Goal: Check status: Check status

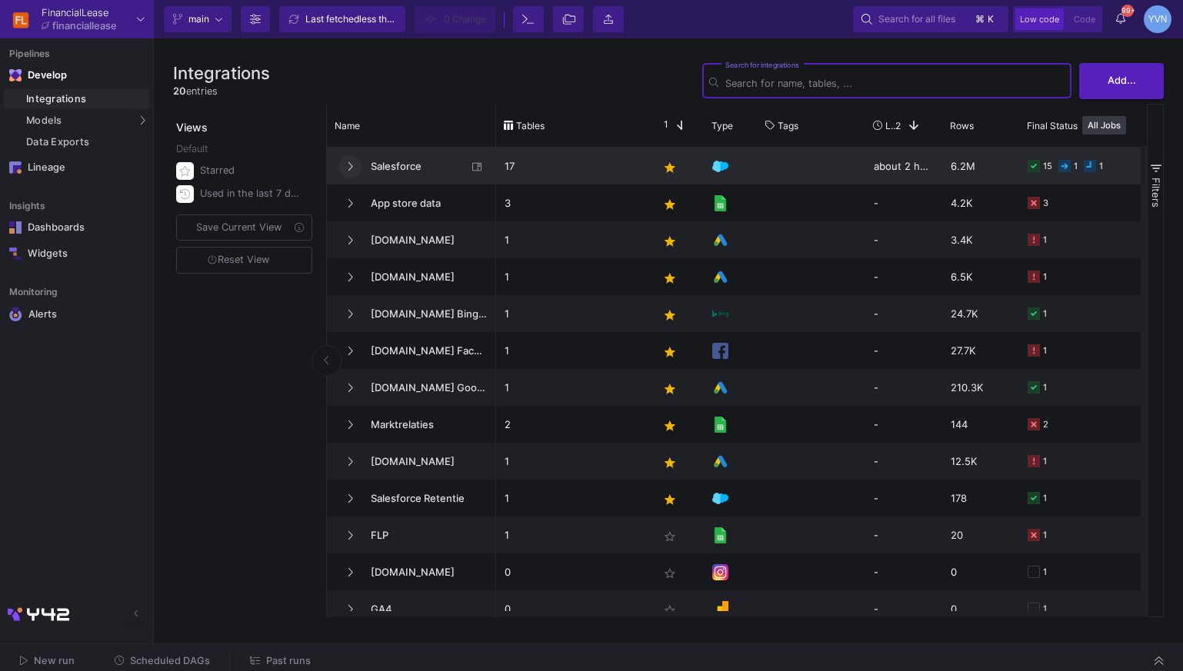
click at [344, 163] on button at bounding box center [349, 166] width 23 height 23
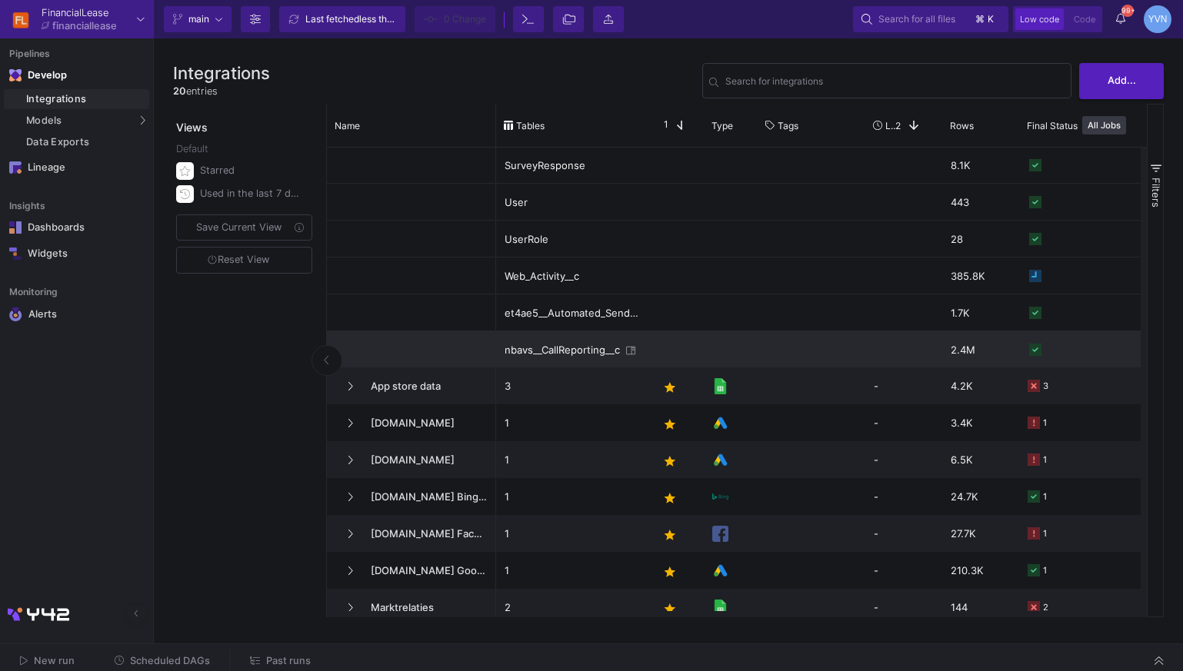
click at [578, 350] on div "nbavs__CallReporting__c" at bounding box center [563, 350] width 116 height 36
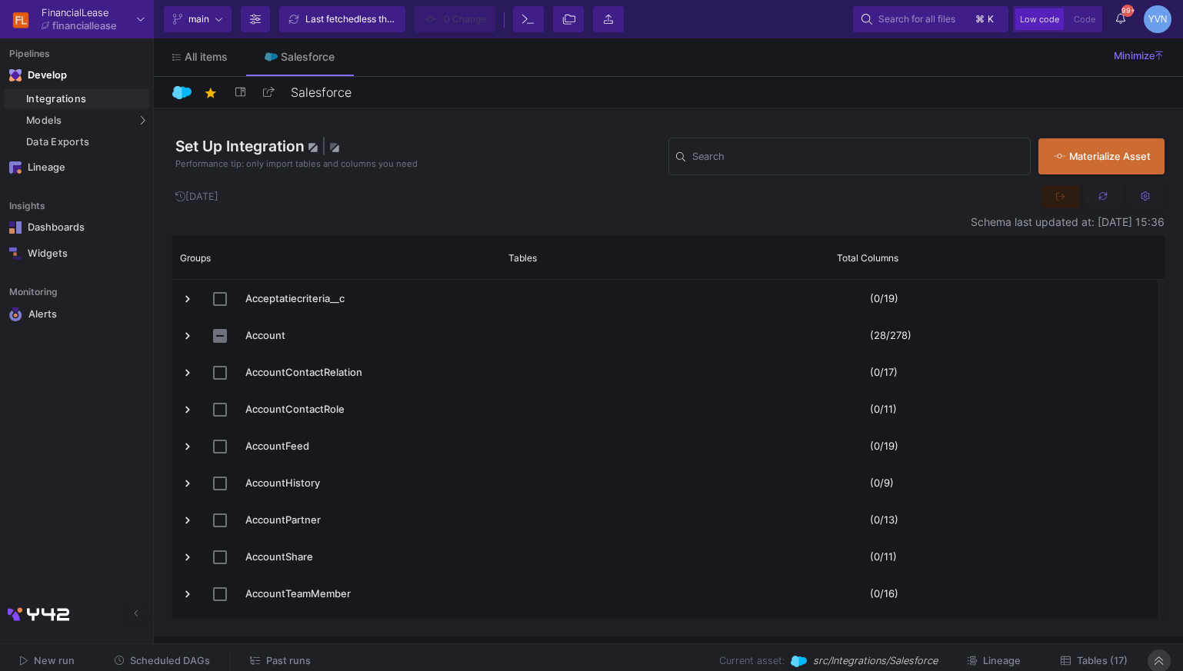
click at [1161, 668] on fa-icon at bounding box center [1158, 662] width 8 height 12
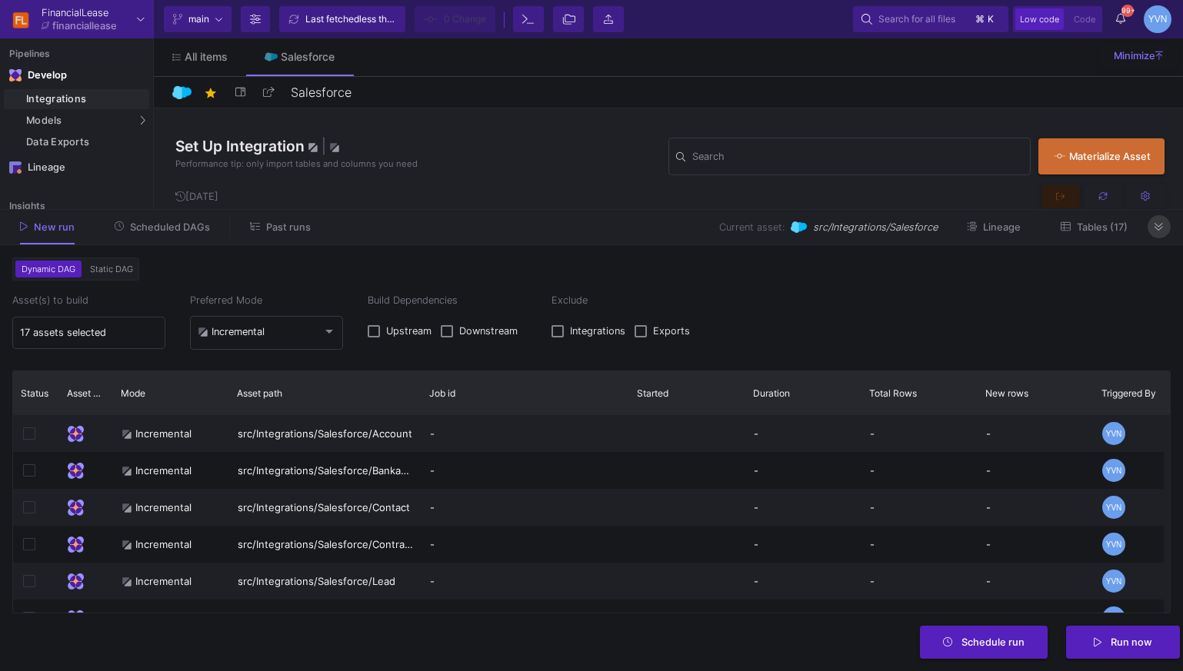
click at [1155, 233] on fa-icon at bounding box center [1158, 228] width 8 height 12
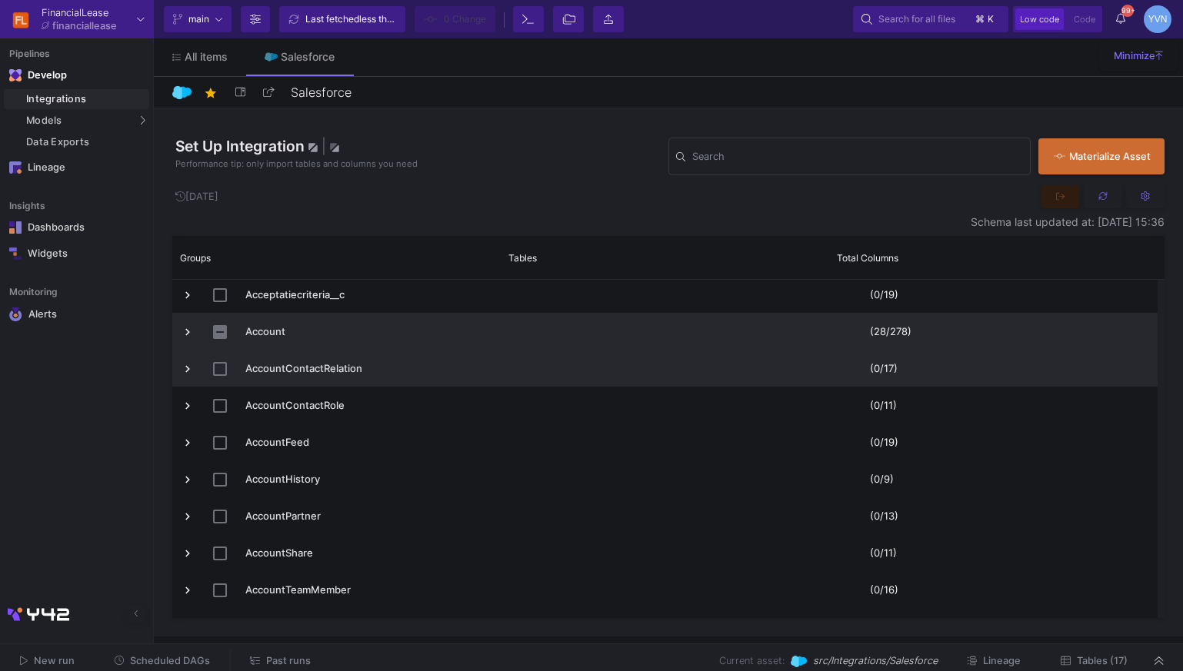
scroll to position [6, 0]
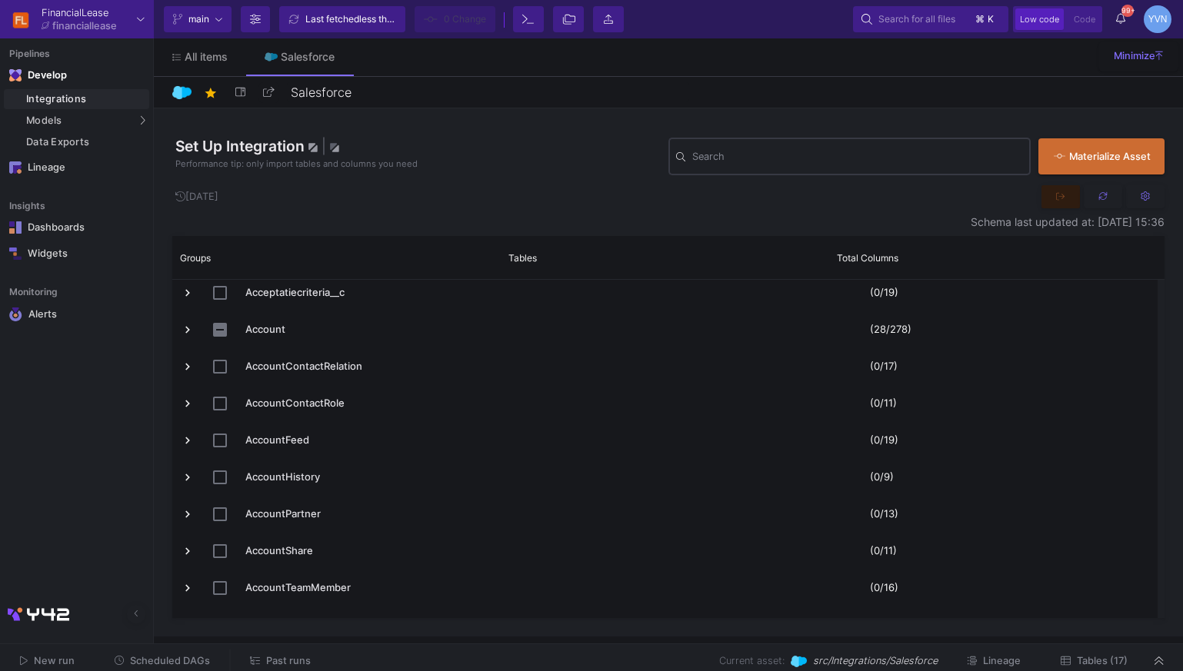
click at [757, 145] on div "Search" at bounding box center [857, 155] width 331 height 40
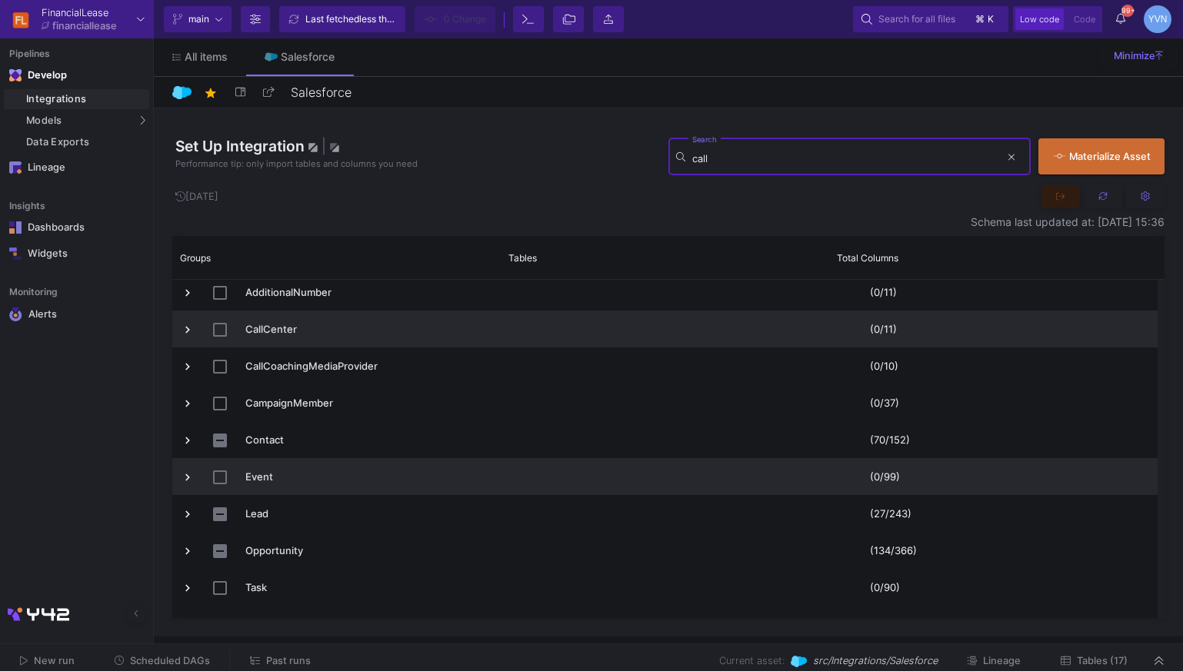
scroll to position [0, 0]
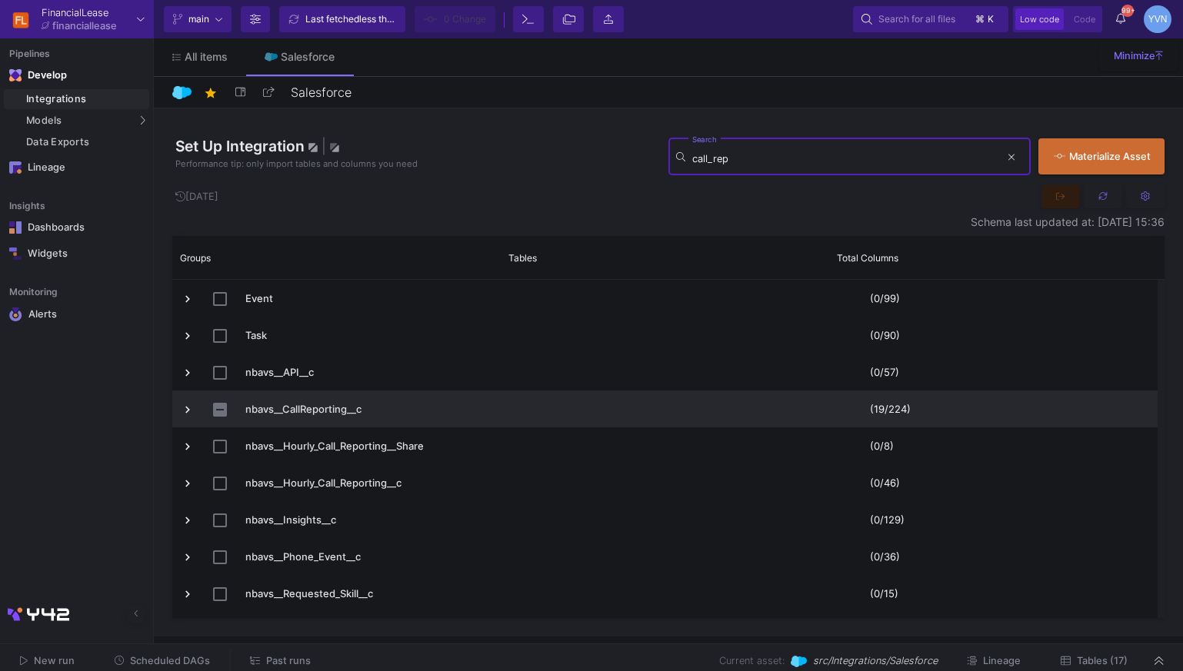
type input "call_rep"
click at [313, 412] on span "nbavs__CallReporting__c" at bounding box center [367, 409] width 245 height 36
click at [195, 408] on span "nbavs__CallReporting__c" at bounding box center [336, 409] width 311 height 36
click at [183, 411] on span "Press SPACE to select this row." at bounding box center [188, 410] width 14 height 14
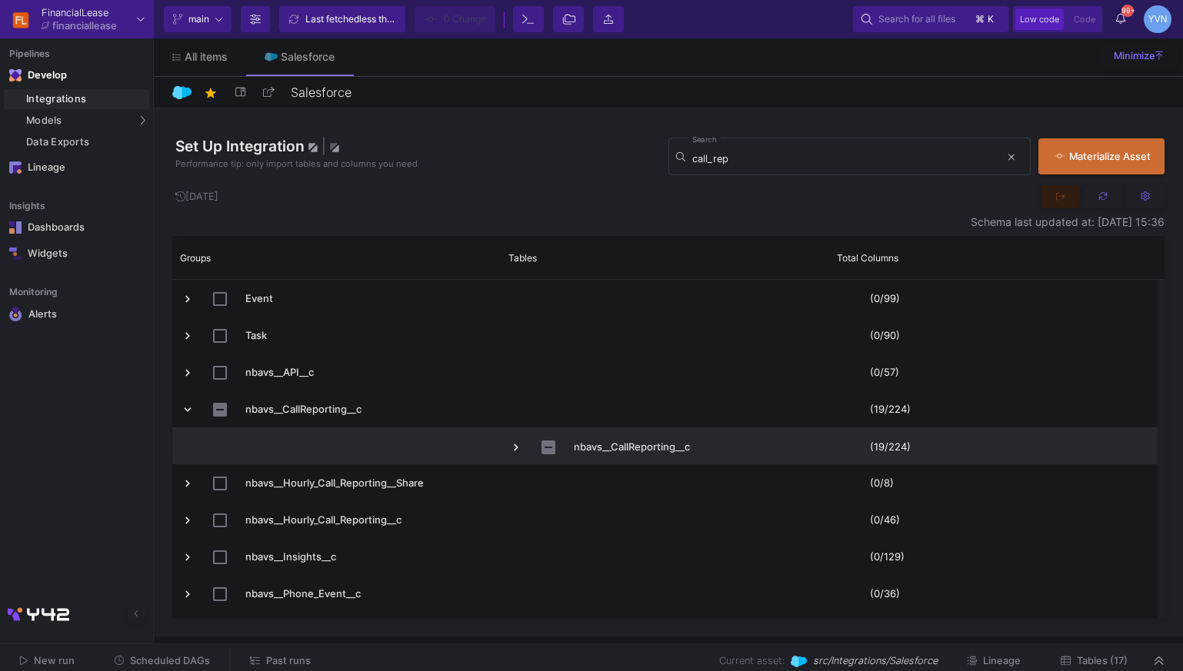
click at [512, 449] on span "Press SPACE to select this row." at bounding box center [516, 448] width 14 height 14
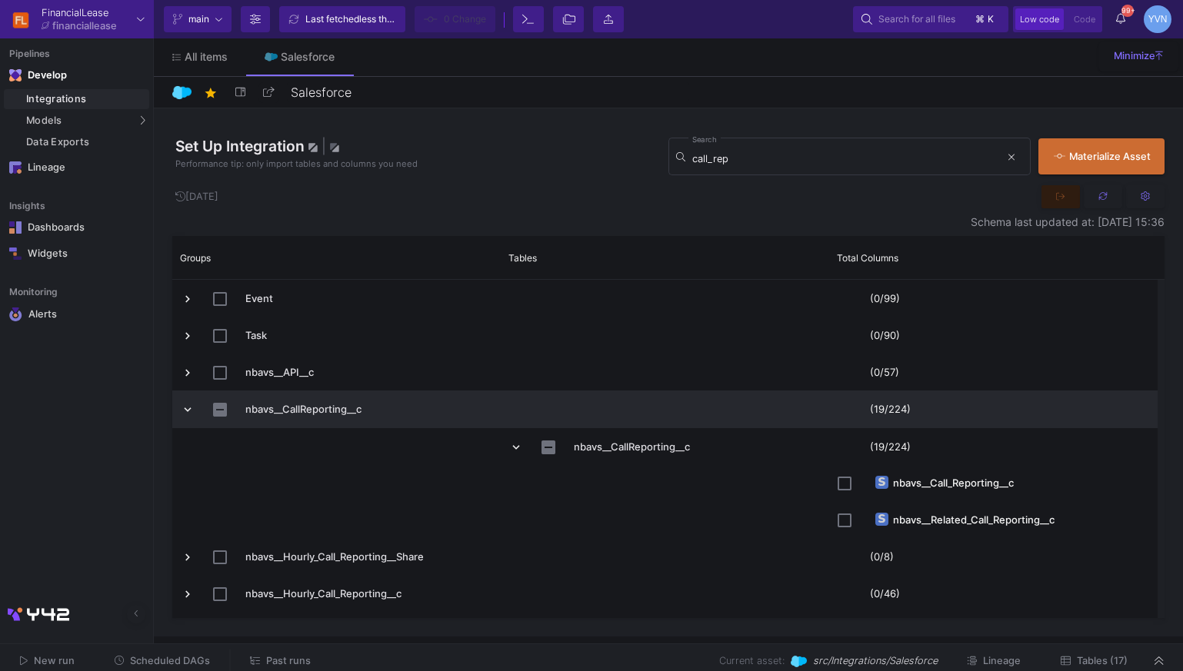
click at [543, 395] on span "Press SPACE to select this row." at bounding box center [664, 409] width 311 height 36
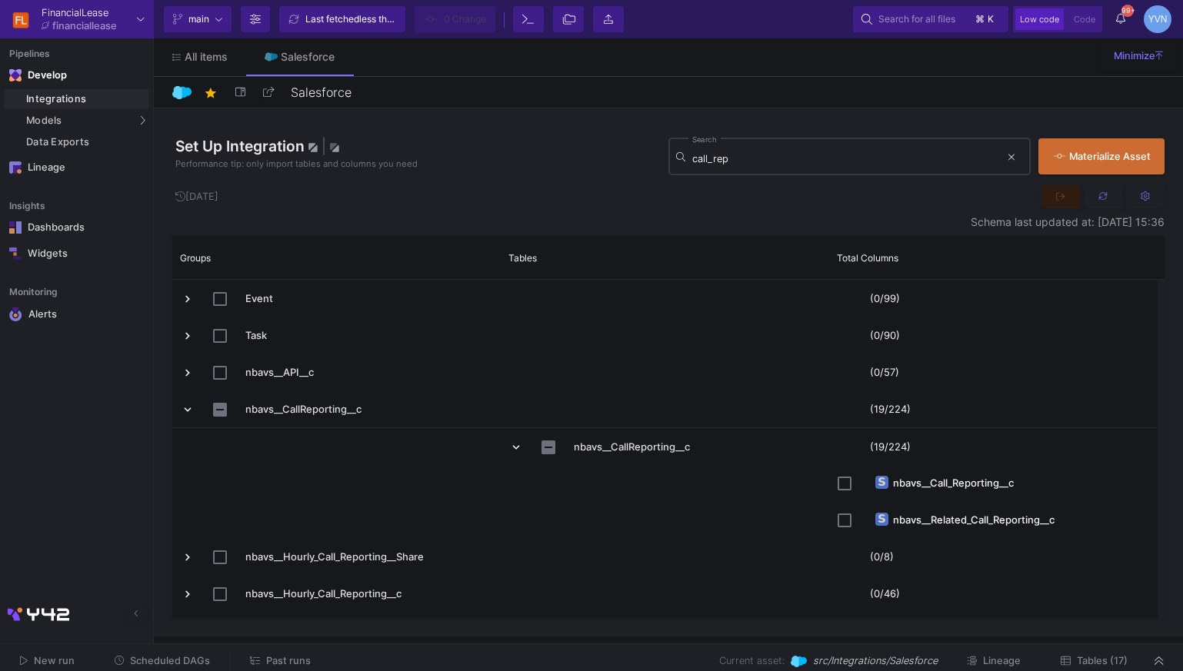
click at [808, 171] on div "call_rep Search" at bounding box center [846, 155] width 308 height 40
click at [801, 157] on input "call_rep" at bounding box center [846, 159] width 308 height 12
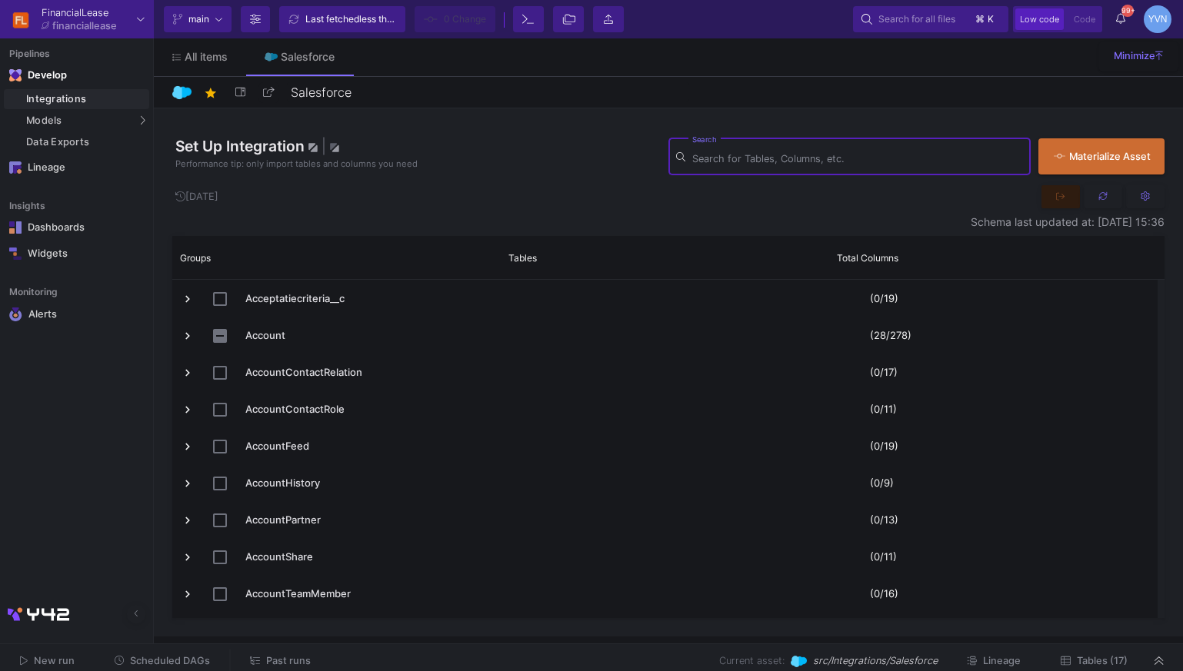
scroll to position [378, 0]
click at [774, 177] on div "Set Up Integration | Performance tip: only import tables and columns you need S…" at bounding box center [668, 372] width 992 height 528
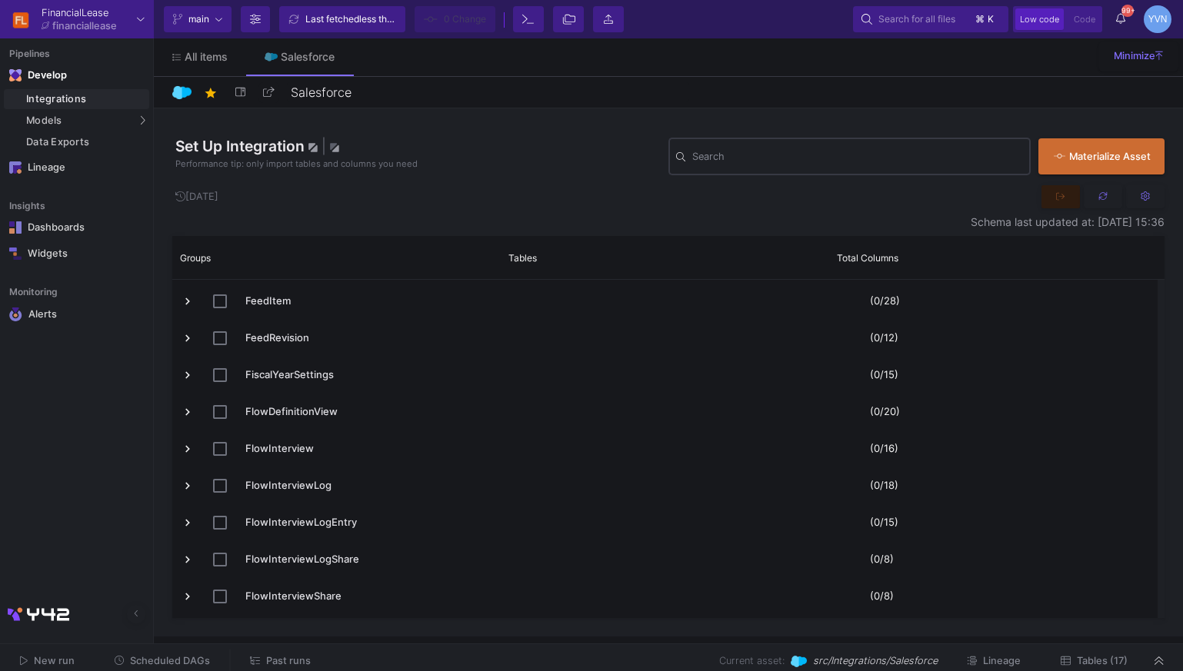
click at [769, 170] on div "Search" at bounding box center [857, 155] width 331 height 40
click at [768, 164] on input "Search" at bounding box center [857, 159] width 331 height 12
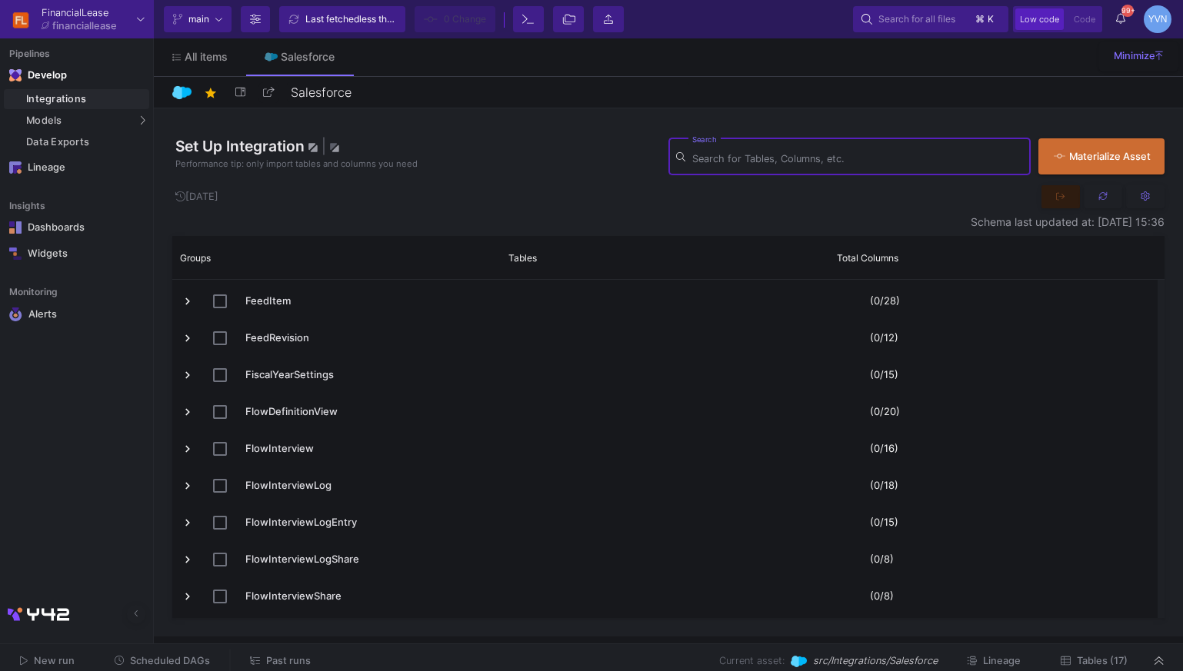
paste input "nbavs_from_channel_duration_c"
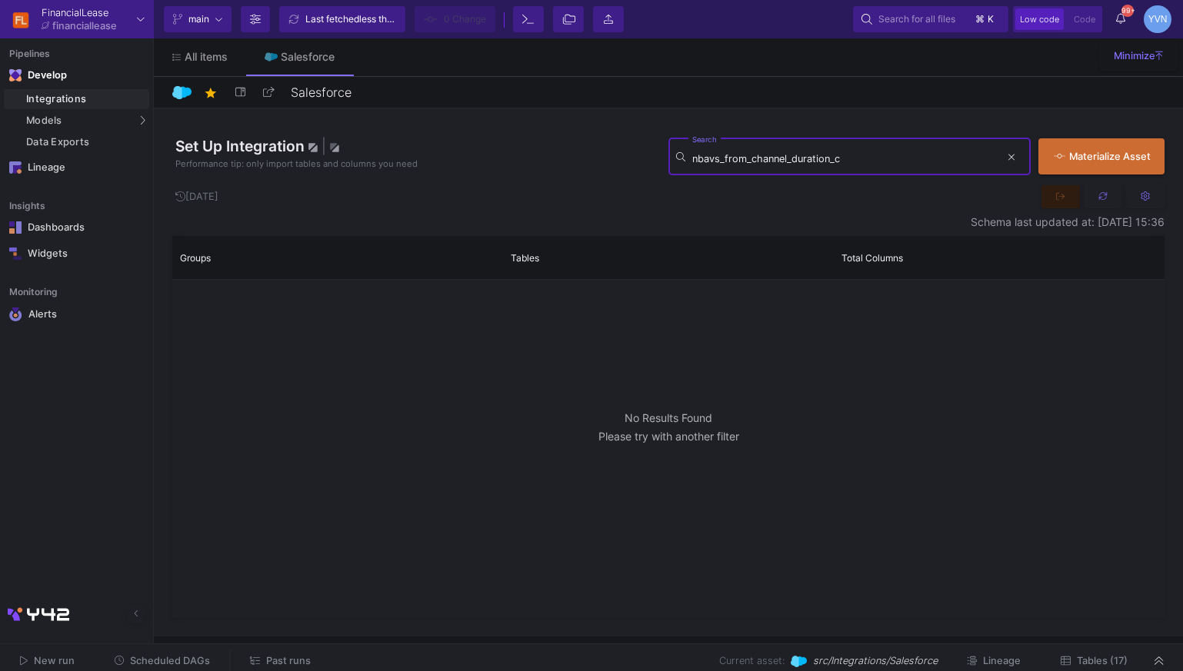
click at [798, 162] on input "nbavs_from_channel_duration_c" at bounding box center [846, 159] width 308 height 12
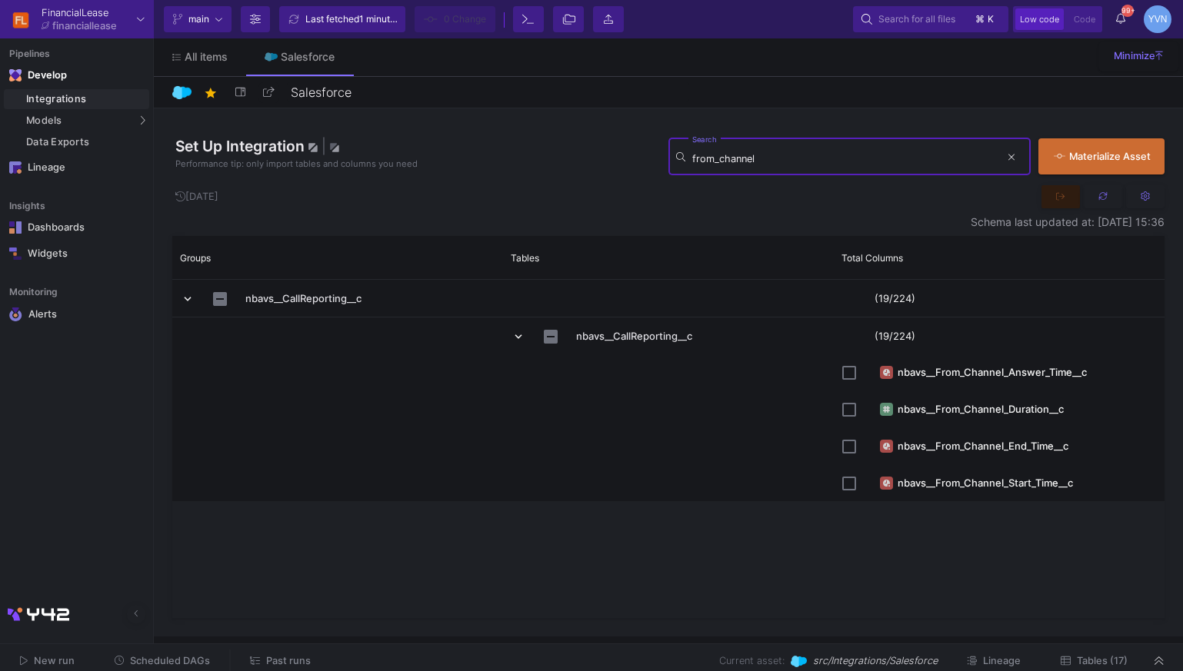
type input "from_channel"
click at [279, 663] on span "Past runs" at bounding box center [288, 661] width 45 height 12
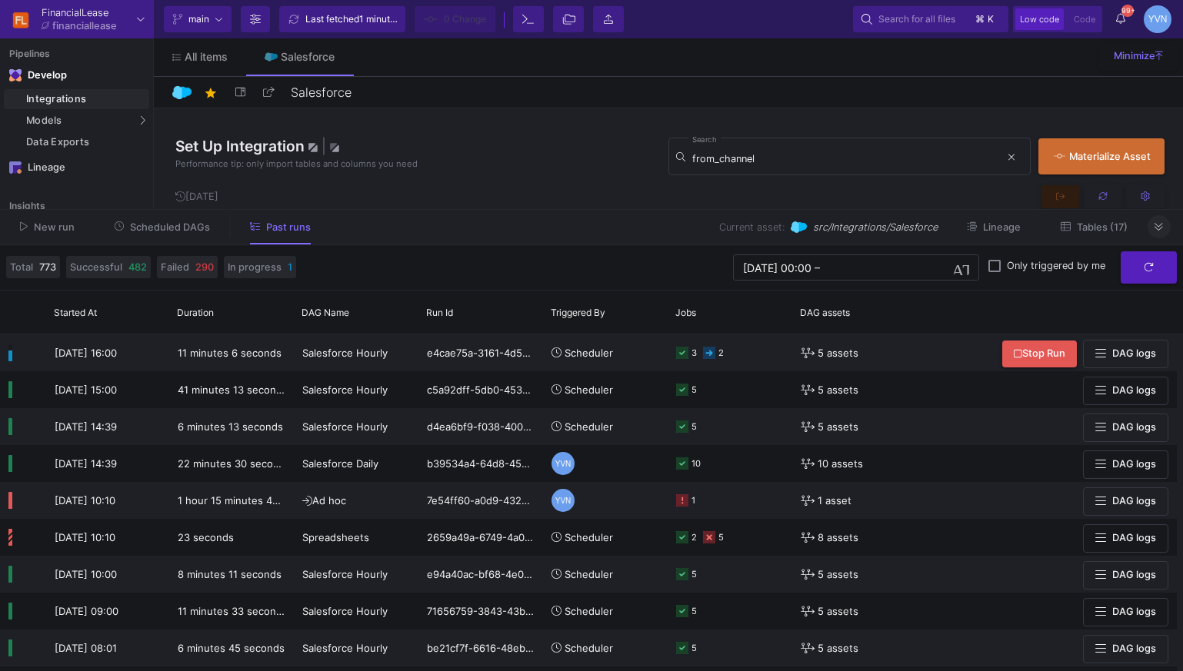
click at [1152, 229] on button at bounding box center [1159, 226] width 23 height 23
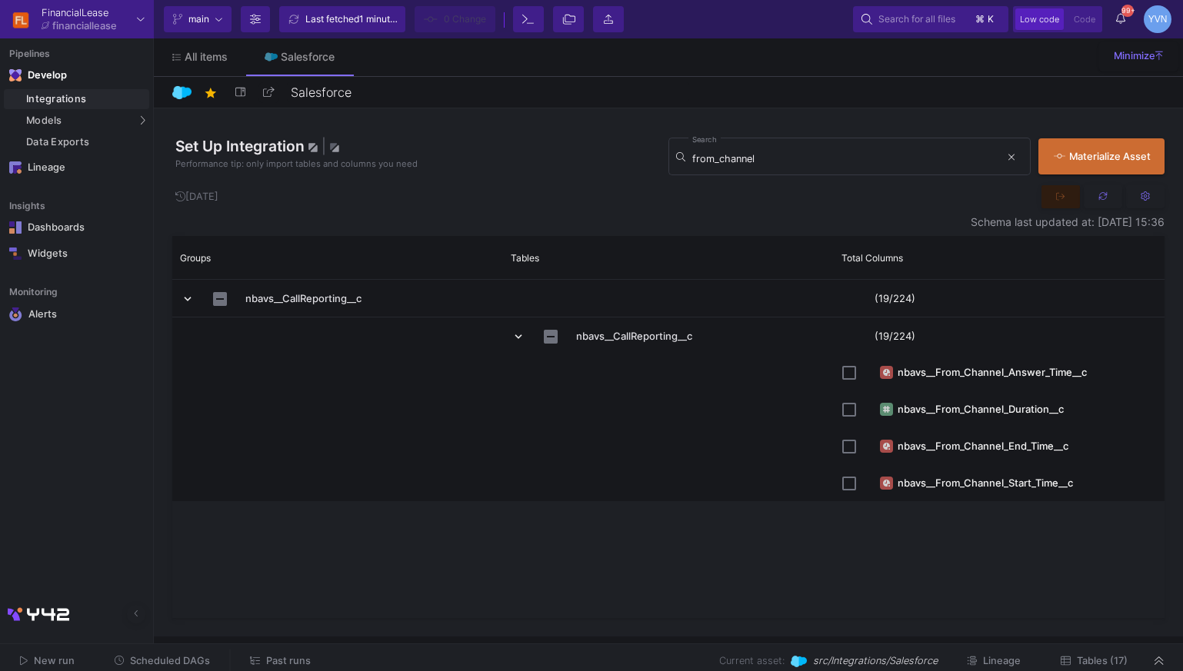
click at [291, 661] on span "Past runs" at bounding box center [288, 661] width 45 height 12
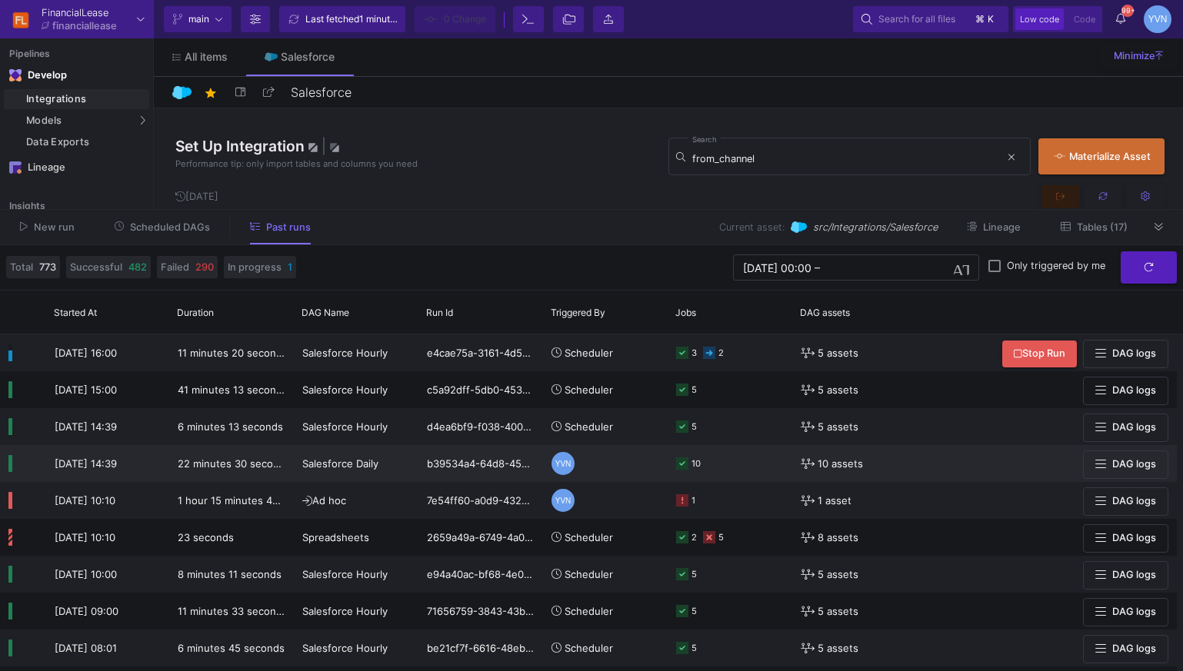
click at [365, 472] on div "Salesforce Daily" at bounding box center [356, 464] width 108 height 36
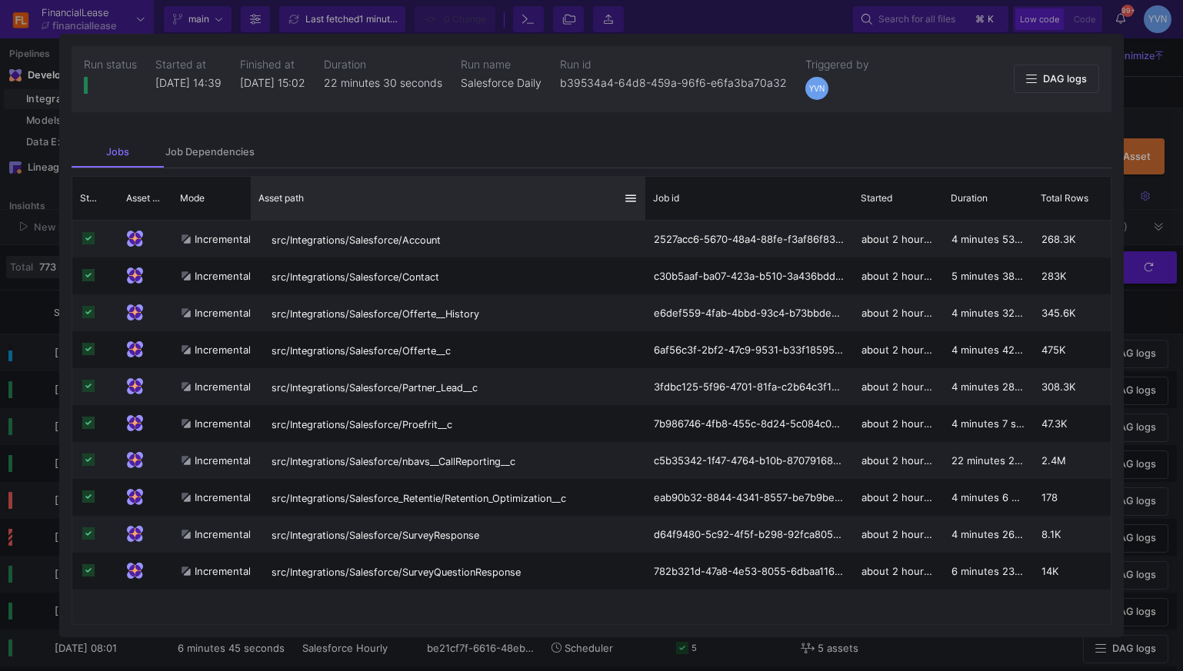
drag, startPoint x: 441, startPoint y: 208, endPoint x: 643, endPoint y: 209, distance: 202.3
click at [643, 209] on div at bounding box center [645, 198] width 6 height 43
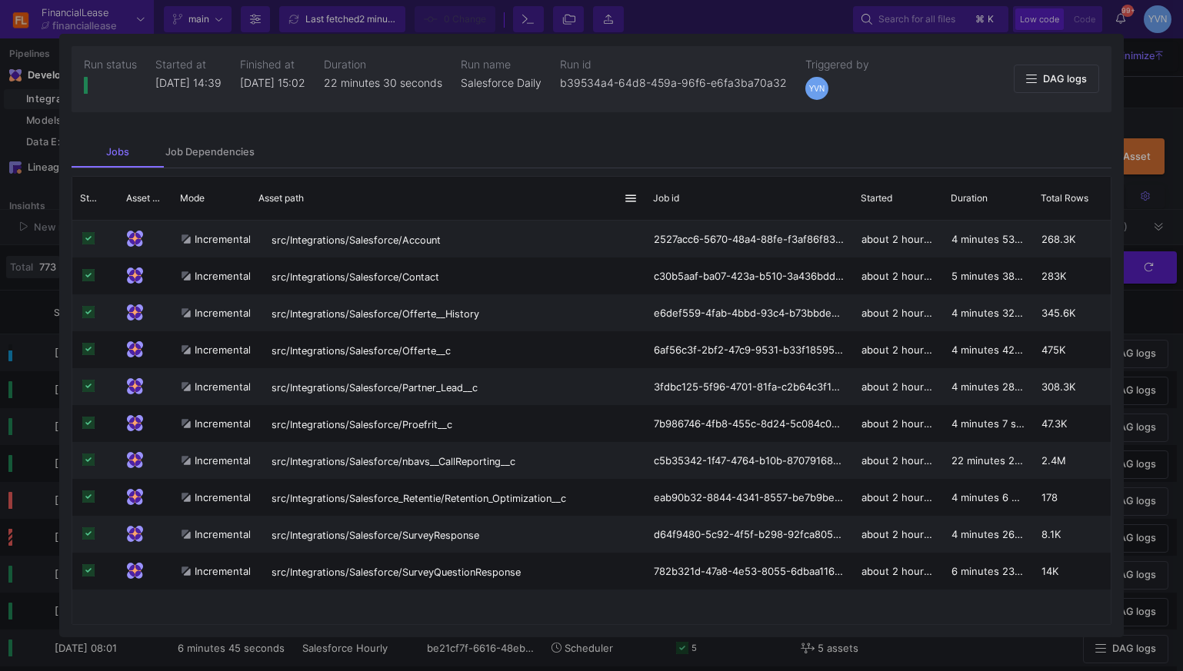
click at [1141, 95] on div at bounding box center [591, 335] width 1183 height 671
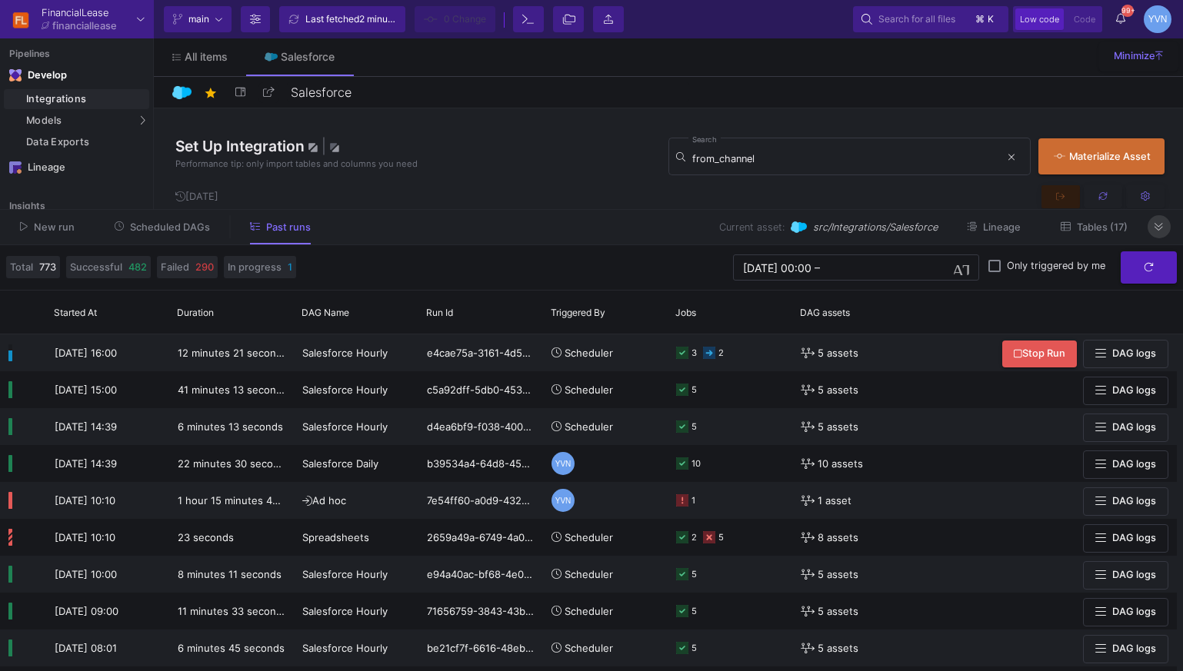
click at [1161, 233] on fa-icon at bounding box center [1158, 228] width 8 height 12
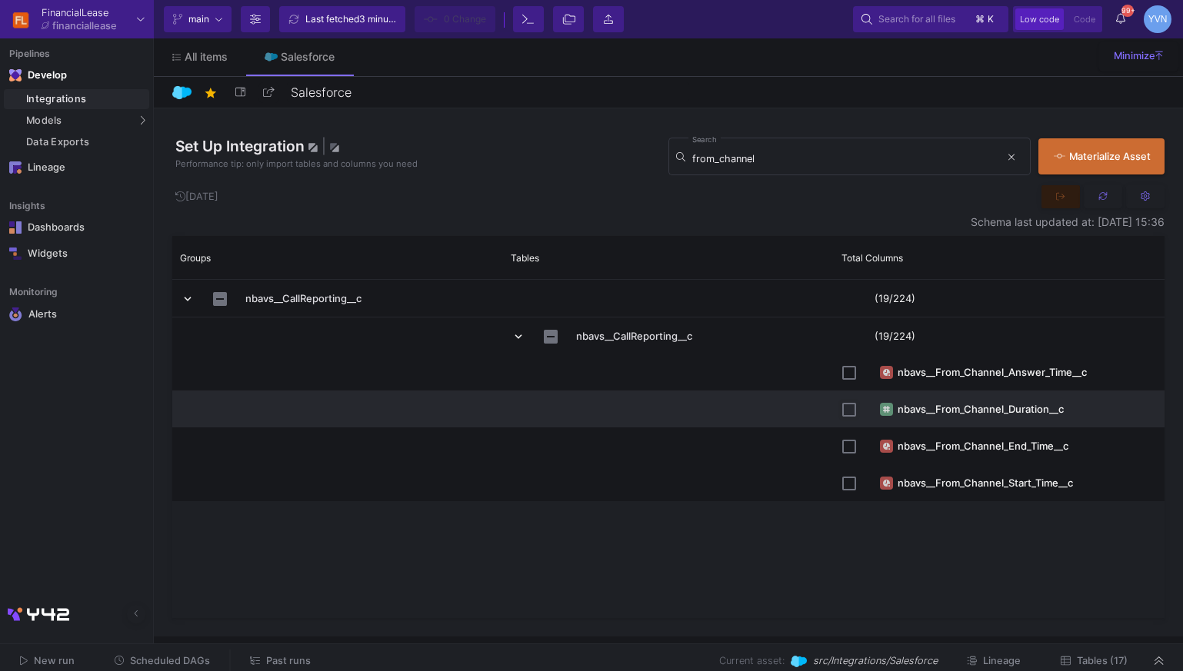
click at [852, 413] on input "Press Space to toggle row selection (unchecked)" at bounding box center [849, 410] width 14 height 14
checkbox input "true"
click at [786, 162] on input "from_channel" at bounding box center [846, 159] width 308 height 12
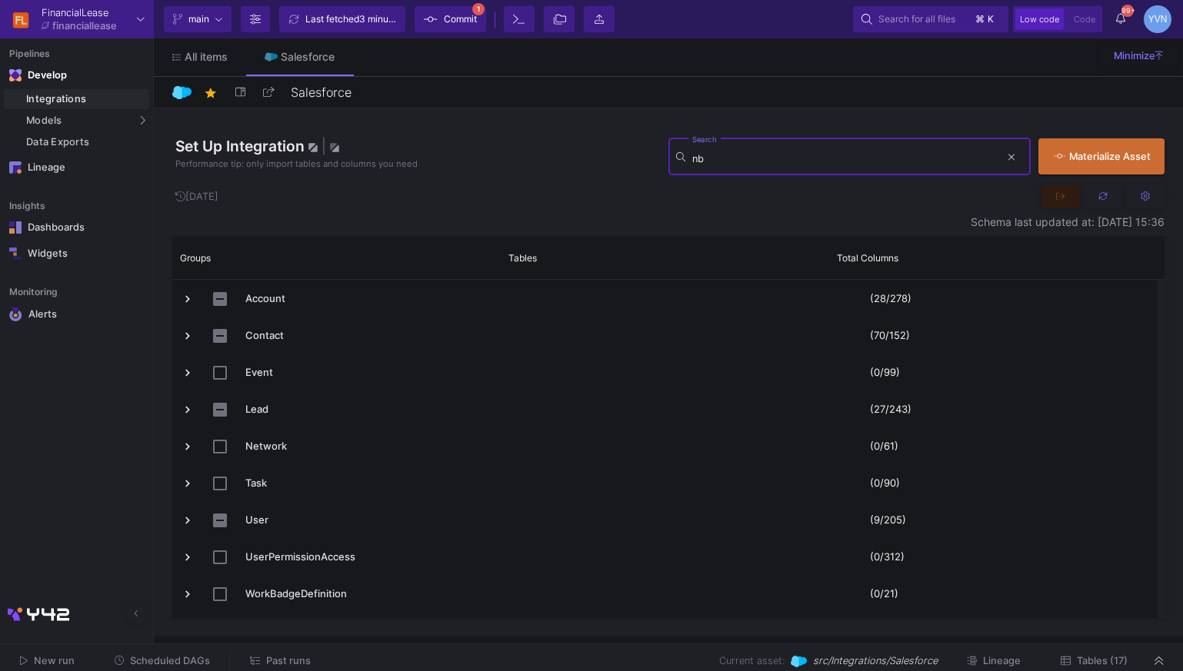
type input "n"
type input "c"
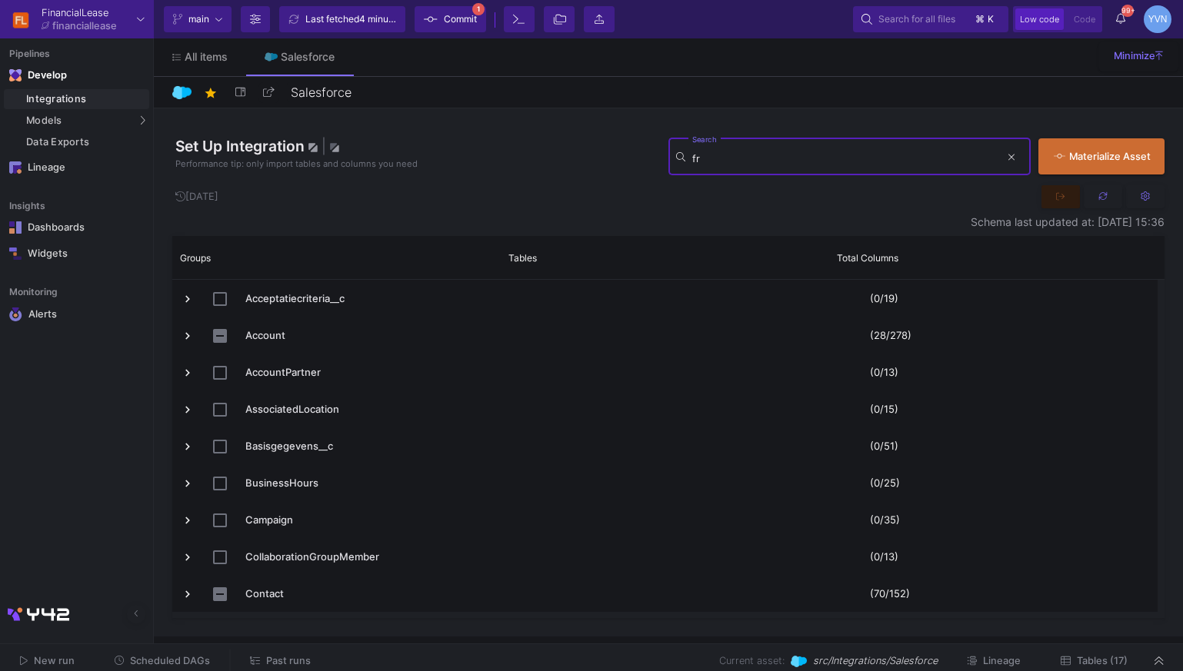
type input "f"
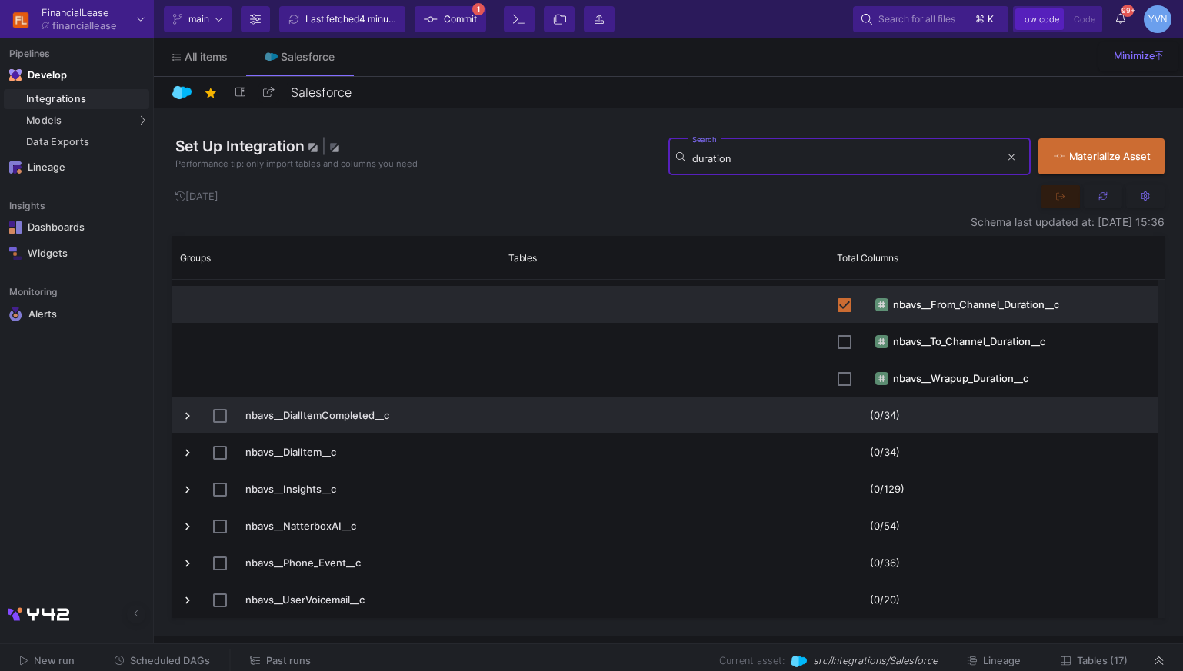
scroll to position [315, 0]
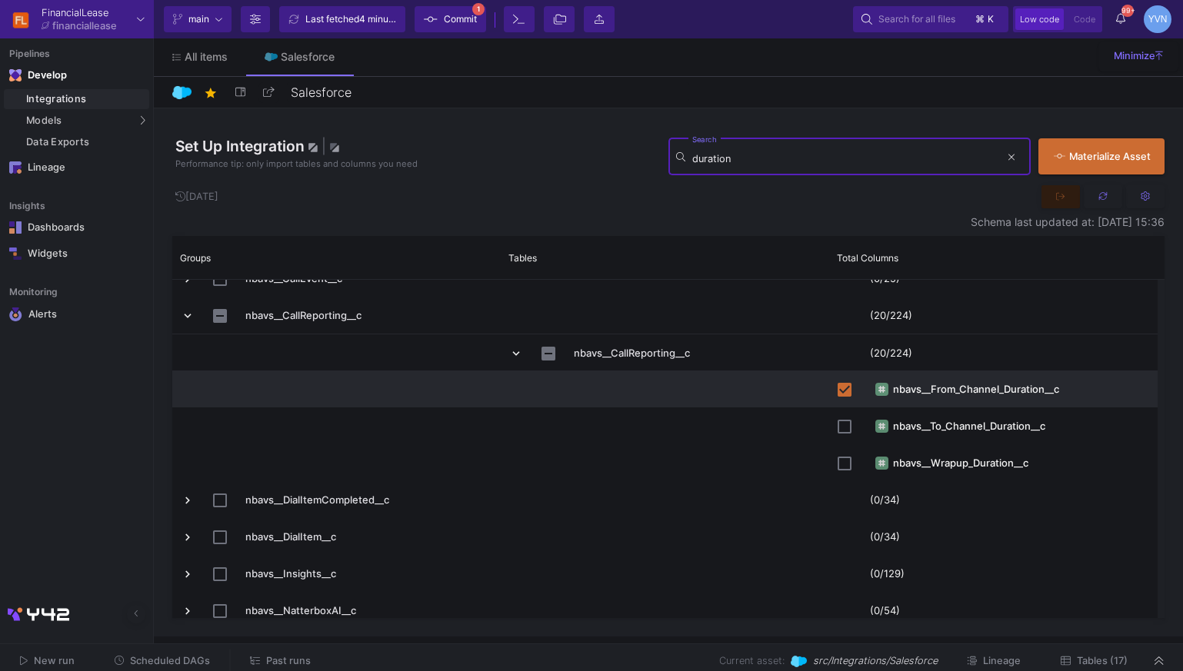
click at [759, 158] on input "duration" at bounding box center [846, 159] width 308 height 12
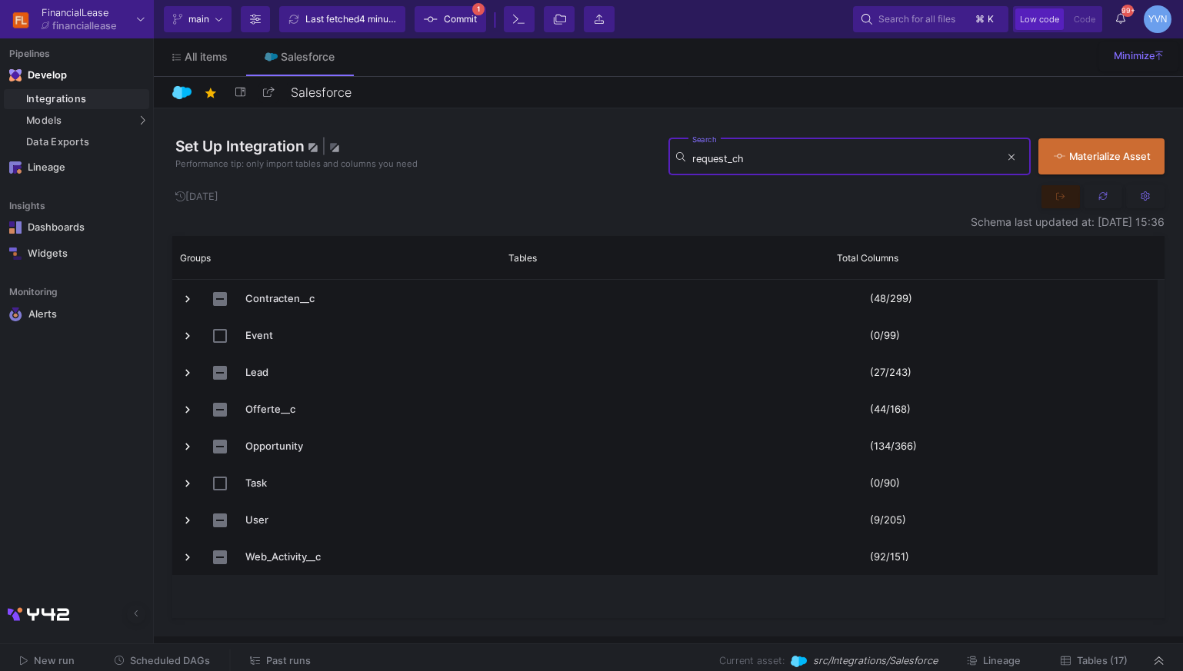
scroll to position [0, 0]
click at [754, 177] on mat-form-field "request_channel Search" at bounding box center [849, 156] width 362 height 42
click at [749, 164] on input "request_channel" at bounding box center [846, 159] width 308 height 12
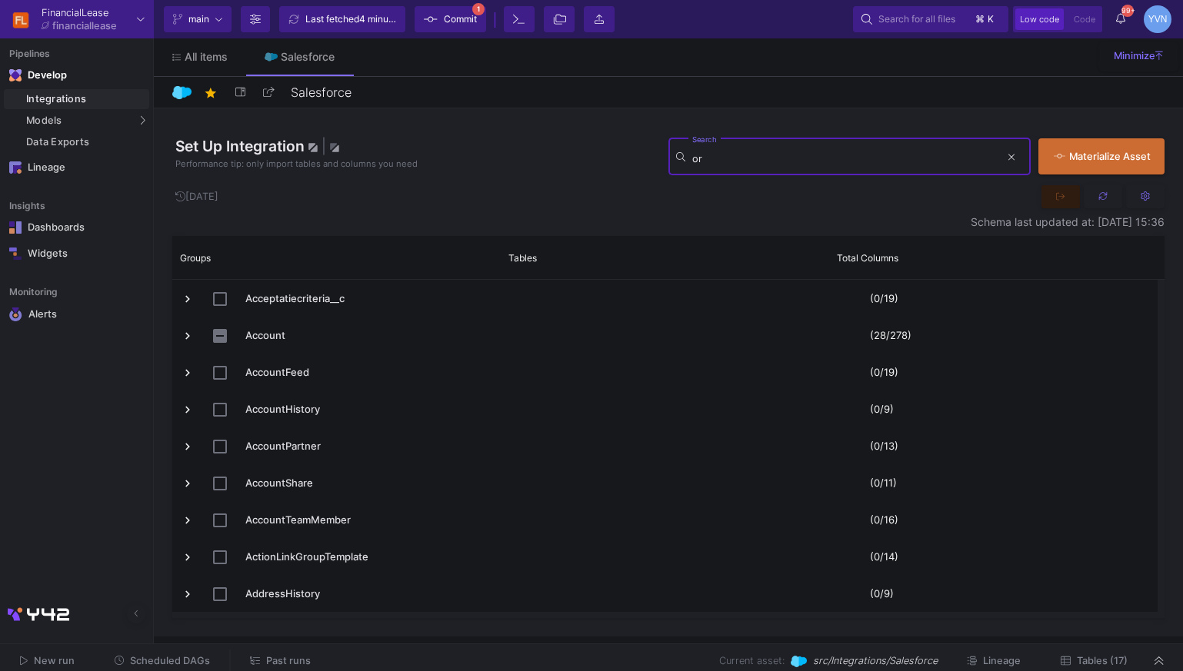
type input "o"
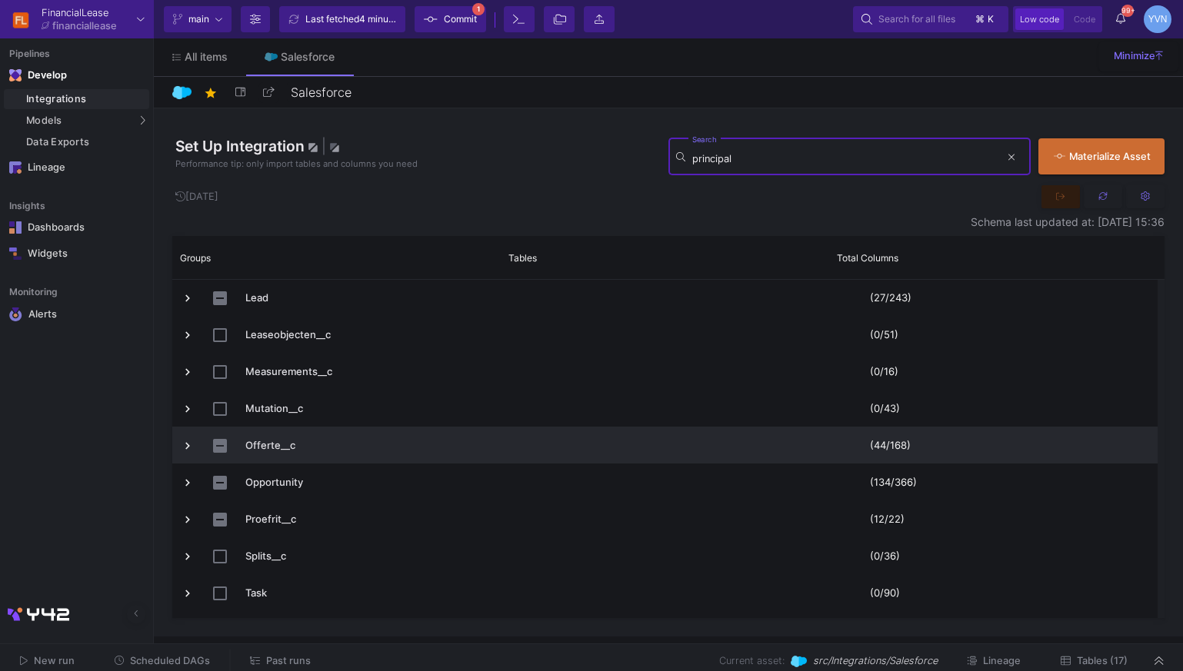
scroll to position [461, 0]
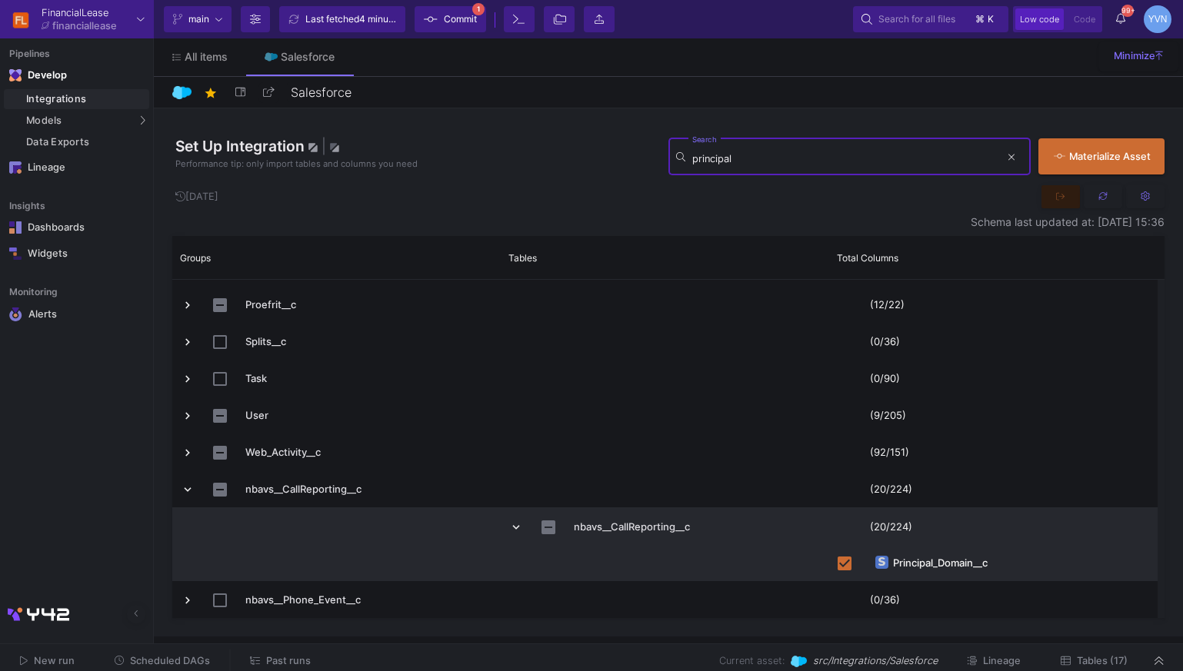
type input "principal"
click at [658, 525] on y42-source-table-renderer "nbavs__CallReporting__c" at bounding box center [632, 527] width 116 height 12
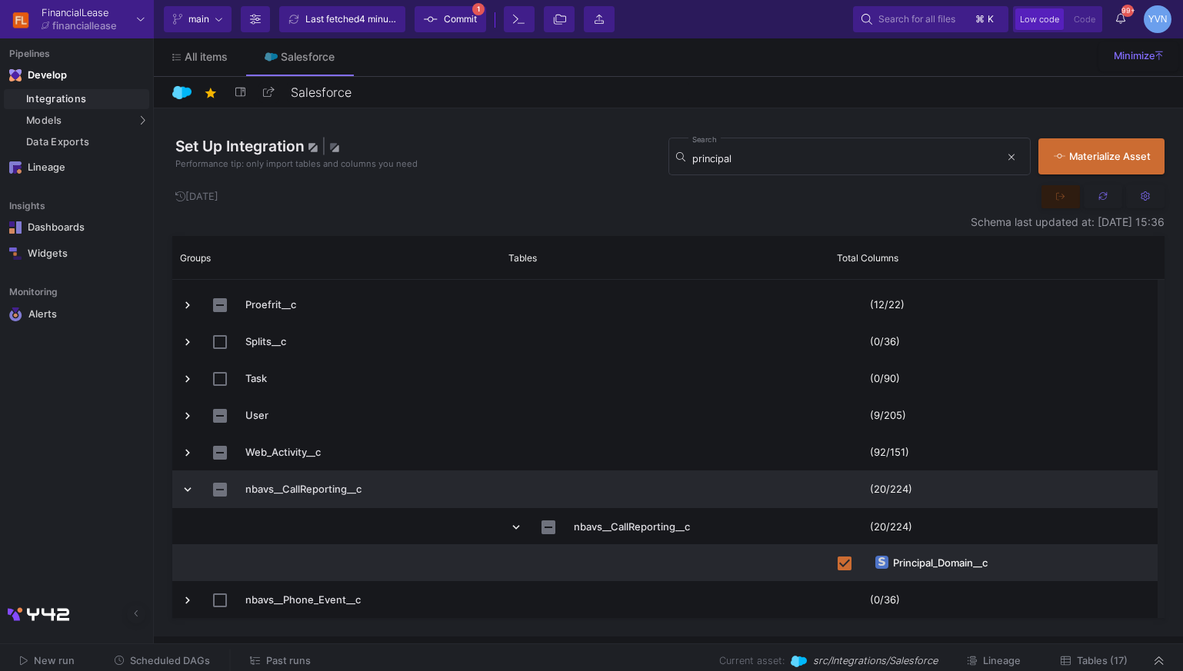
click at [415, 495] on span "nbavs__CallReporting__c" at bounding box center [367, 489] width 245 height 36
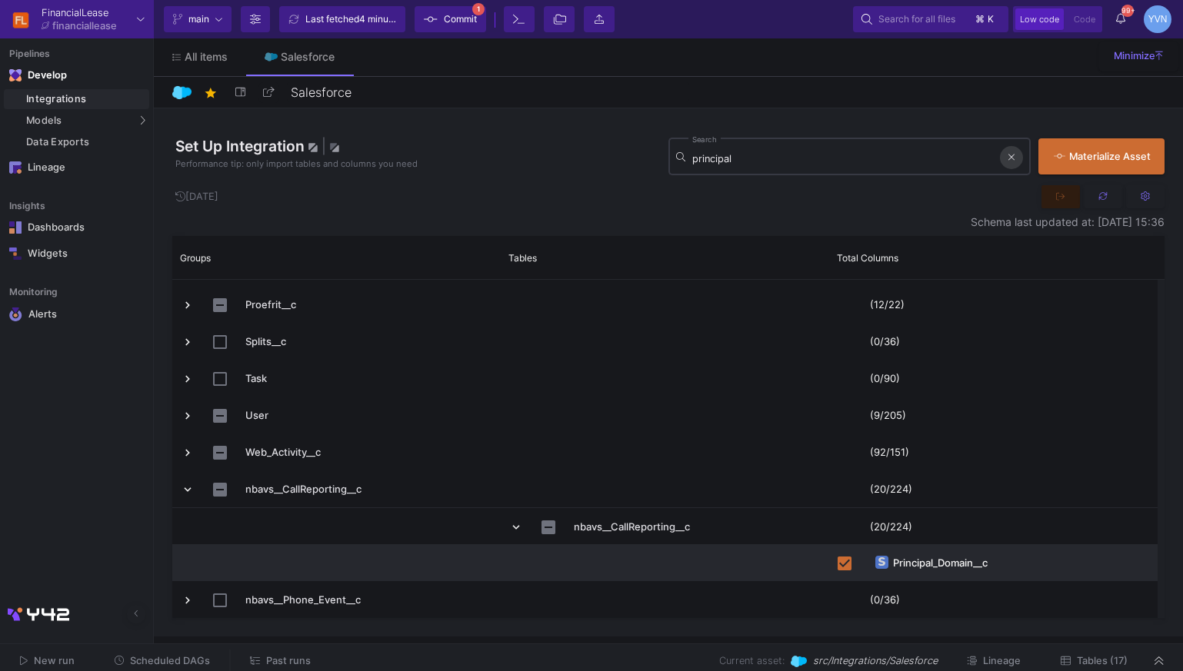
click at [1010, 158] on icon at bounding box center [1011, 157] width 6 height 6
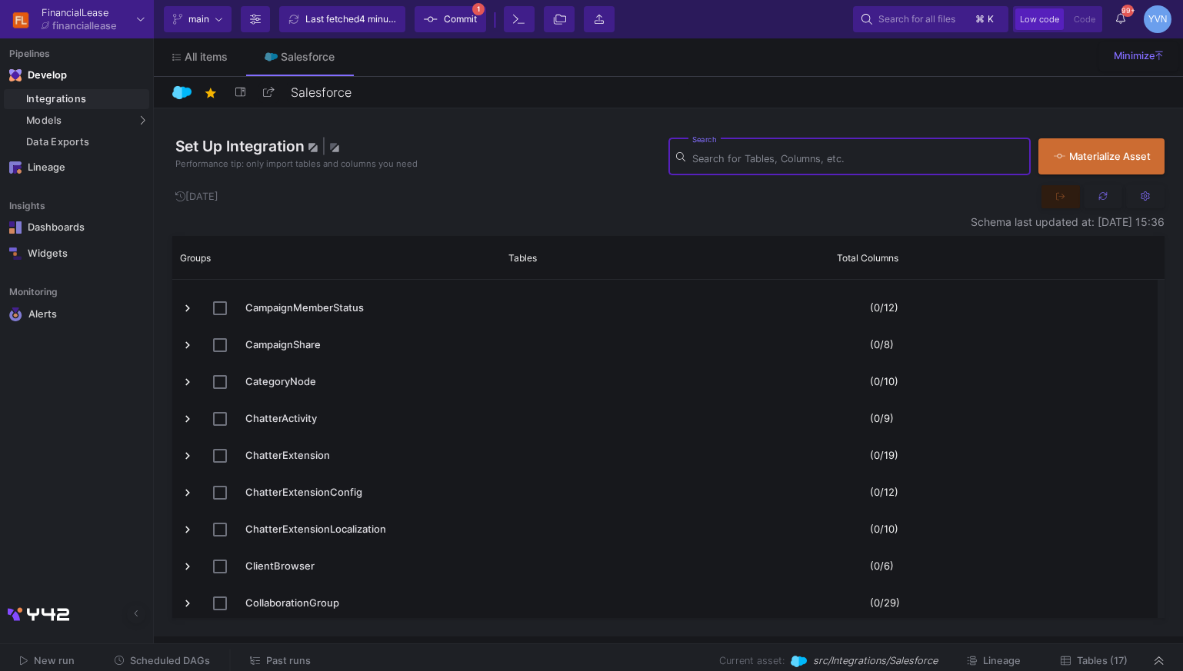
scroll to position [2728, 0]
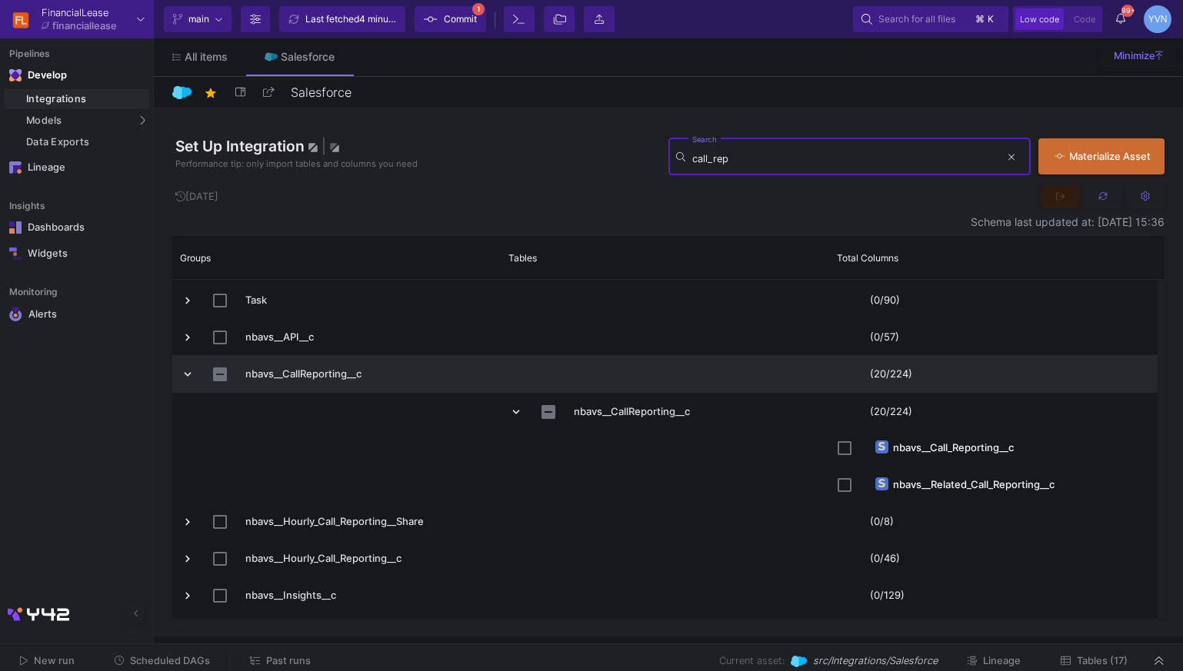
type input "call_rep"
click at [369, 388] on span "nbavs__CallReporting__c" at bounding box center [367, 374] width 245 height 36
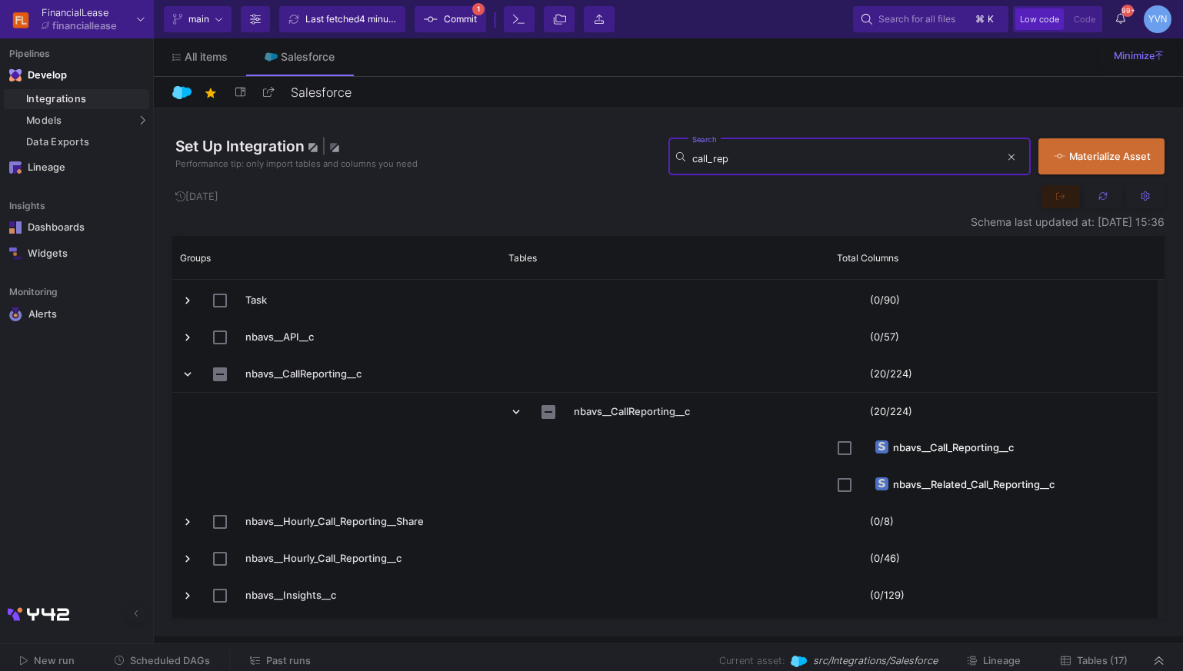
click at [723, 162] on input "call_rep" at bounding box center [846, 159] width 308 height 12
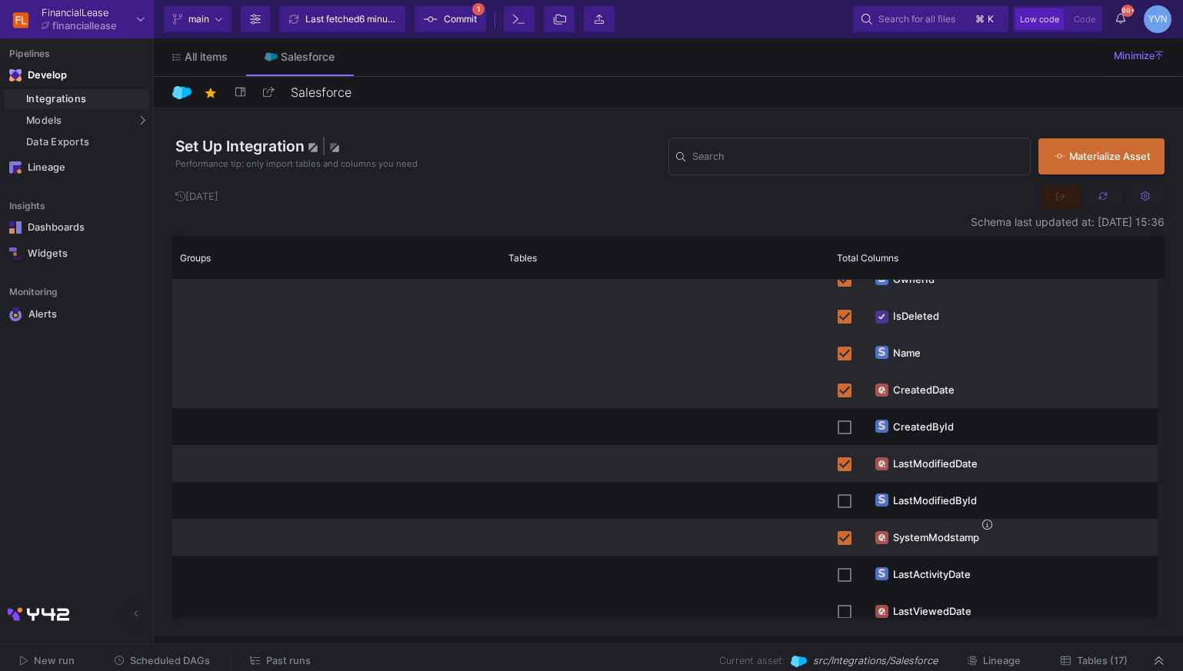
scroll to position [14698, 0]
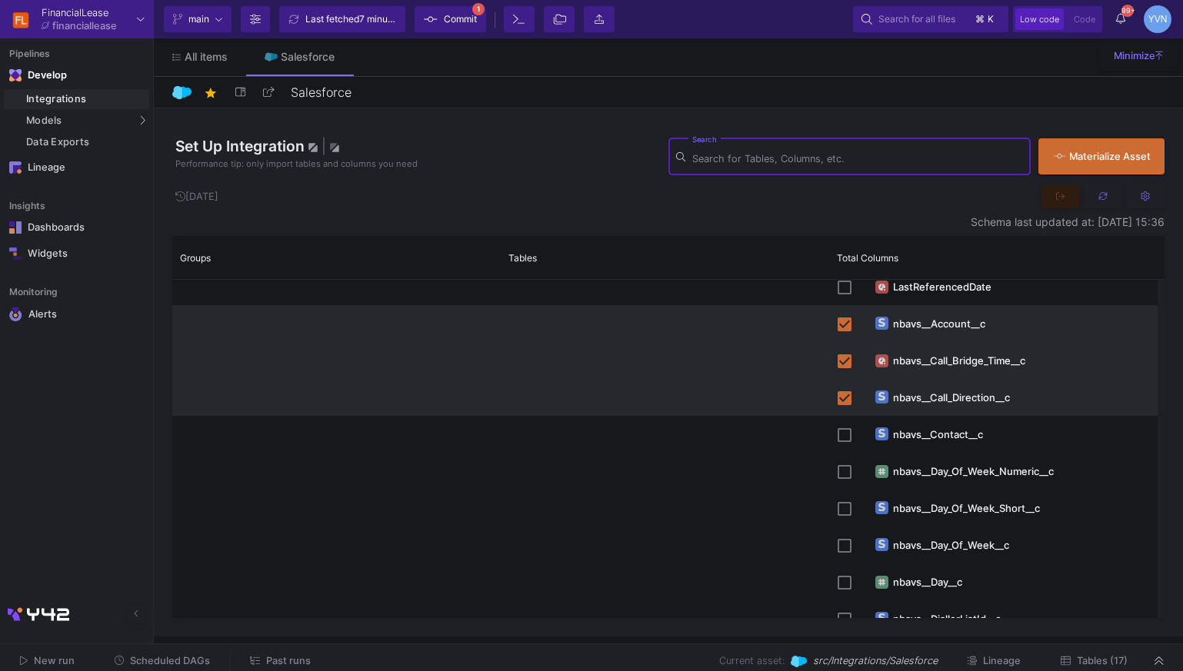
click at [845, 364] on input "Press Space to toggle row selection (checked)" at bounding box center [845, 362] width 14 height 14
checkbox input "false"
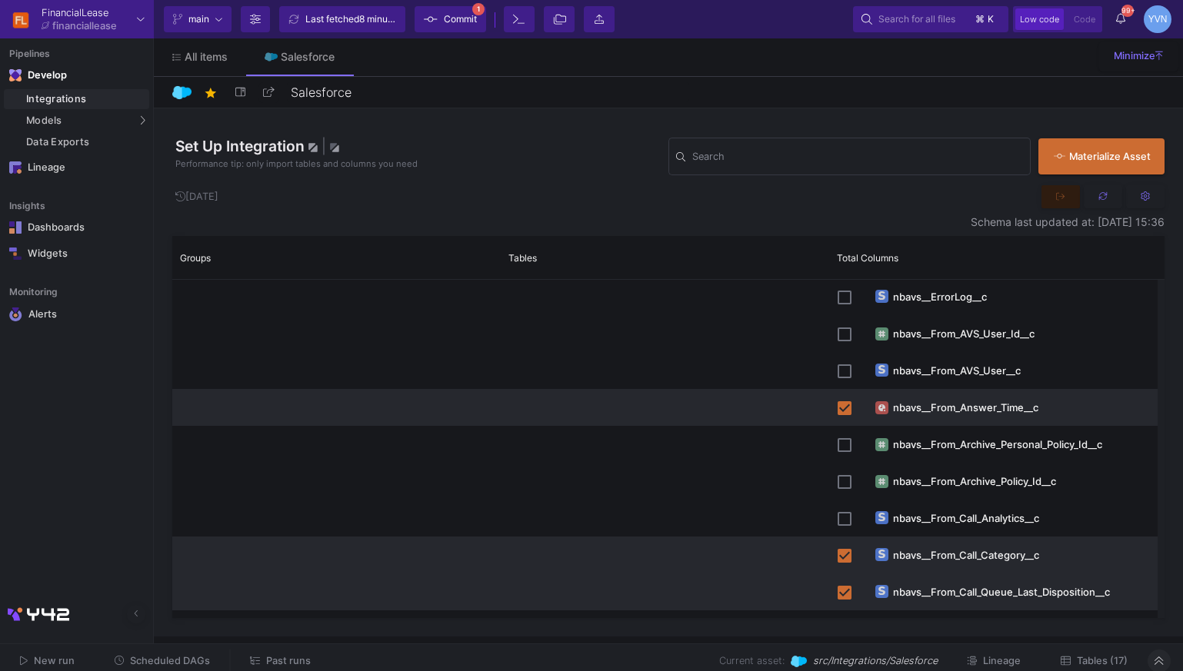
click at [1163, 661] on icon at bounding box center [1158, 661] width 8 height 10
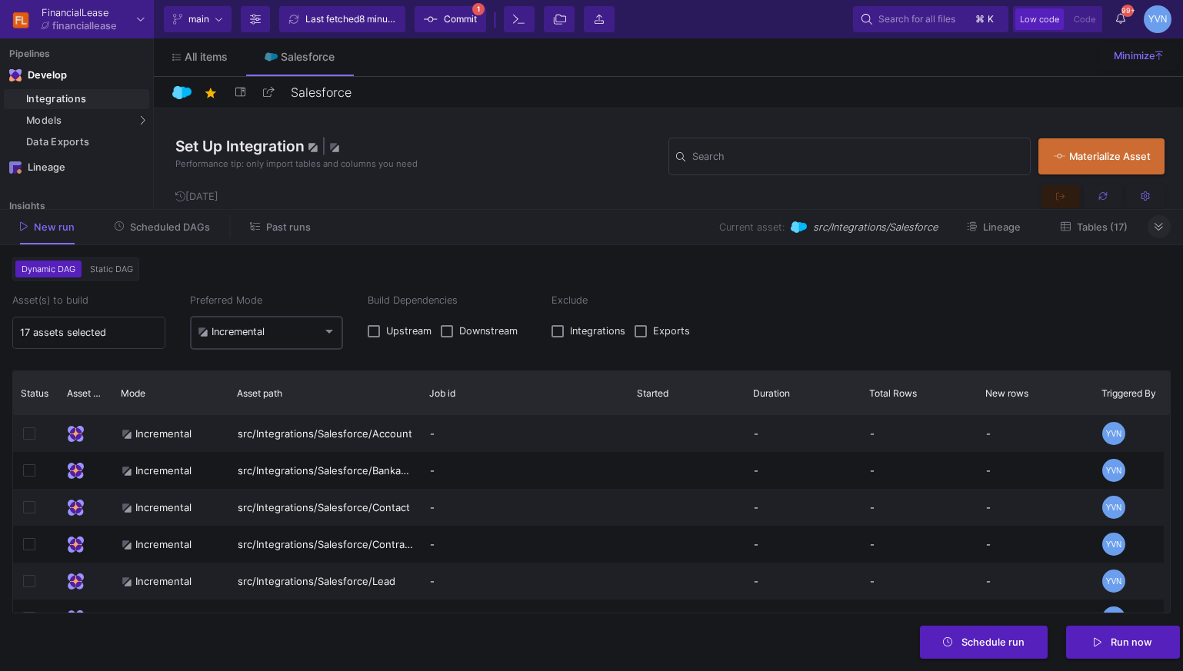
click at [301, 324] on div "Incremental" at bounding box center [267, 332] width 138 height 37
drag, startPoint x: 316, startPoint y: 257, endPoint x: 276, endPoint y: 235, distance: 45.8
click at [316, 257] on div at bounding box center [591, 335] width 1183 height 671
click at [271, 228] on span "Past runs" at bounding box center [288, 228] width 45 height 12
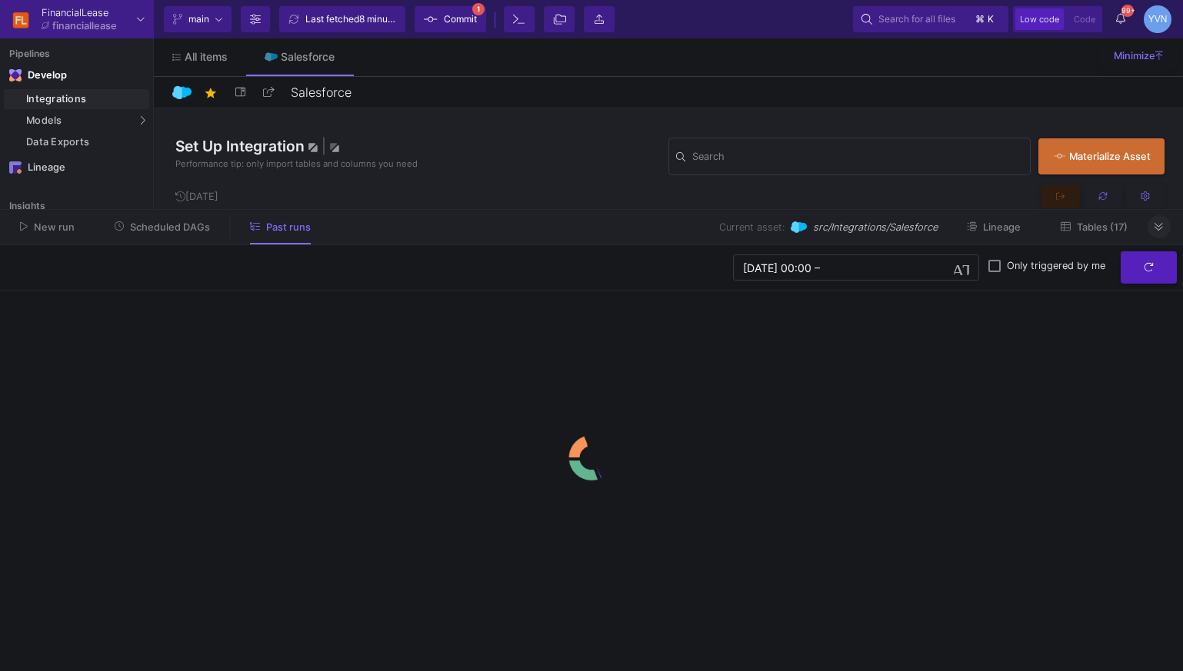
click at [1161, 229] on icon at bounding box center [1158, 227] width 8 height 8
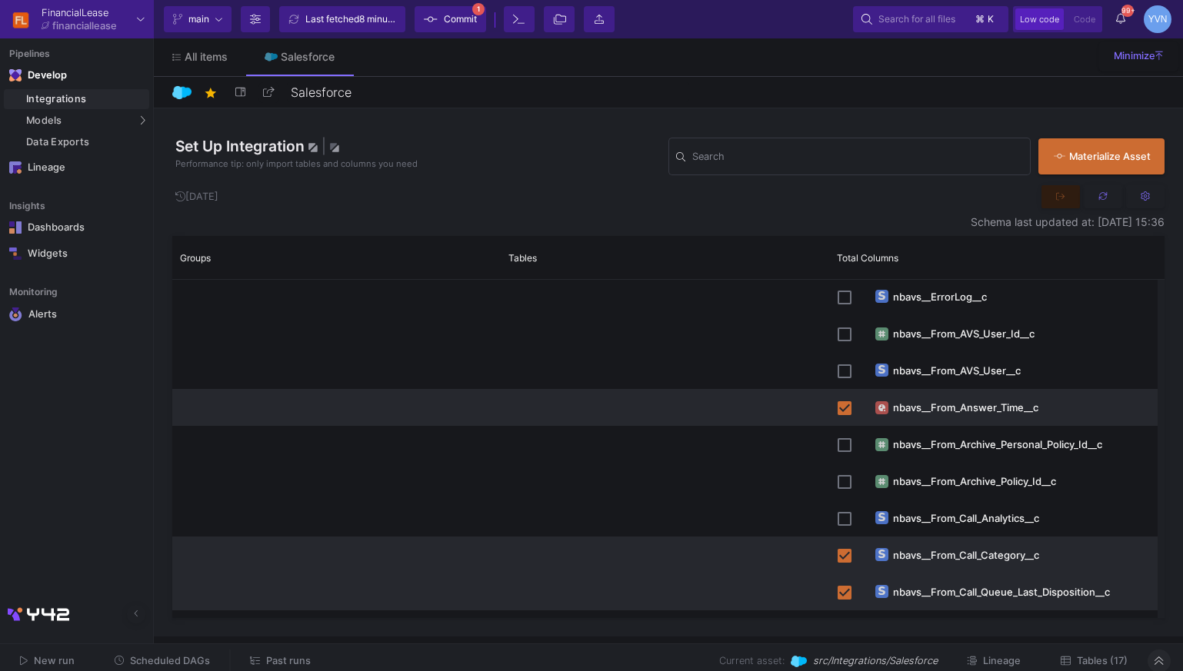
click at [1093, 659] on span "Tables (17)" at bounding box center [1102, 661] width 51 height 12
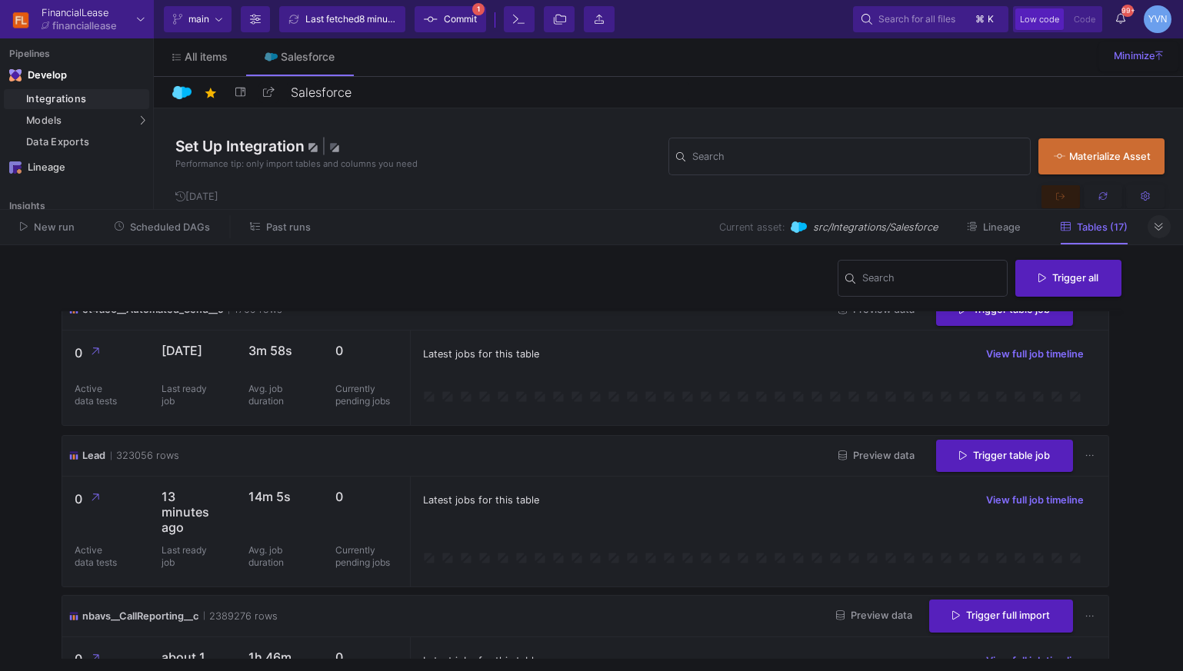
scroll to position [794, 0]
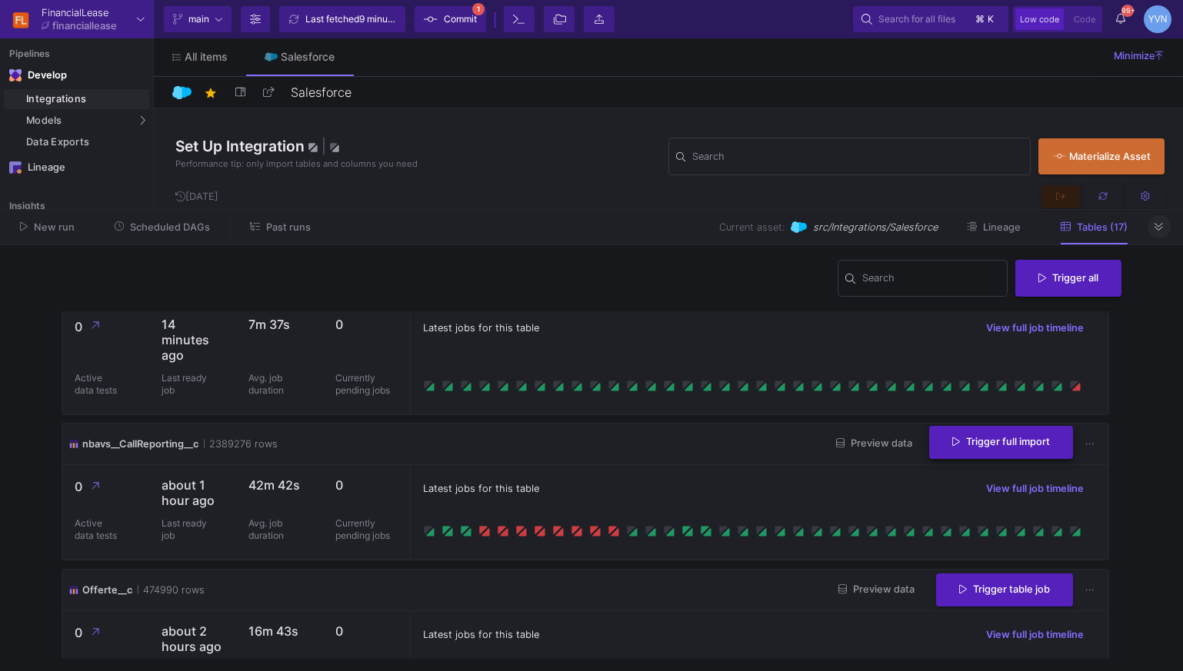
click at [1006, 447] on span "Trigger full import" at bounding box center [1001, 442] width 98 height 12
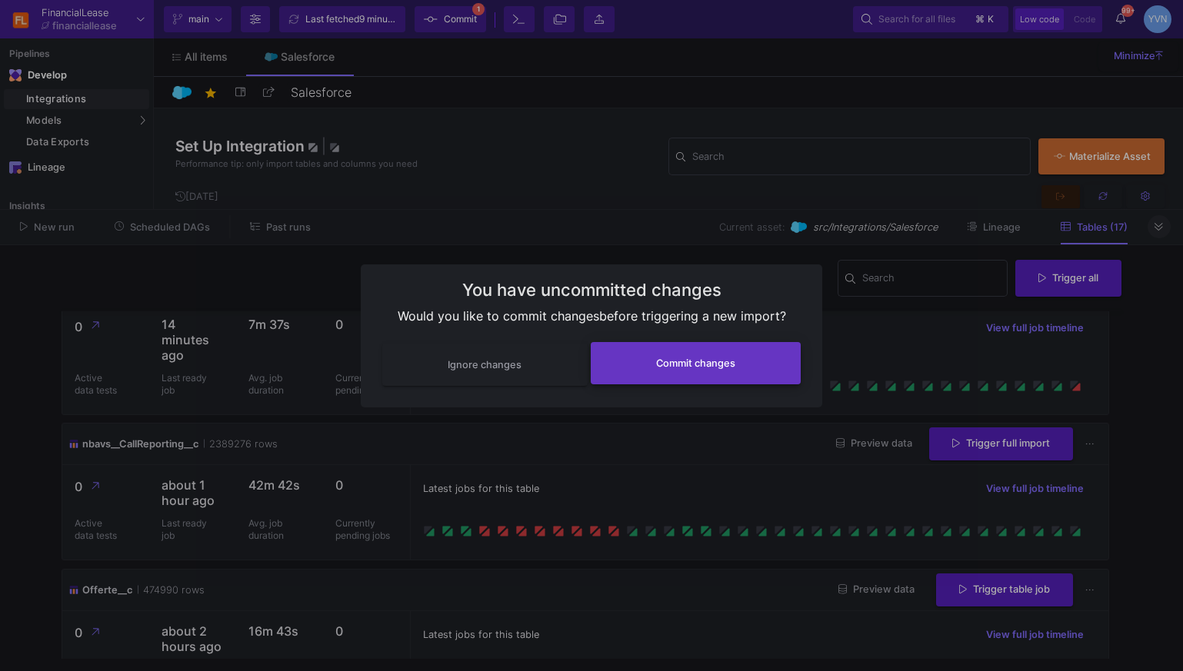
click at [731, 364] on span "Commit changes" at bounding box center [695, 364] width 79 height 12
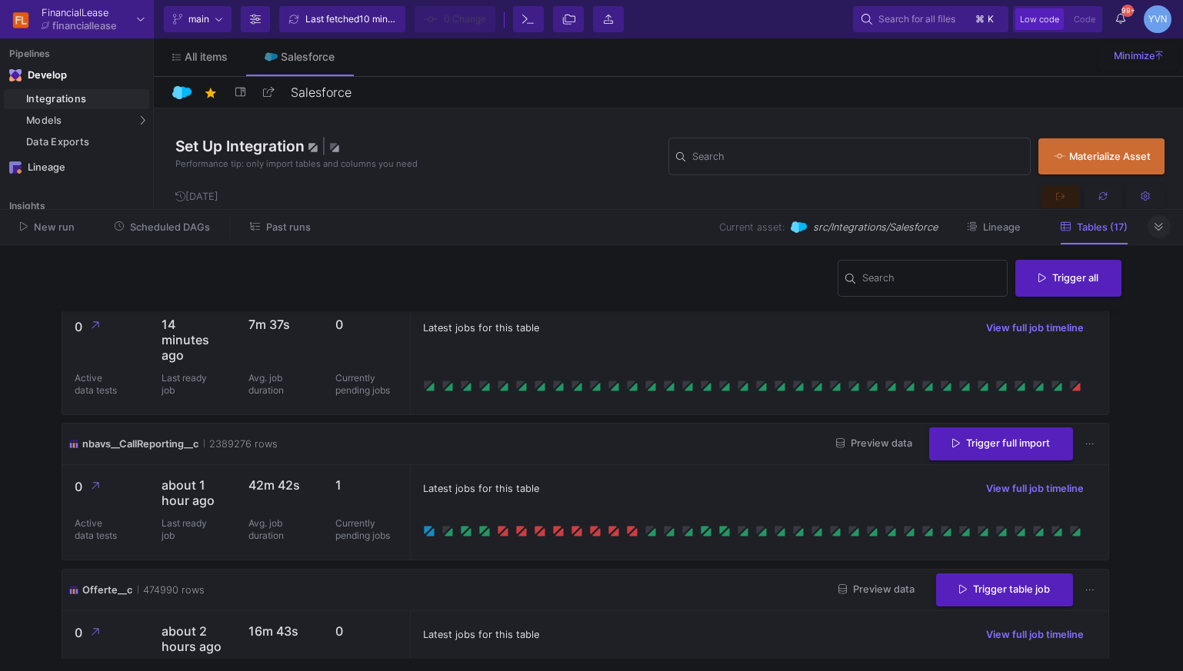
click at [1162, 229] on icon at bounding box center [1158, 227] width 8 height 10
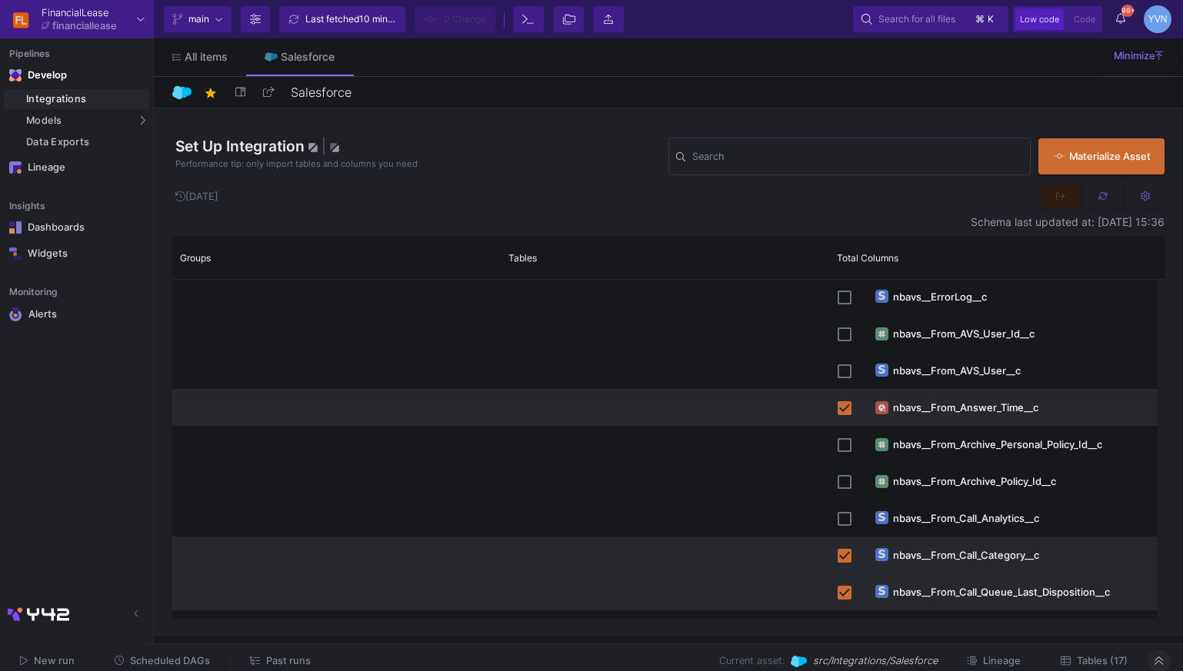
click at [163, 656] on span "Scheduled DAGs" at bounding box center [170, 661] width 80 height 12
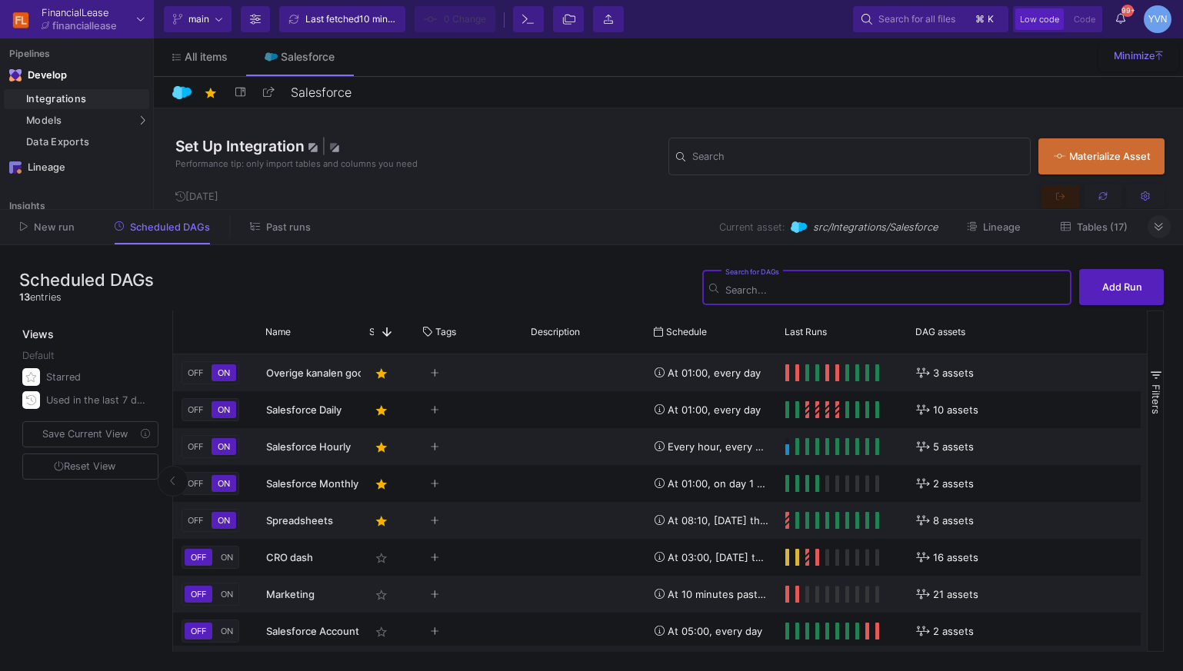
click at [283, 234] on button "Past runs" at bounding box center [281, 227] width 98 height 24
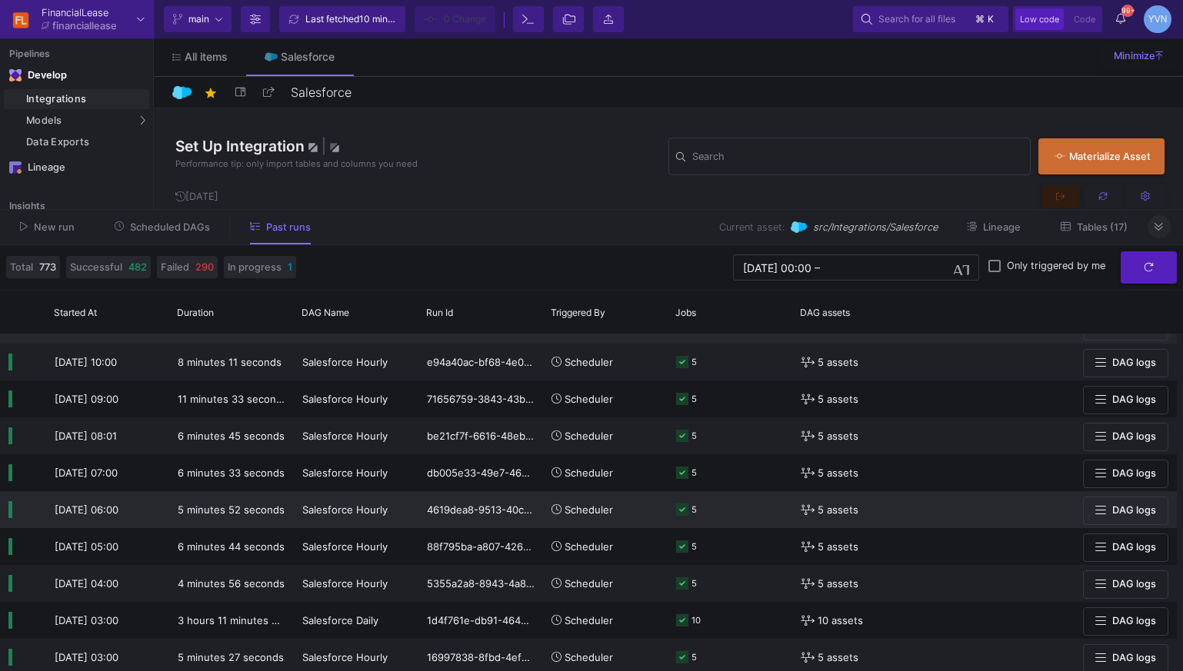
scroll to position [348, 0]
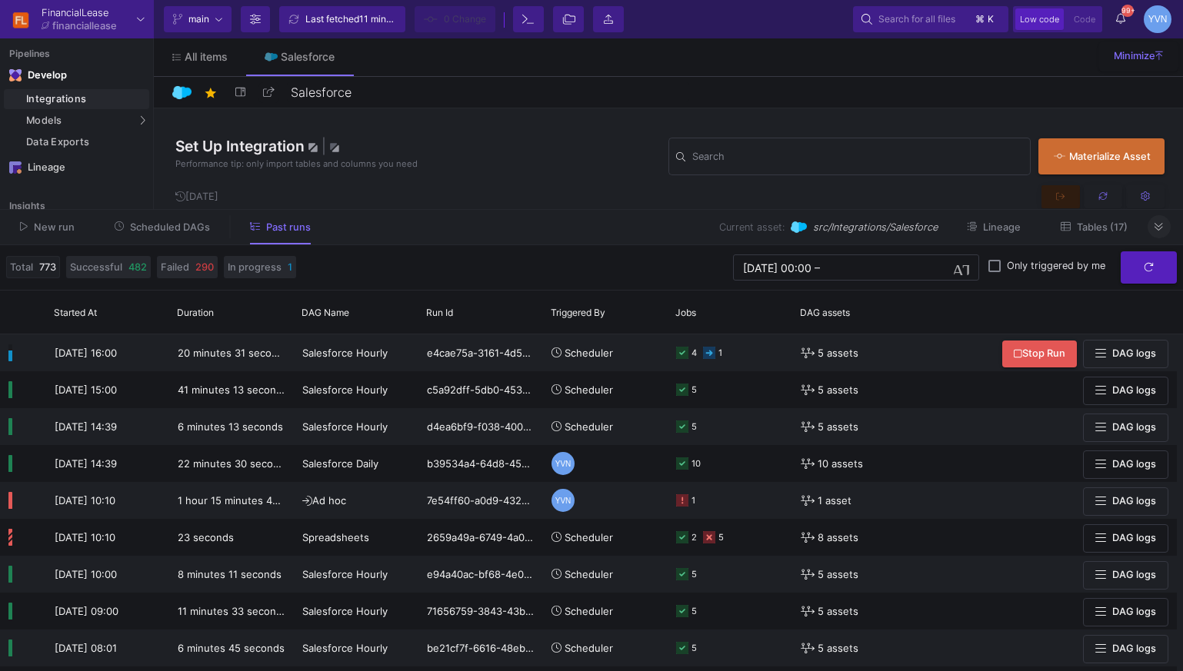
click at [43, 277] on span at bounding box center [33, 267] width 52 height 21
click at [860, 272] on input "text" at bounding box center [873, 267] width 101 height 12
click at [966, 270] on span "button" at bounding box center [961, 267] width 15 height 15
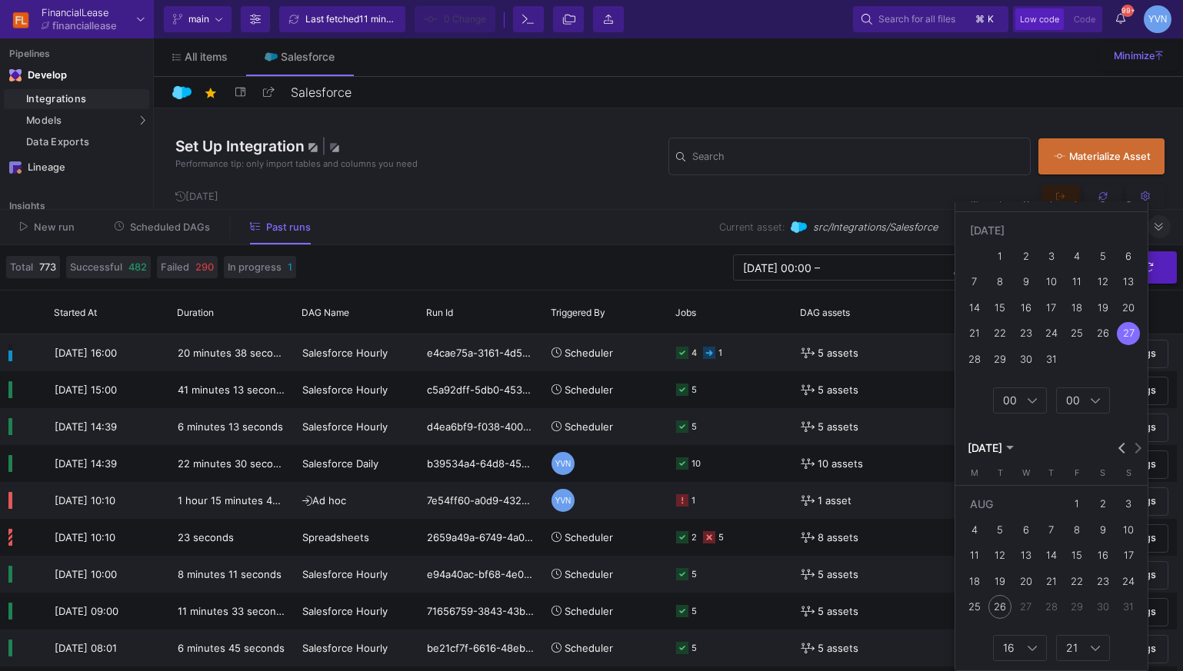
click at [988, 577] on button "19" at bounding box center [1000, 580] width 25 height 25
type input "[DATE] 16:21"
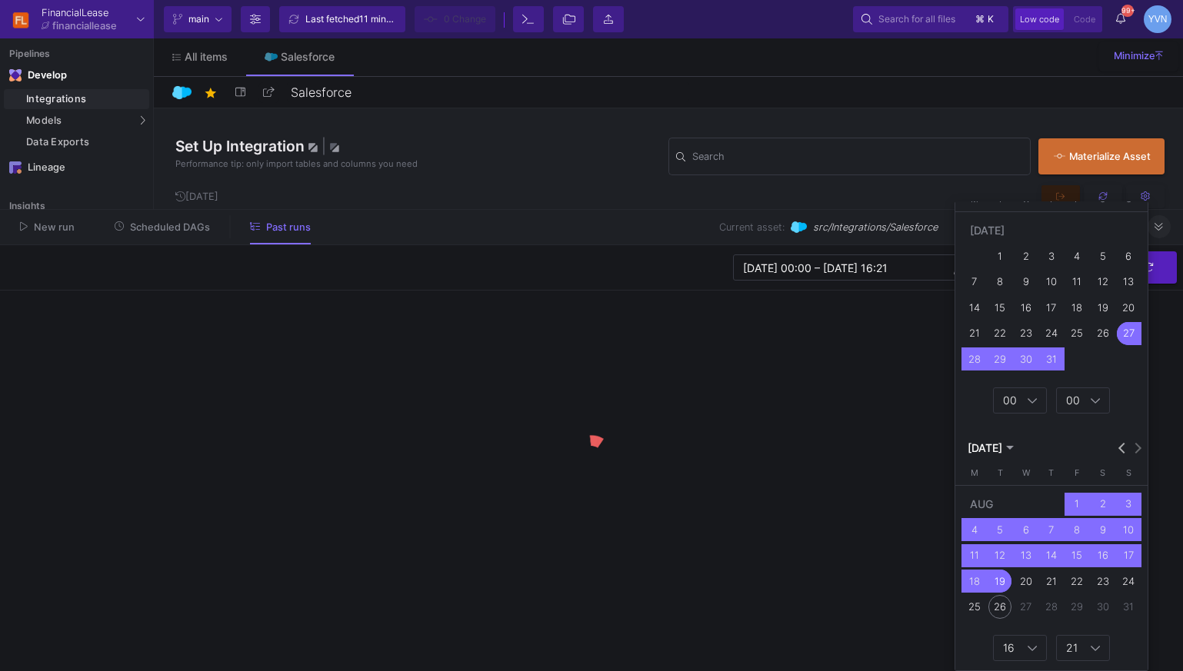
click at [1001, 607] on div "26" at bounding box center [999, 606] width 23 height 23
type input "[DATE] 00:00"
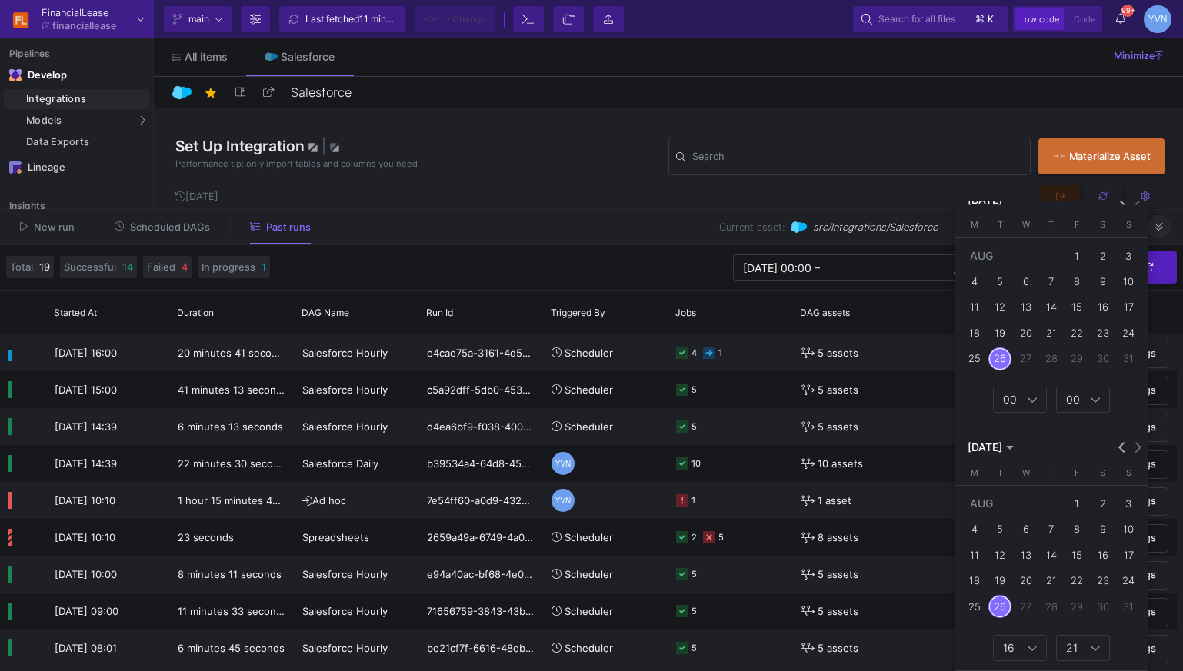
click at [969, 581] on div "18" at bounding box center [974, 581] width 23 height 23
type input "[DATE] 00:00"
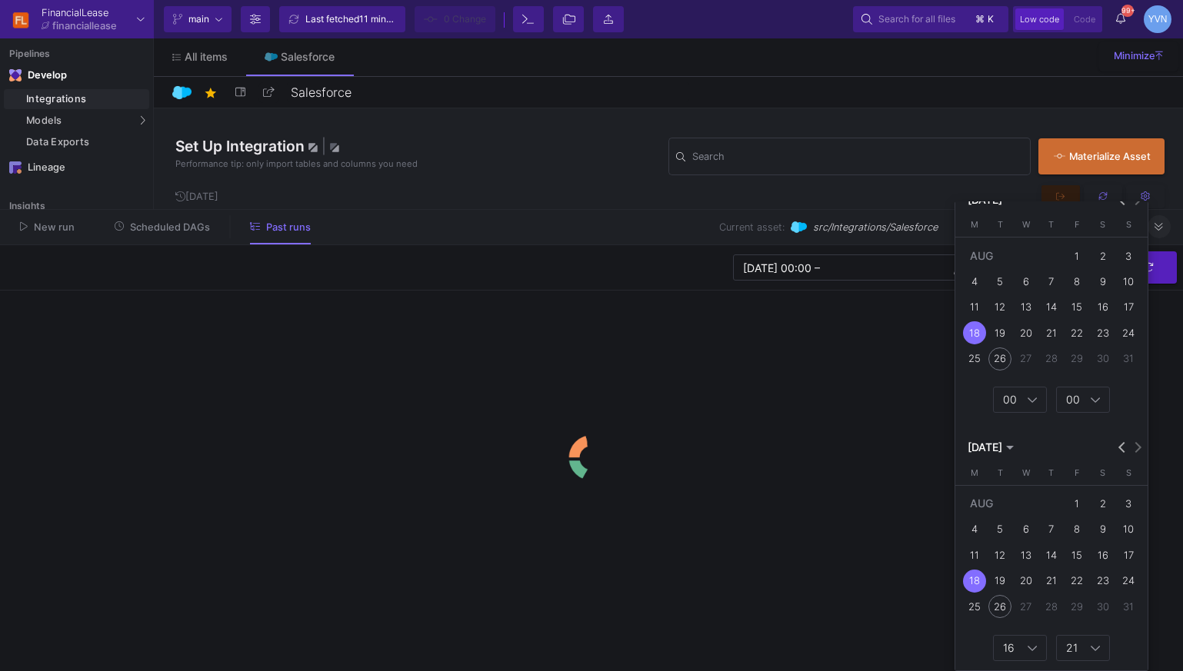
drag, startPoint x: 1010, startPoint y: 605, endPoint x: 1029, endPoint y: 620, distance: 24.6
click at [1013, 606] on tr "25 26 27 28 29 30 31" at bounding box center [1051, 606] width 180 height 25
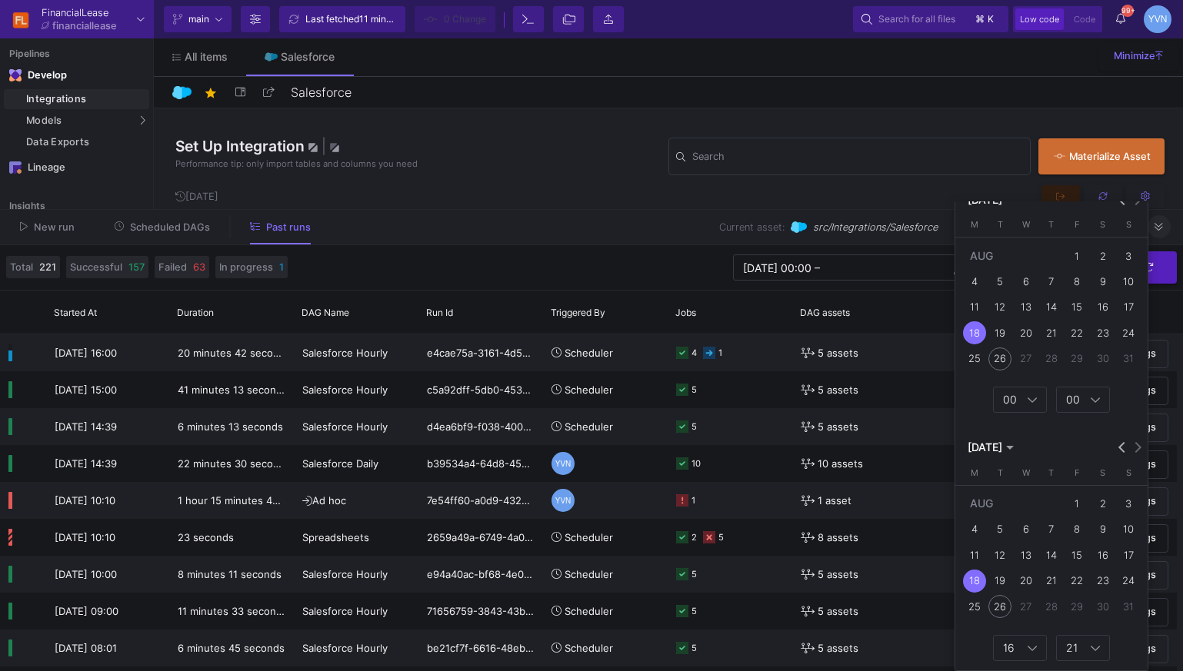
click at [1001, 615] on div "26" at bounding box center [999, 606] width 23 height 23
type input "[DATE] 00:00"
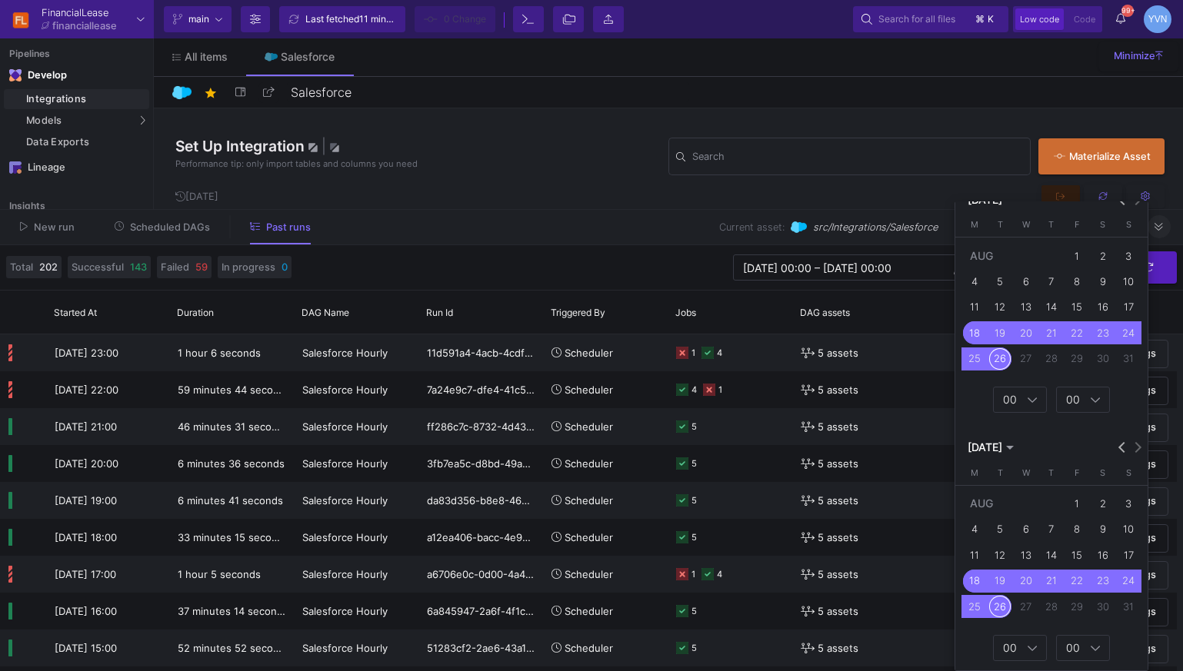
click at [665, 276] on div at bounding box center [591, 335] width 1183 height 671
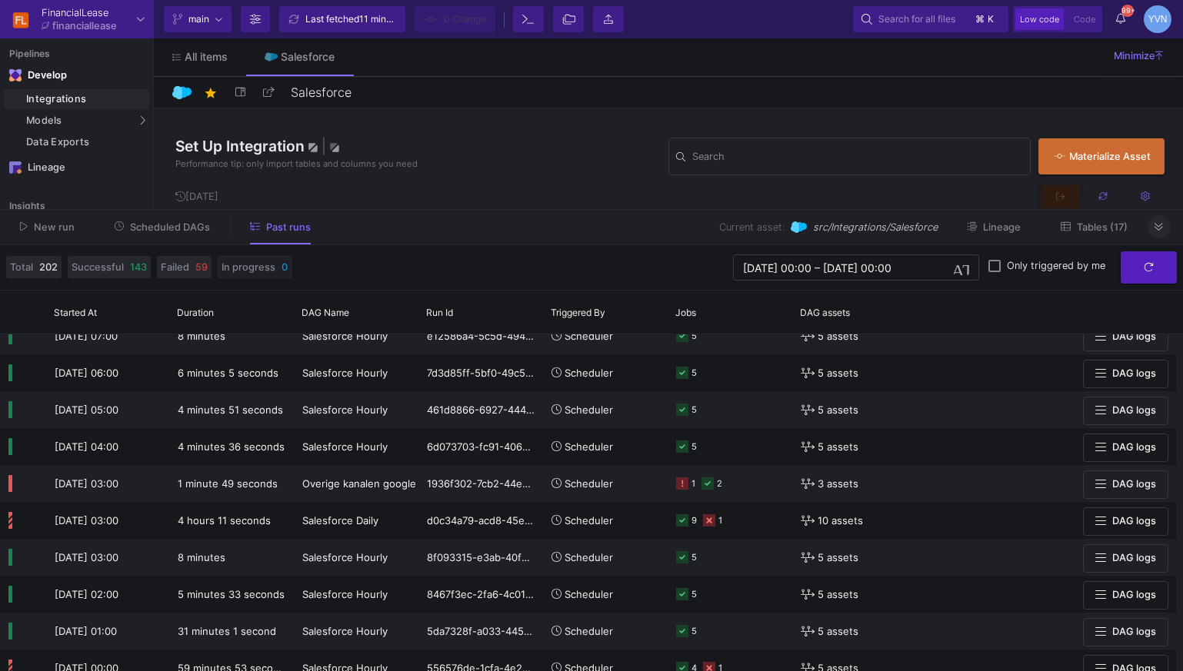
click at [248, 267] on span "In progress" at bounding box center [249, 267] width 54 height 15
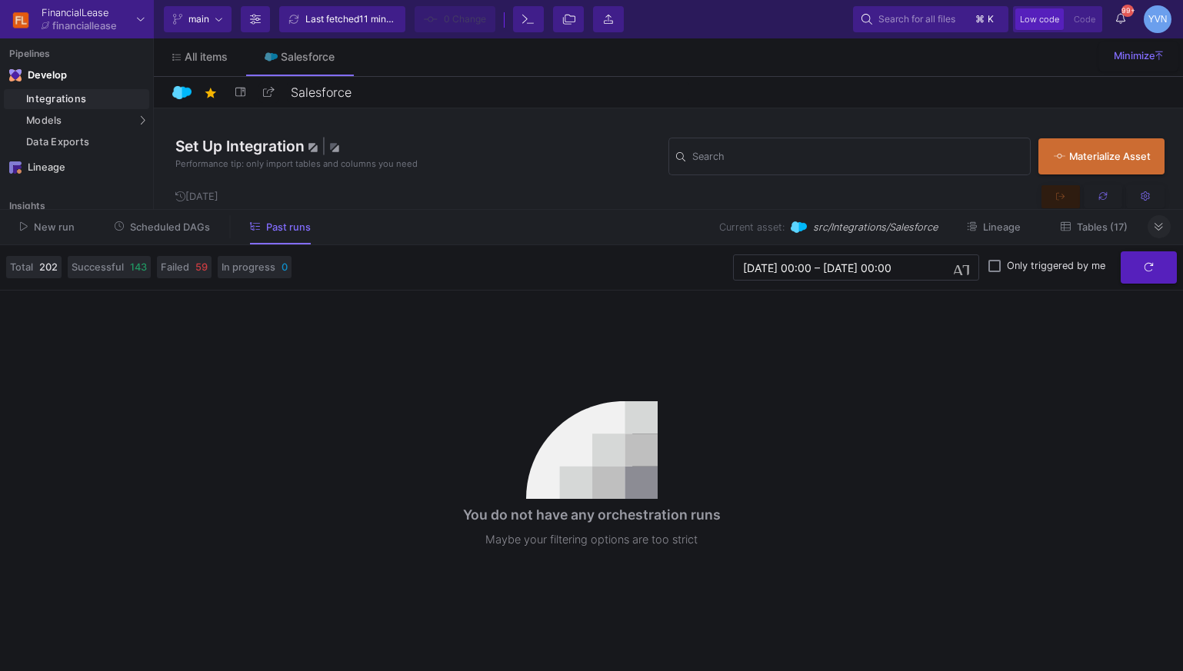
click at [153, 221] on span "Scheduled DAGs" at bounding box center [163, 227] width 96 height 12
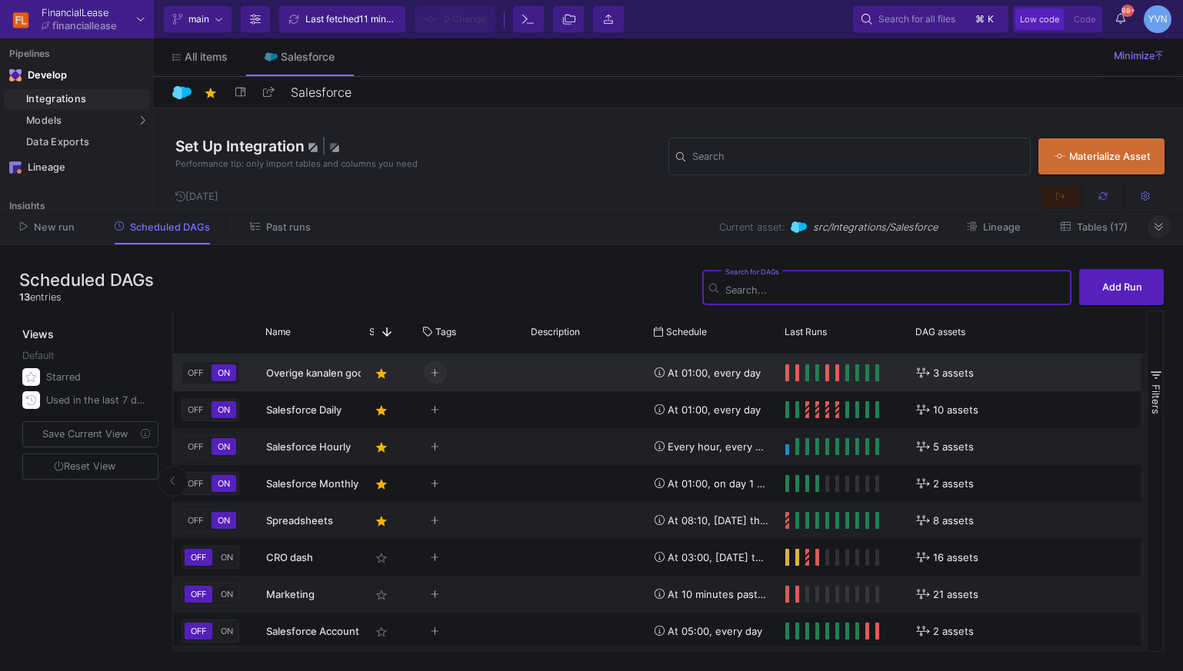
click at [437, 379] on button "Press SPACE to select this row." at bounding box center [435, 372] width 23 height 23
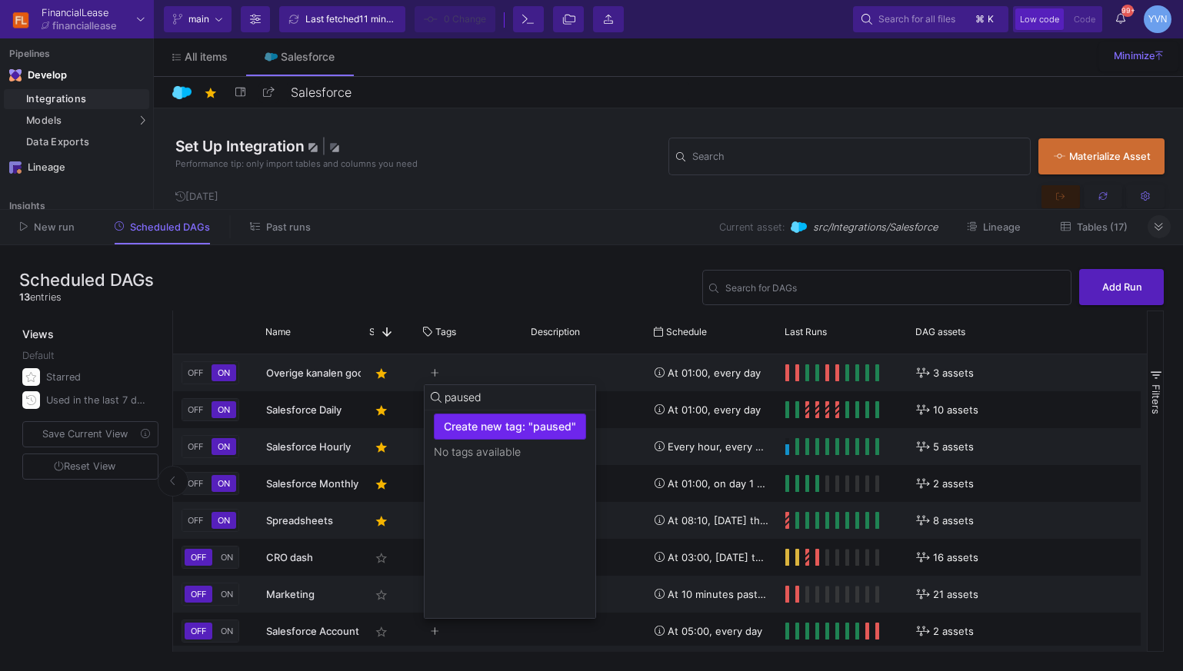
type input "paused"
click at [541, 432] on span "Create new tag: "paused"" at bounding box center [510, 427] width 132 height 12
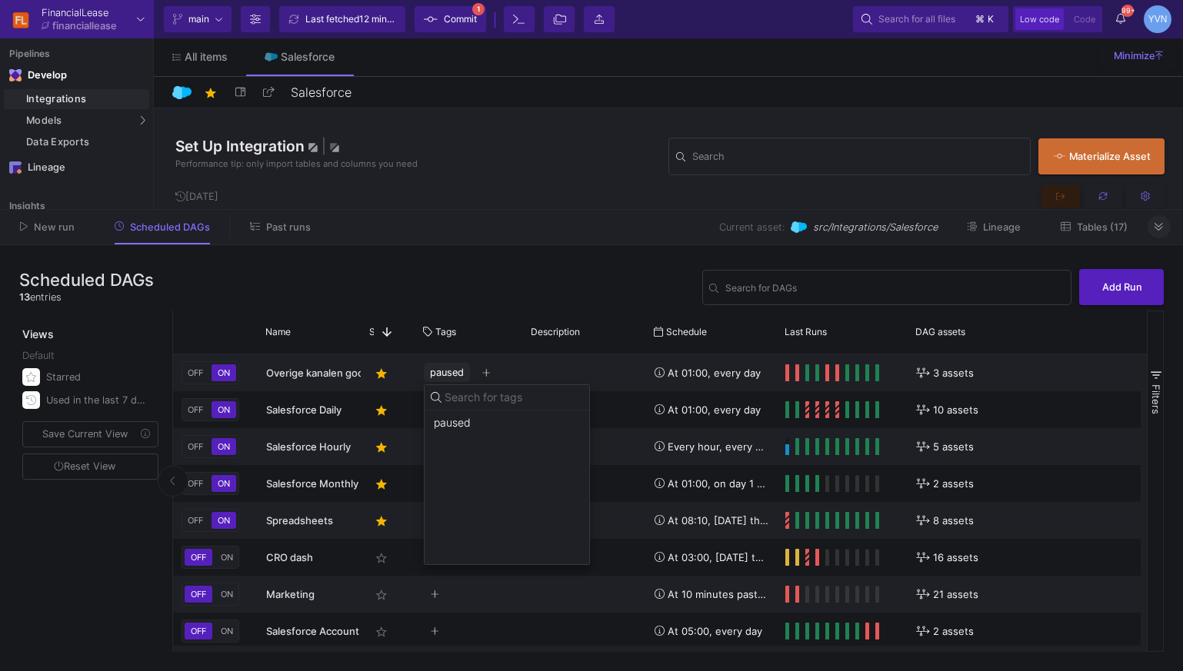
click at [599, 364] on div at bounding box center [591, 335] width 1183 height 671
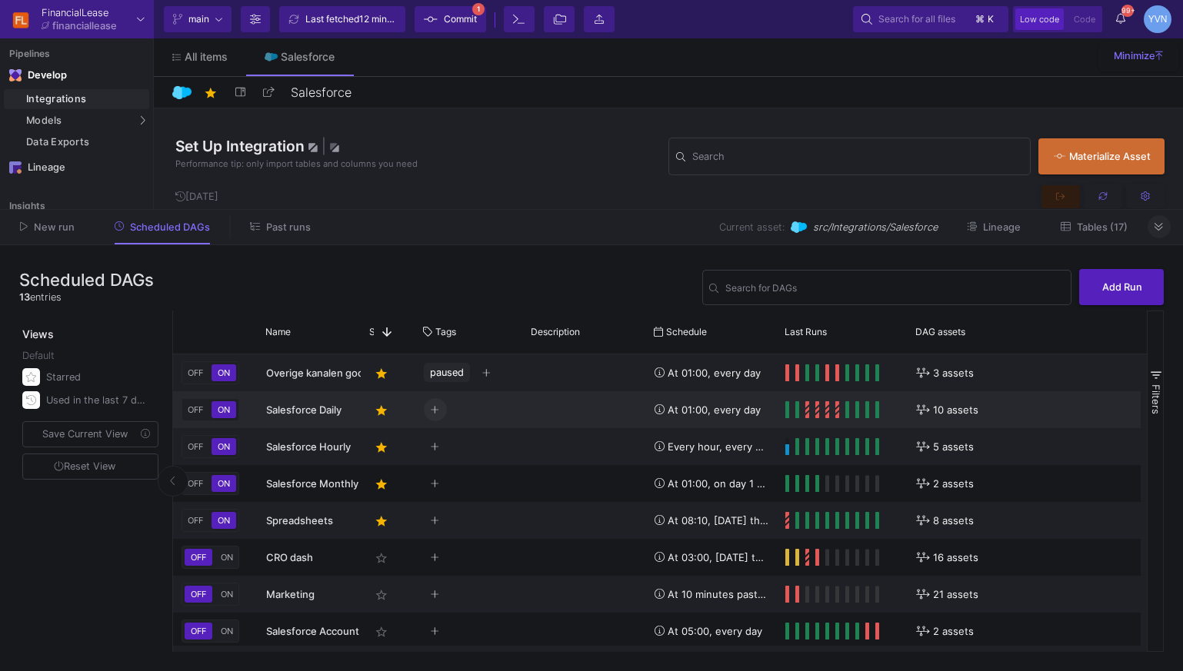
click at [434, 411] on icon "Press SPACE to select this row." at bounding box center [435, 410] width 8 height 10
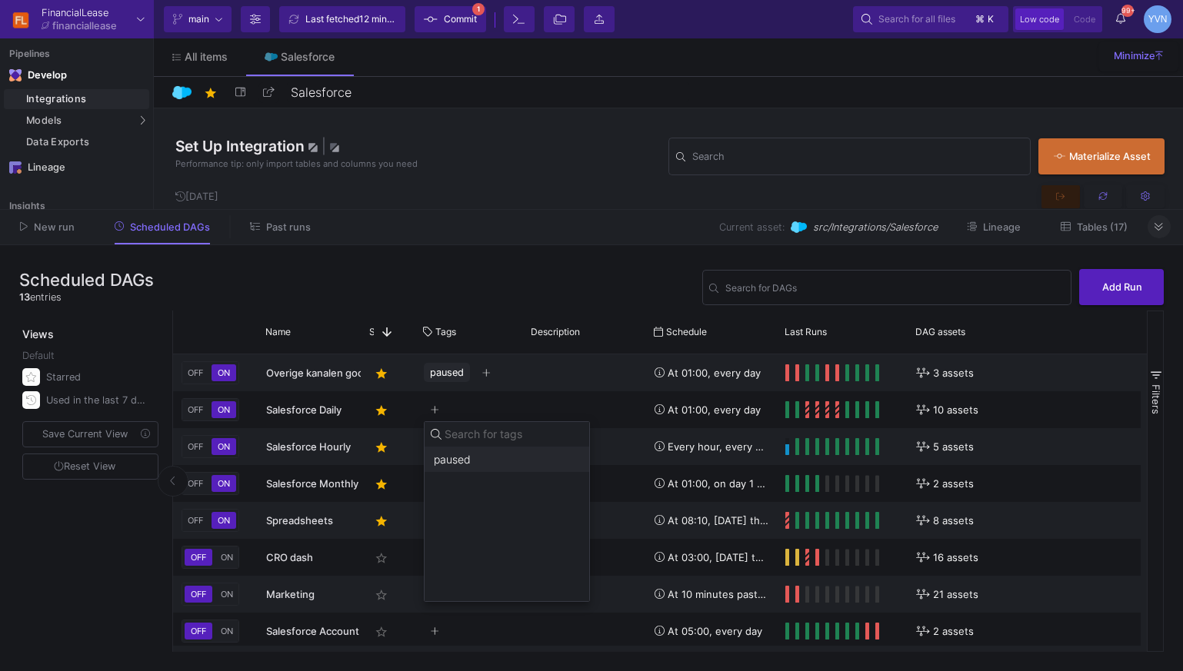
click at [453, 456] on span "paused" at bounding box center [452, 460] width 37 height 12
drag, startPoint x: 543, startPoint y: 394, endPoint x: 497, endPoint y: 434, distance: 61.1
click at [542, 396] on div at bounding box center [591, 335] width 1183 height 671
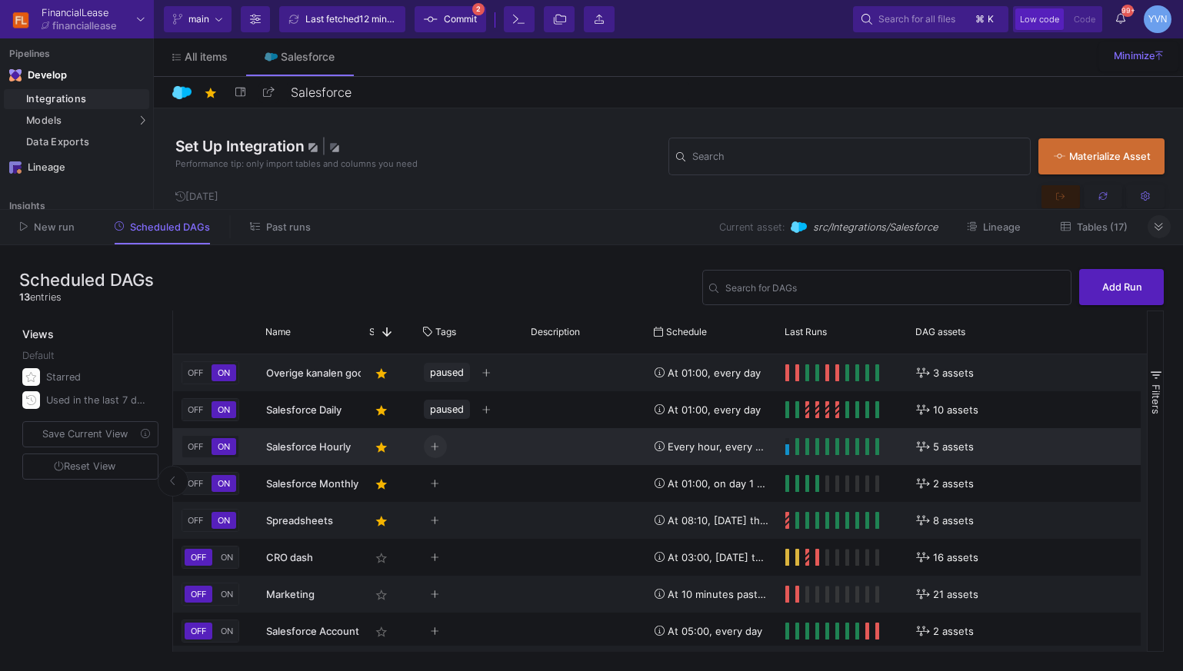
drag, startPoint x: 434, startPoint y: 448, endPoint x: 443, endPoint y: 453, distance: 10.3
click at [436, 449] on icon "Press SPACE to select this row." at bounding box center [435, 447] width 8 height 10
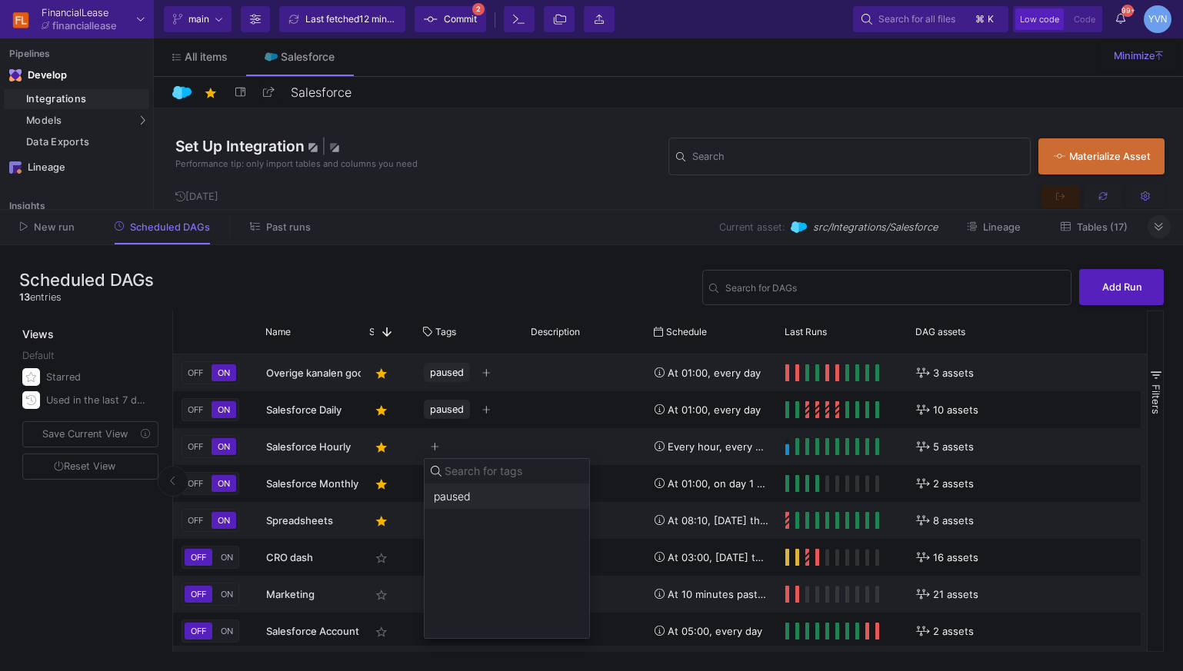
click at [458, 497] on span "paused" at bounding box center [452, 497] width 37 height 12
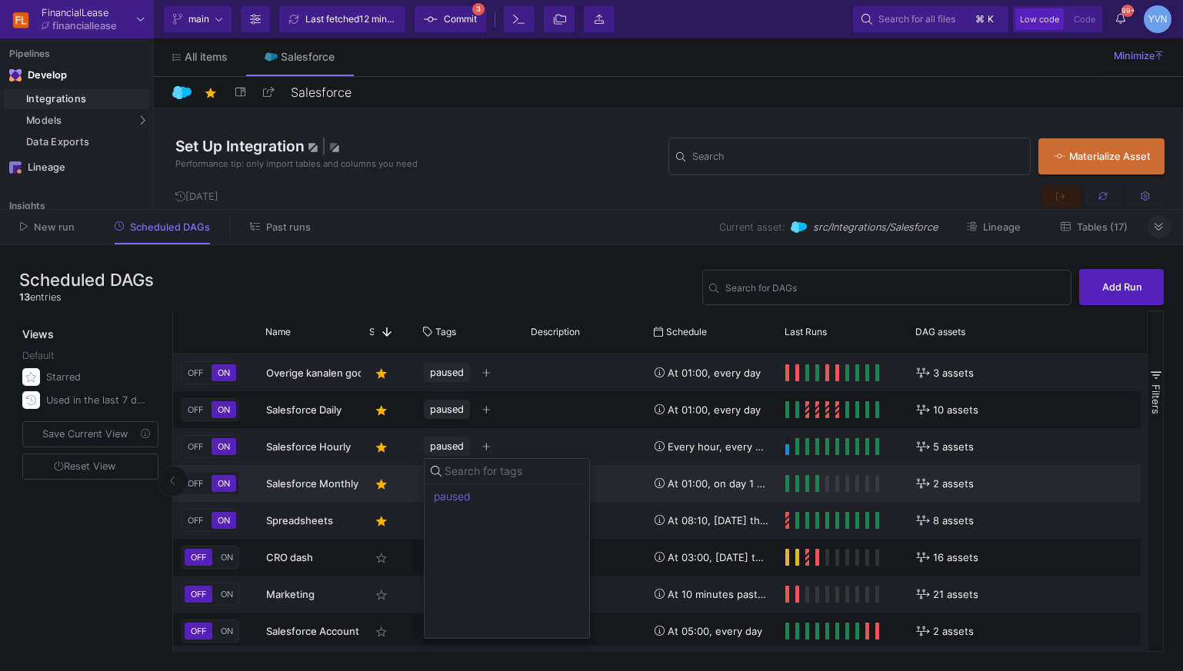
drag, startPoint x: 581, startPoint y: 422, endPoint x: 513, endPoint y: 480, distance: 88.9
click at [582, 423] on div at bounding box center [591, 335] width 1183 height 671
click at [434, 486] on icon "Press SPACE to select this row." at bounding box center [435, 484] width 8 height 10
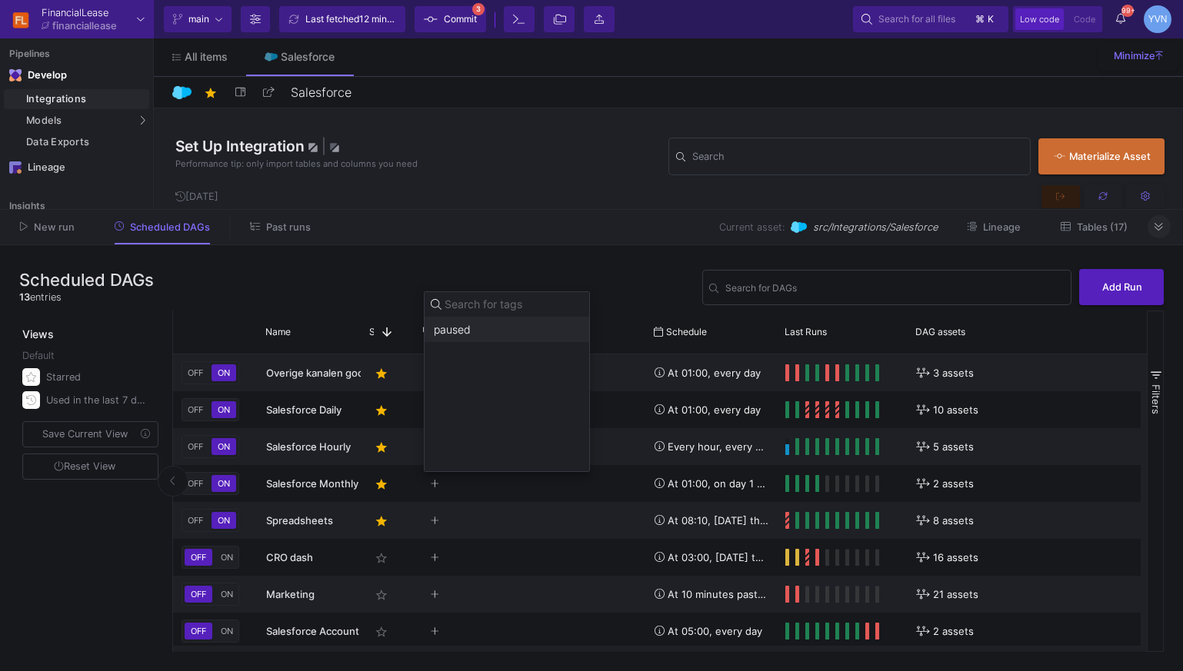
click at [470, 330] on span "paused" at bounding box center [452, 330] width 37 height 12
click at [432, 517] on div at bounding box center [591, 335] width 1183 height 671
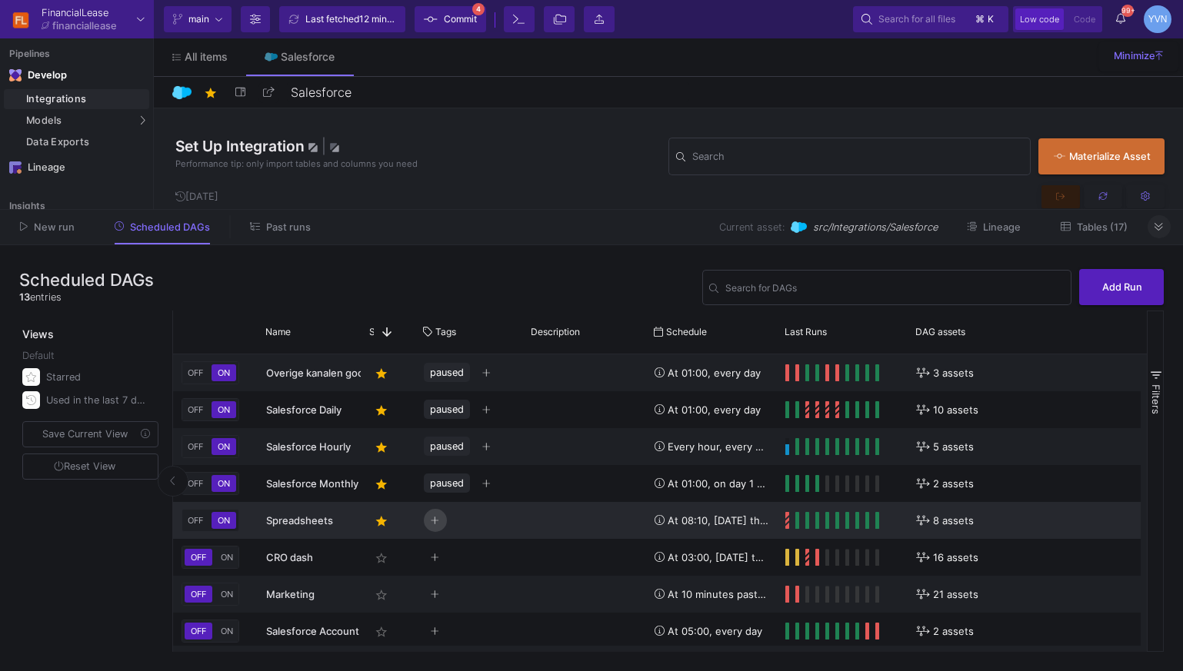
click at [435, 526] on icon "Press SPACE to select this row." at bounding box center [435, 521] width 8 height 10
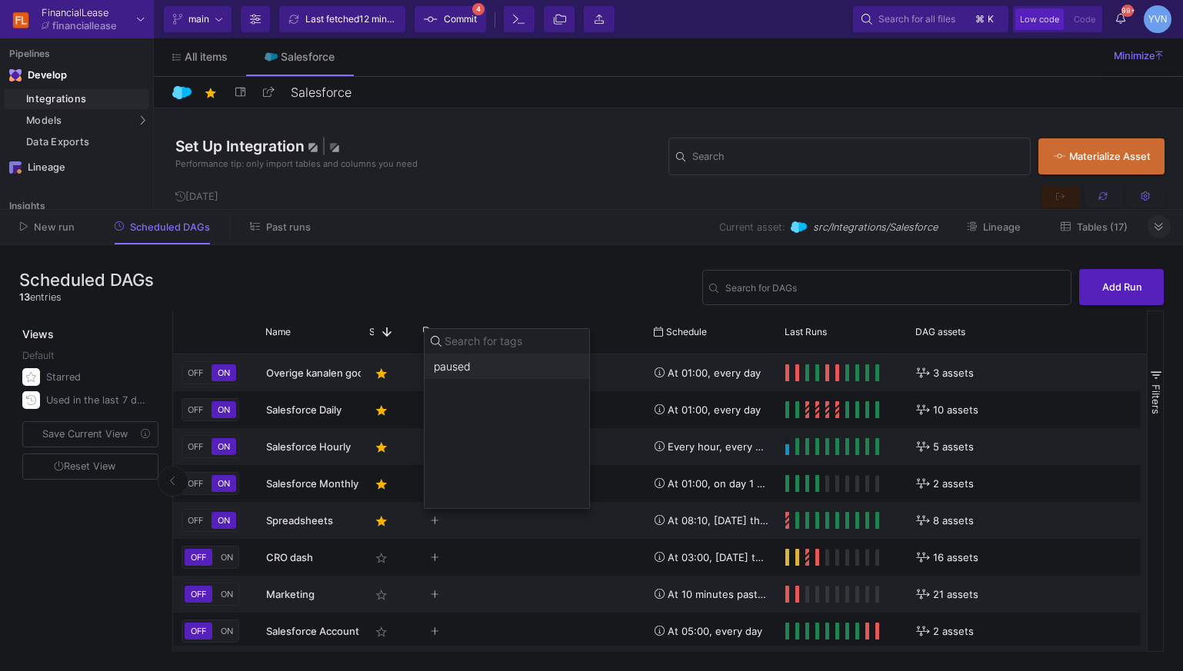
click at [475, 368] on span "paused" at bounding box center [507, 367] width 146 height 12
click at [195, 375] on div at bounding box center [591, 335] width 1183 height 671
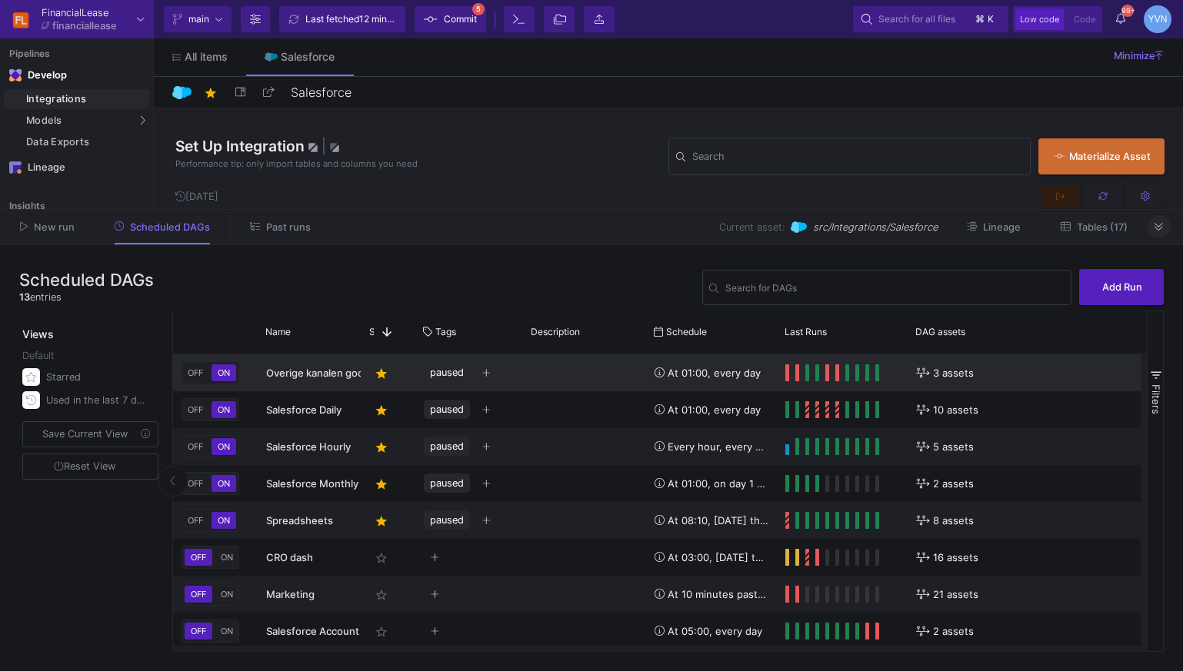
drag, startPoint x: 196, startPoint y: 371, endPoint x: 198, endPoint y: 385, distance: 13.9
click at [198, 372] on span "OFF" at bounding box center [196, 373] width 22 height 11
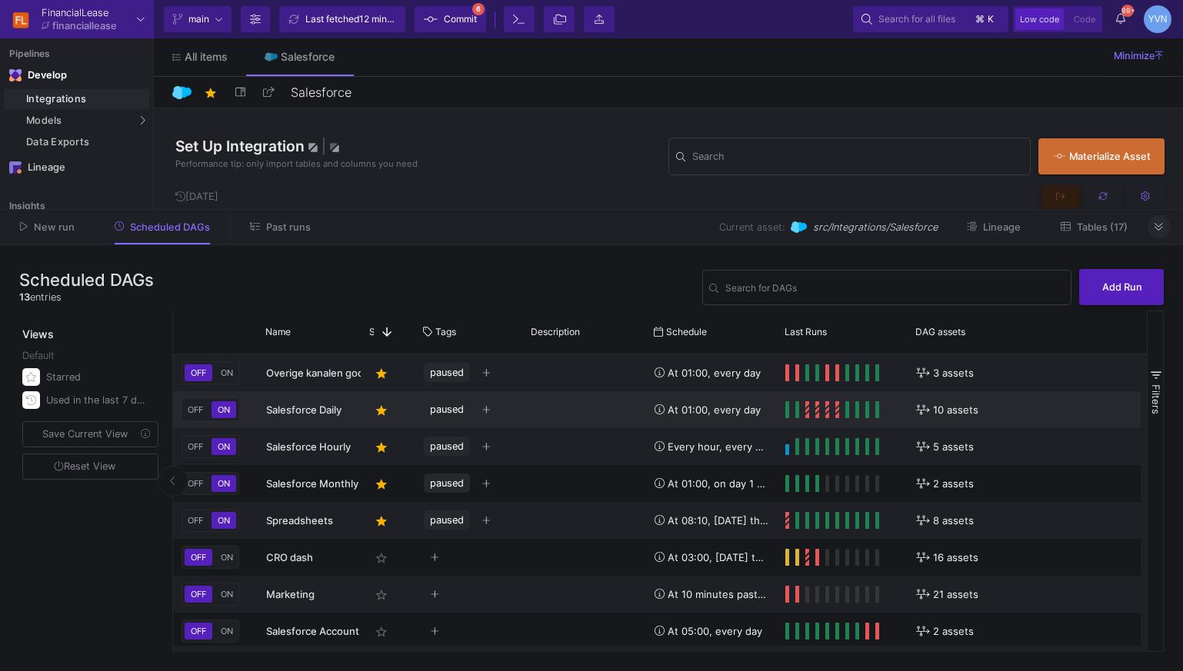
click at [198, 410] on span "OFF" at bounding box center [196, 410] width 22 height 11
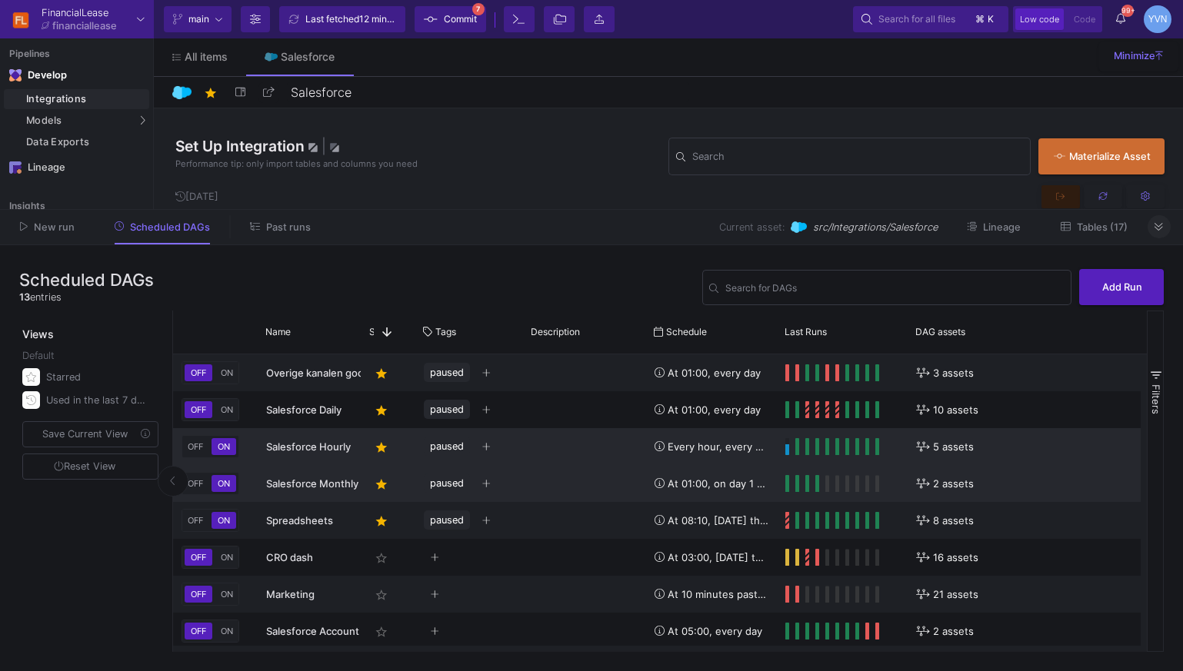
drag, startPoint x: 195, startPoint y: 445, endPoint x: 203, endPoint y: 490, distance: 45.4
click at [196, 447] on span "OFF" at bounding box center [196, 446] width 22 height 11
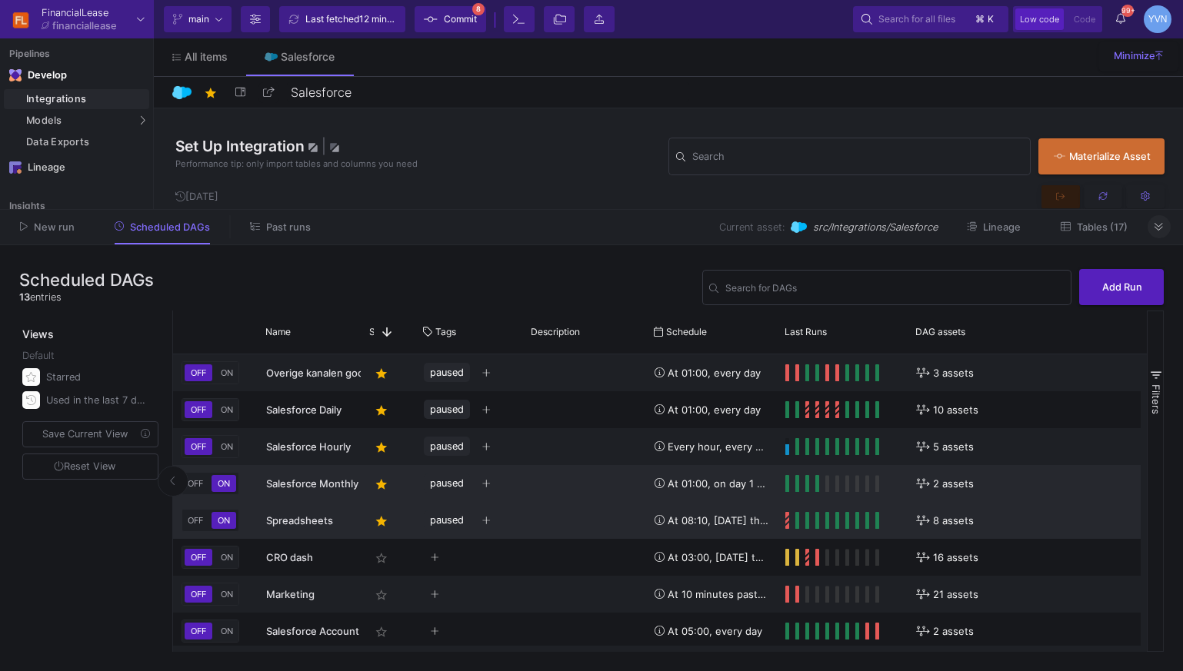
drag, startPoint x: 198, startPoint y: 480, endPoint x: 198, endPoint y: 513, distance: 33.1
click at [199, 480] on span "OFF" at bounding box center [196, 483] width 22 height 11
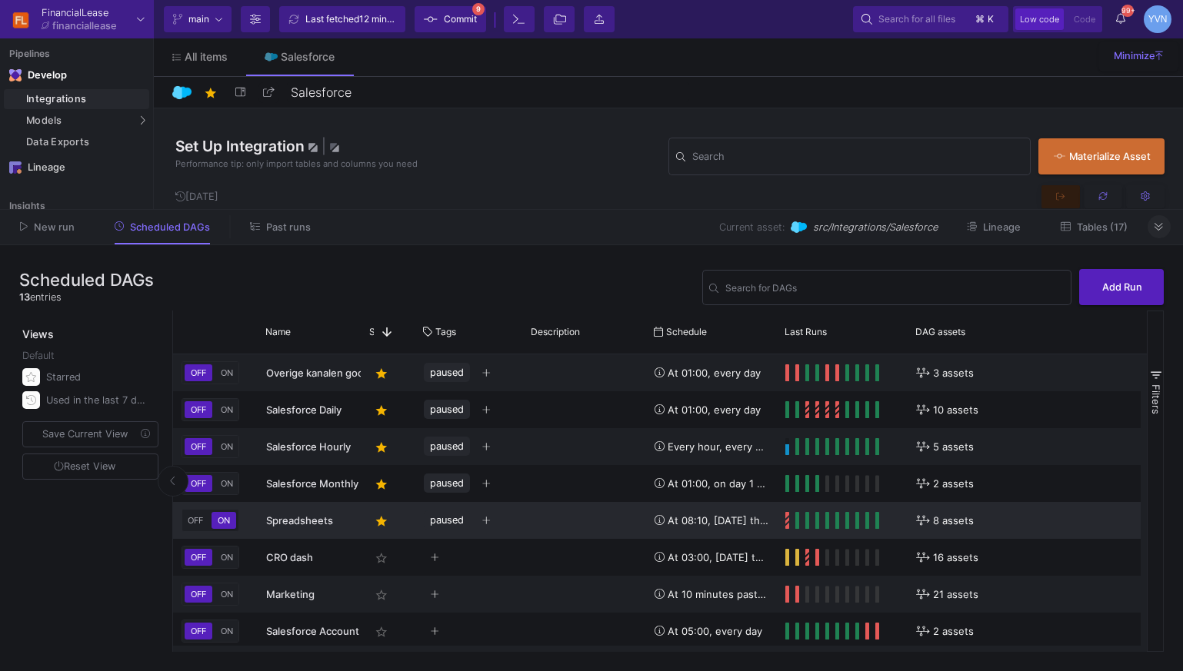
click at [198, 517] on span "OFF" at bounding box center [196, 520] width 22 height 11
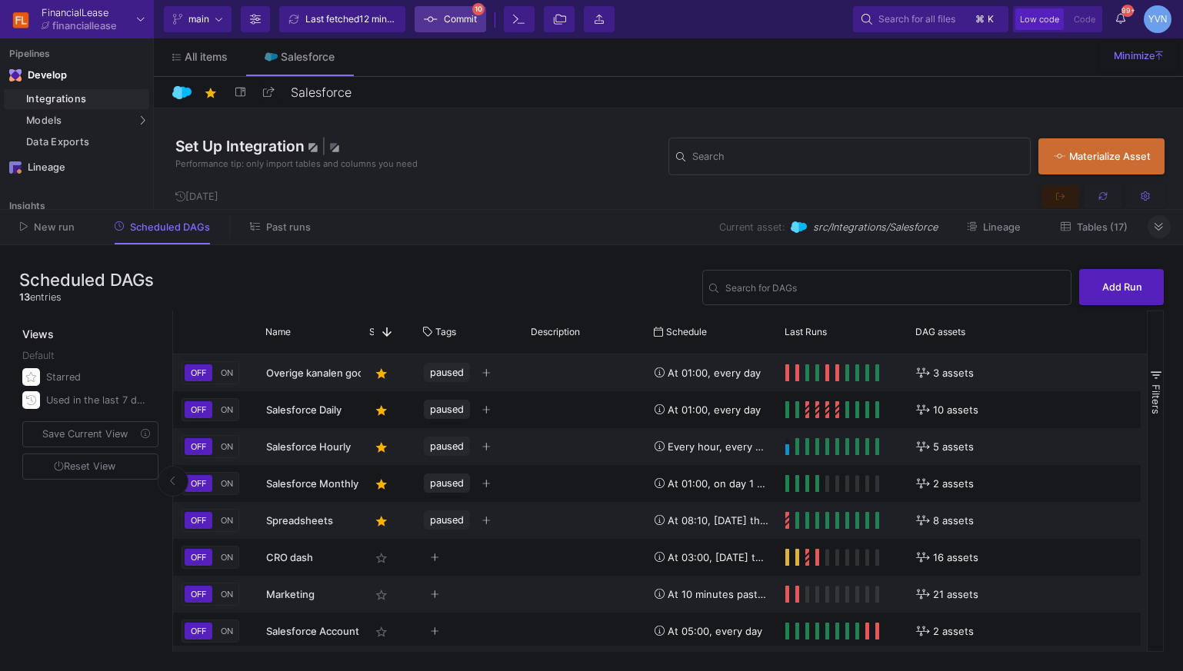
click at [465, 18] on span "Commit" at bounding box center [460, 19] width 33 height 23
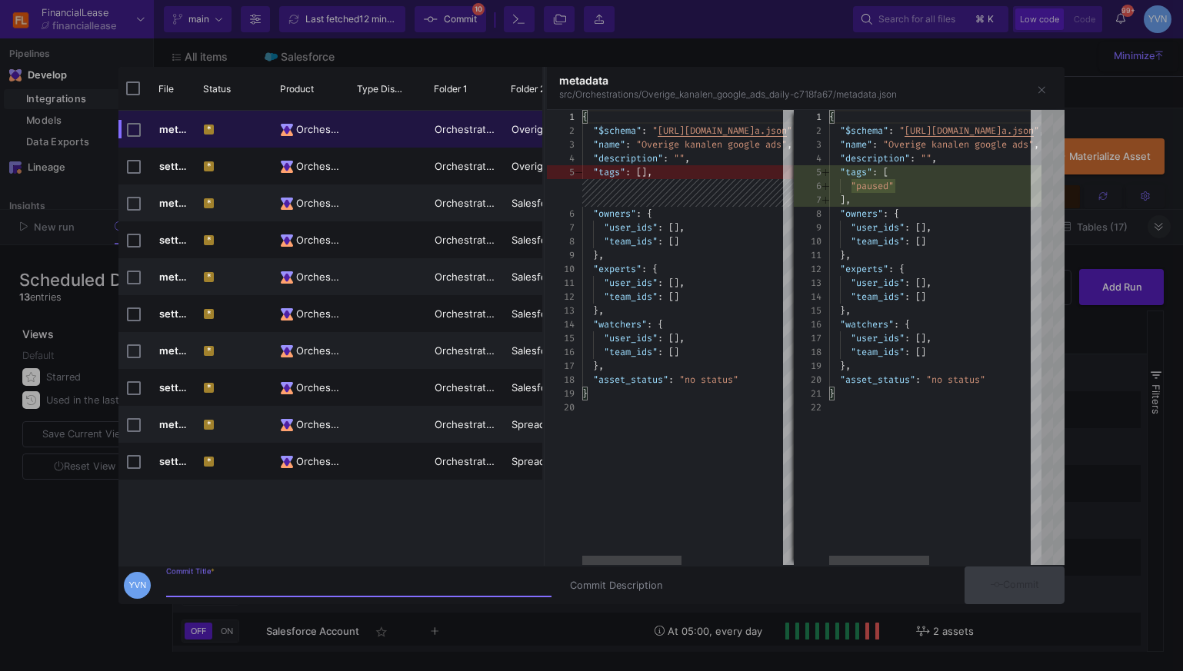
click at [291, 579] on div "Commit Title *" at bounding box center [358, 582] width 385 height 28
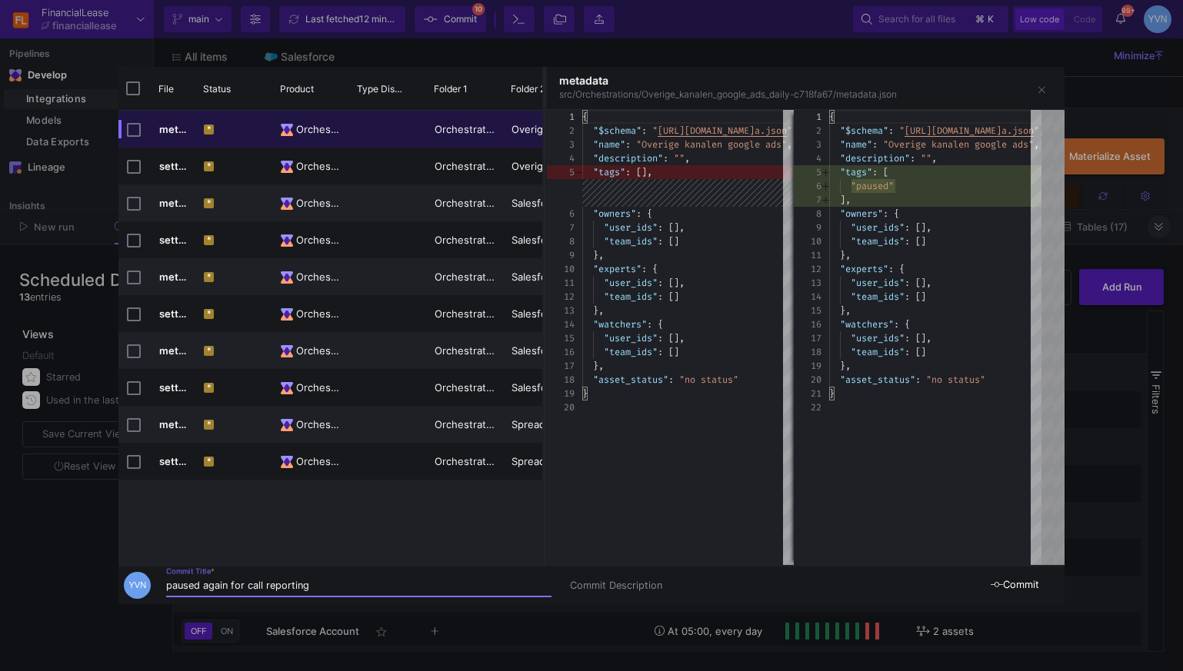
type input "paused again for call reporting"
click at [1004, 581] on span "Commit" at bounding box center [1015, 585] width 48 height 12
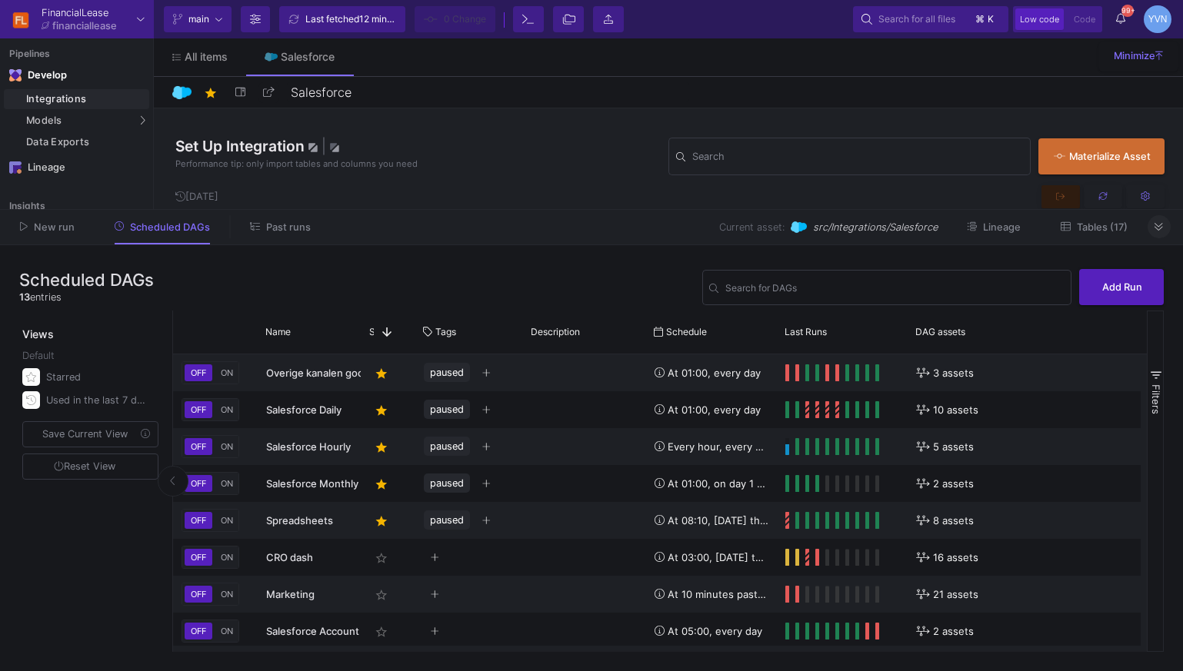
click at [1157, 237] on button at bounding box center [1159, 226] width 23 height 23
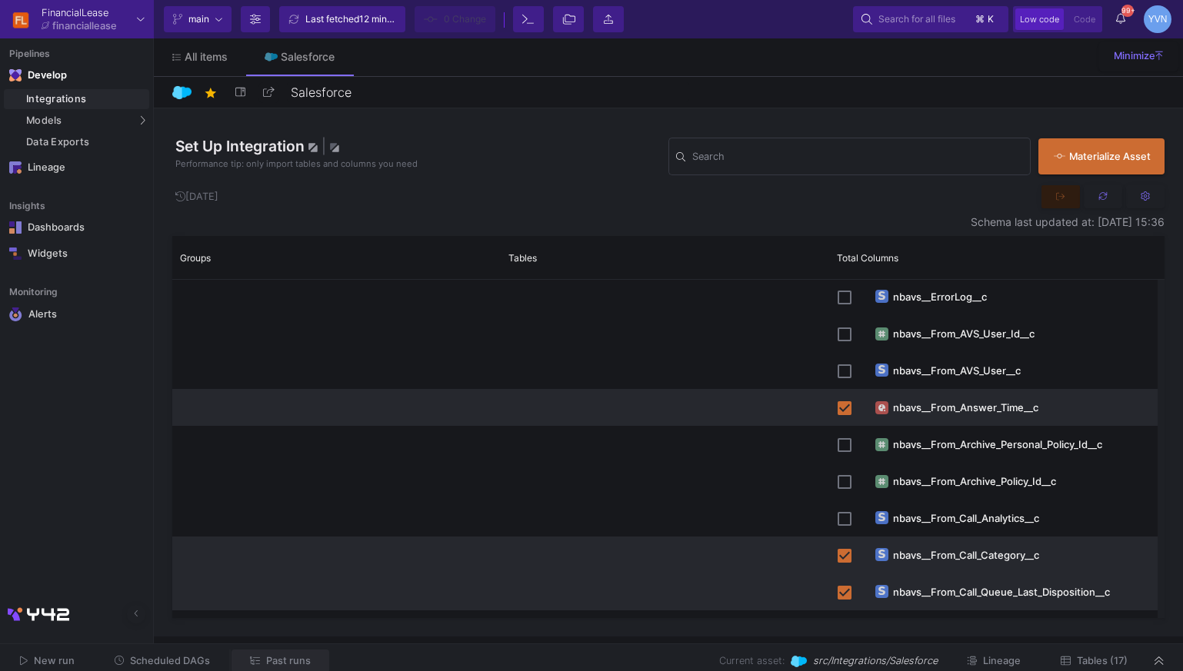
click at [294, 665] on span "Past runs" at bounding box center [288, 661] width 45 height 12
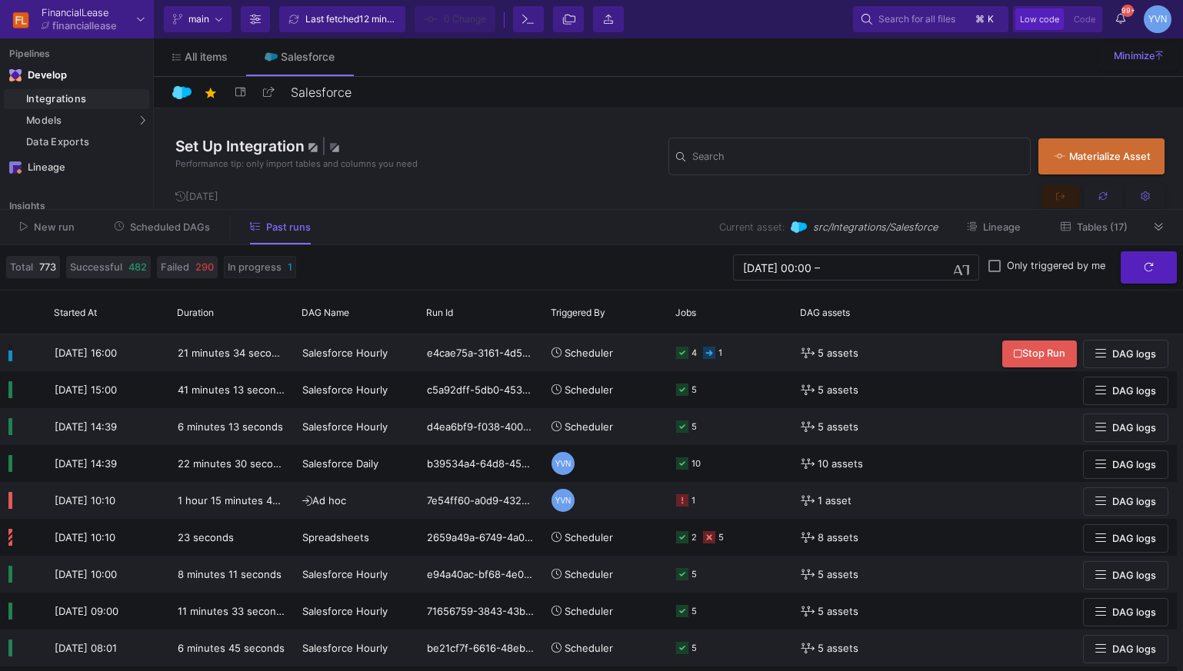
click at [240, 272] on span "In progress" at bounding box center [255, 267] width 54 height 15
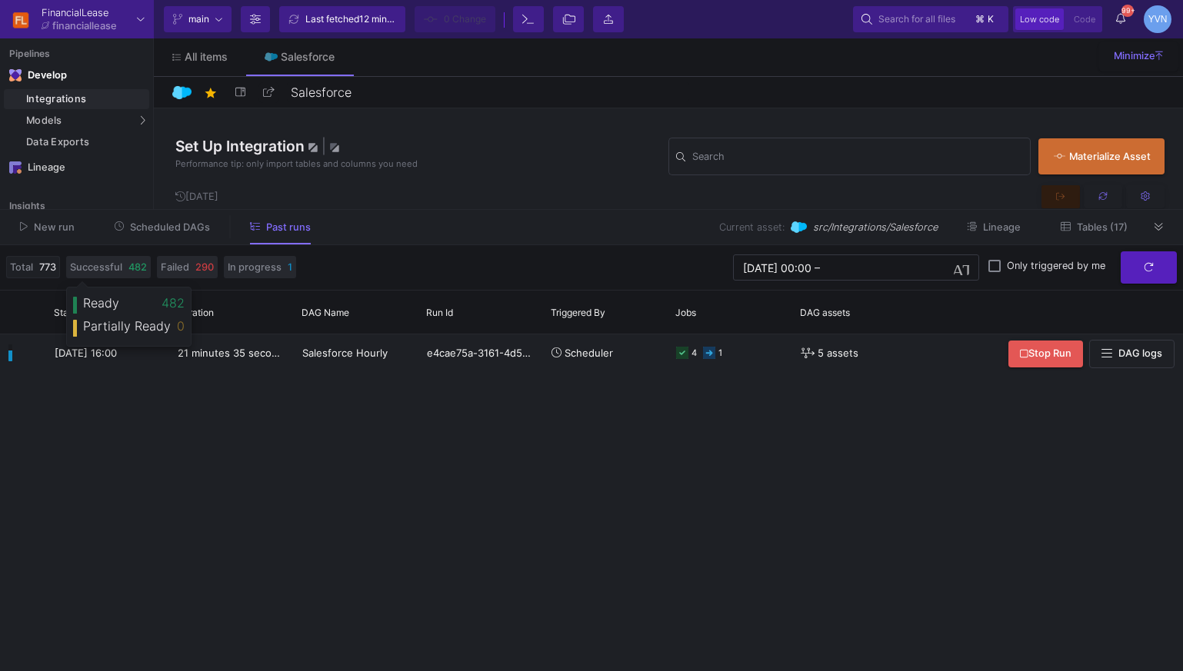
click at [46, 269] on span "773" at bounding box center [47, 267] width 17 height 15
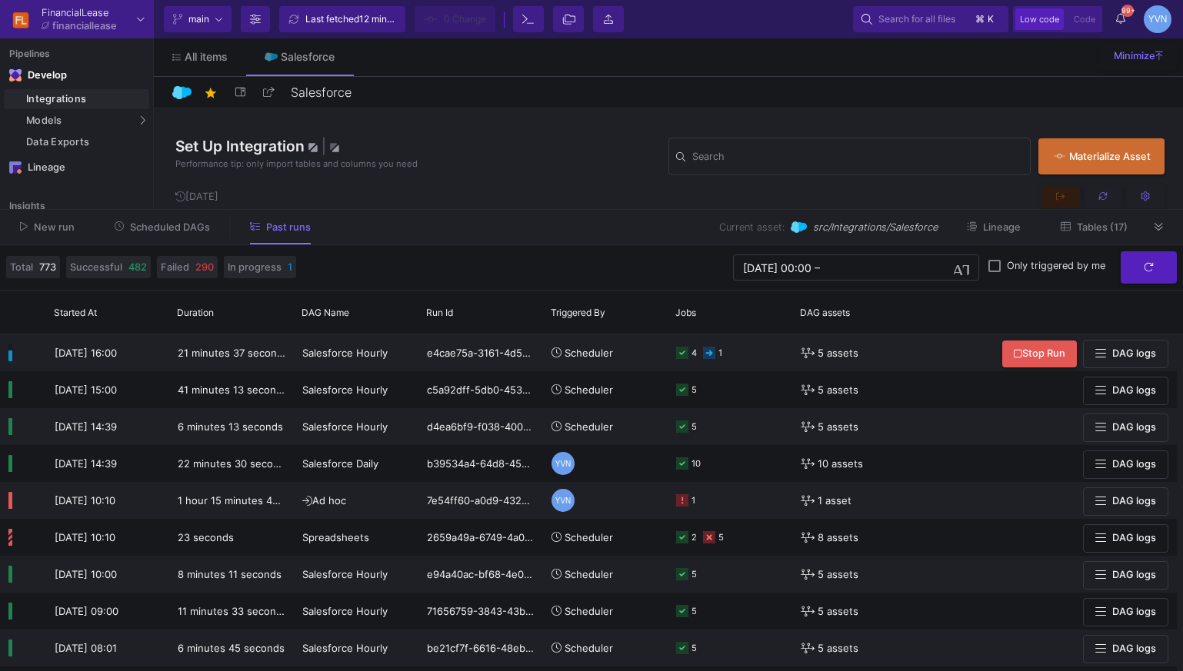
click at [58, 234] on button "New run" at bounding box center [48, 227] width 92 height 24
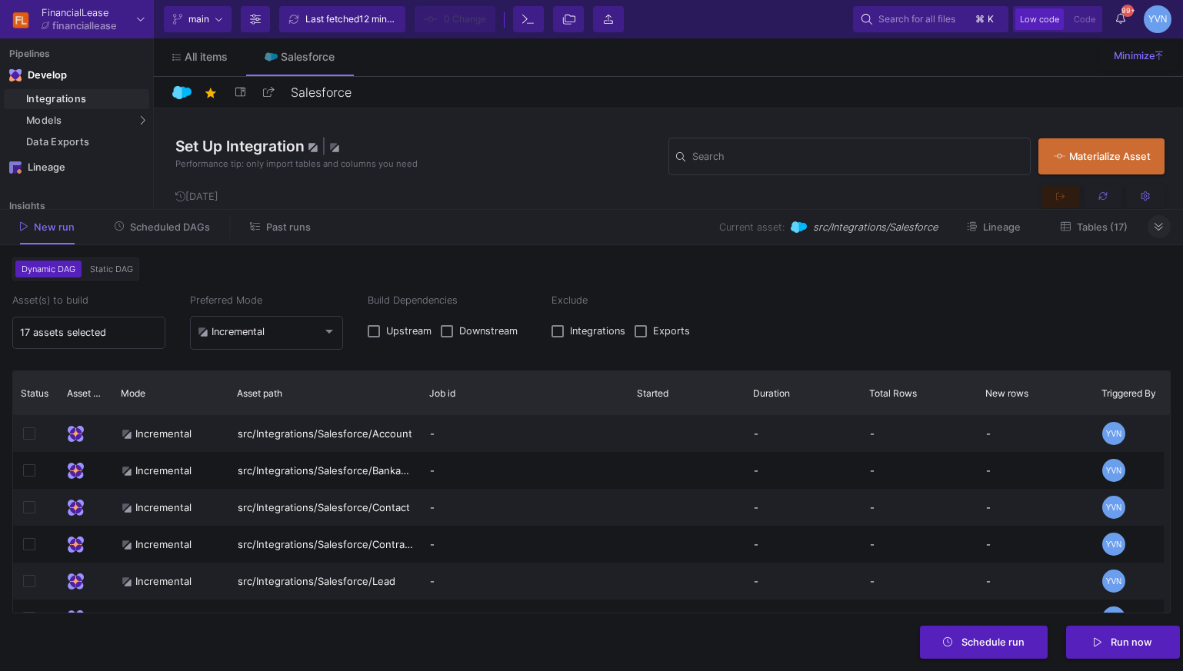
click at [1168, 226] on button at bounding box center [1159, 226] width 23 height 23
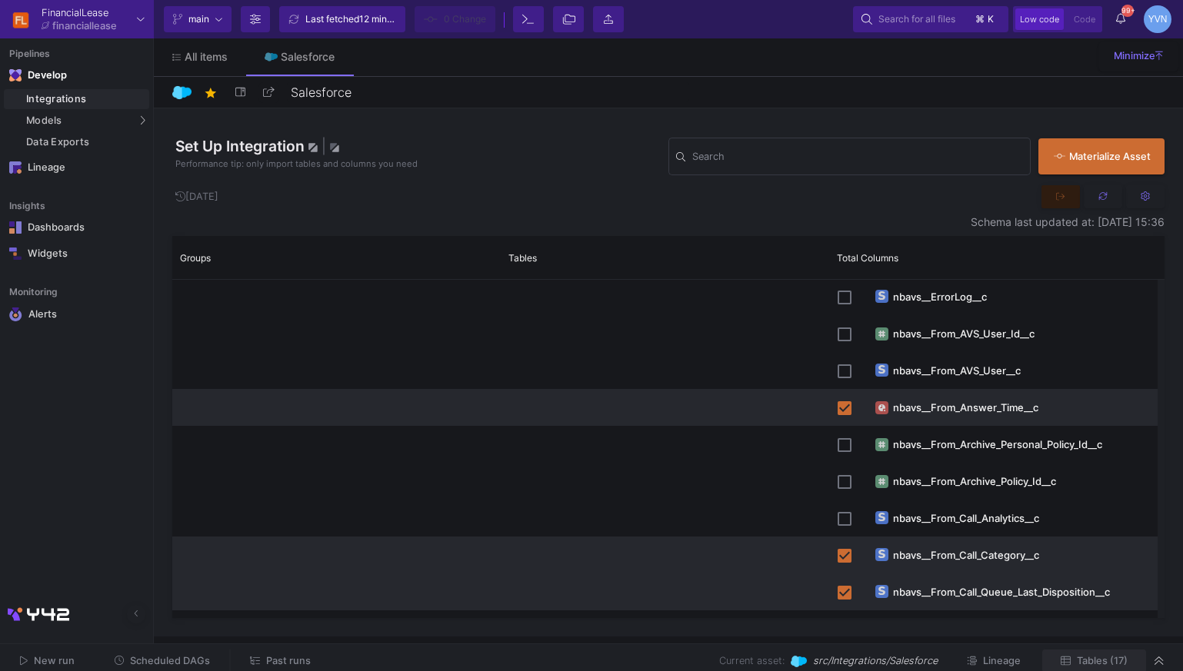
click at [1104, 661] on span "Tables (17)" at bounding box center [1102, 661] width 51 height 12
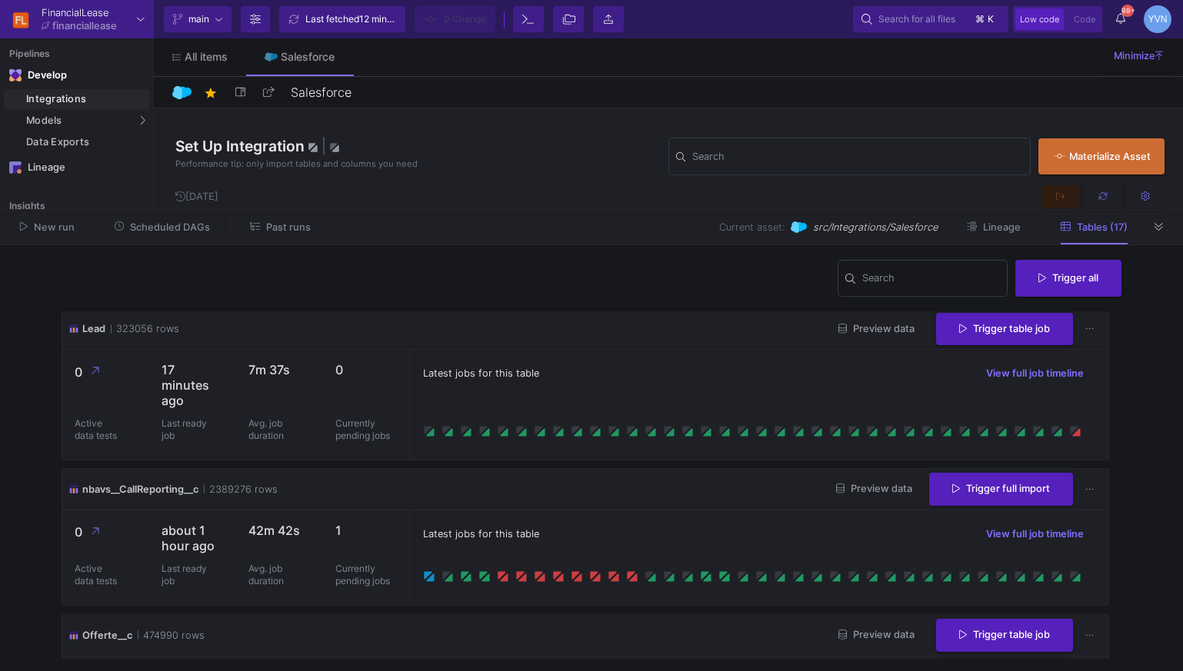
scroll to position [747, 0]
click at [1038, 539] on span "View full job timeline" at bounding box center [1035, 536] width 98 height 12
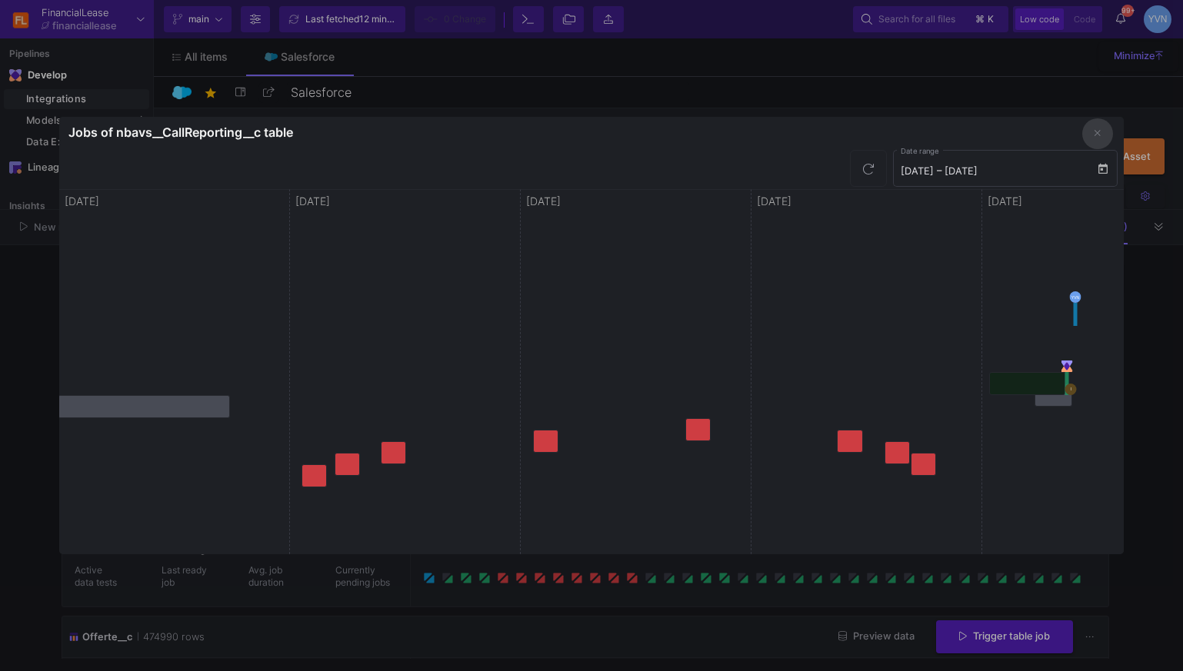
scroll to position [0, 551]
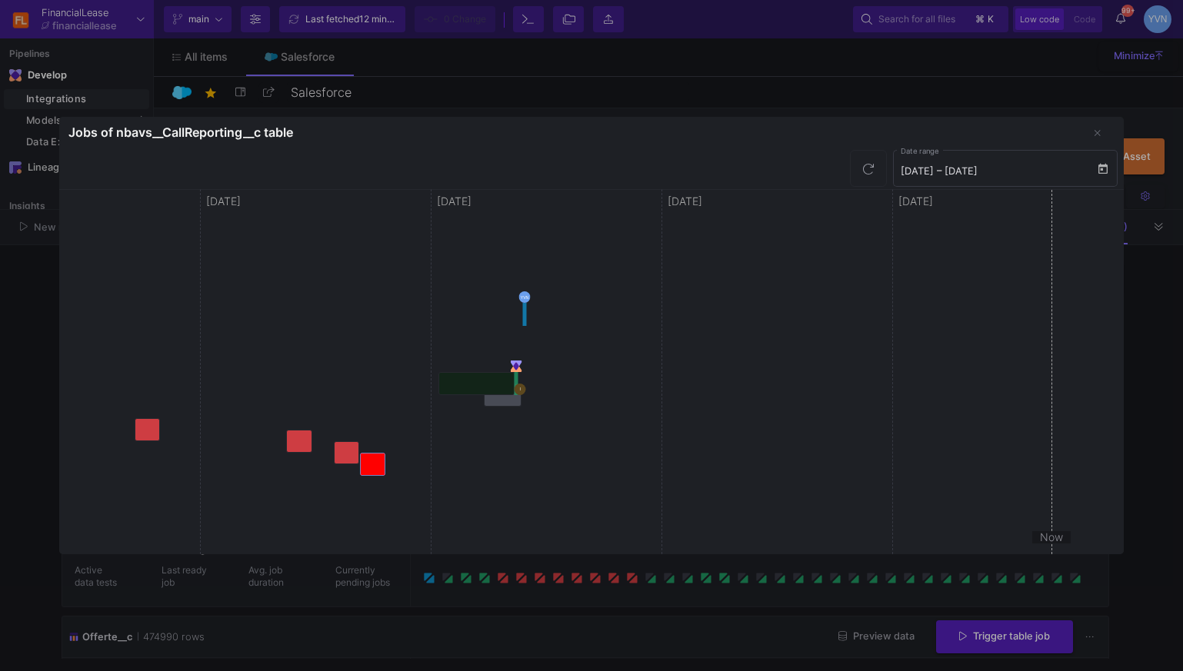
click at [371, 462] on button at bounding box center [372, 464] width 25 height 23
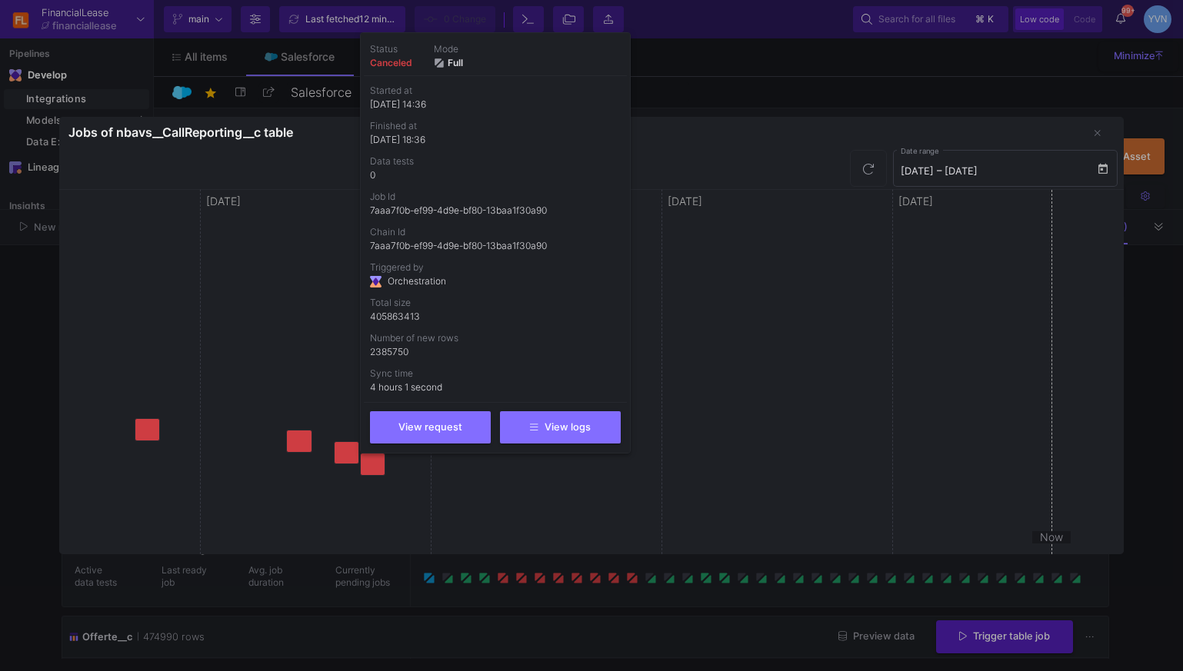
drag, startPoint x: 641, startPoint y: 510, endPoint x: 772, endPoint y: 421, distance: 158.3
click at [645, 508] on div at bounding box center [591, 335] width 1183 height 671
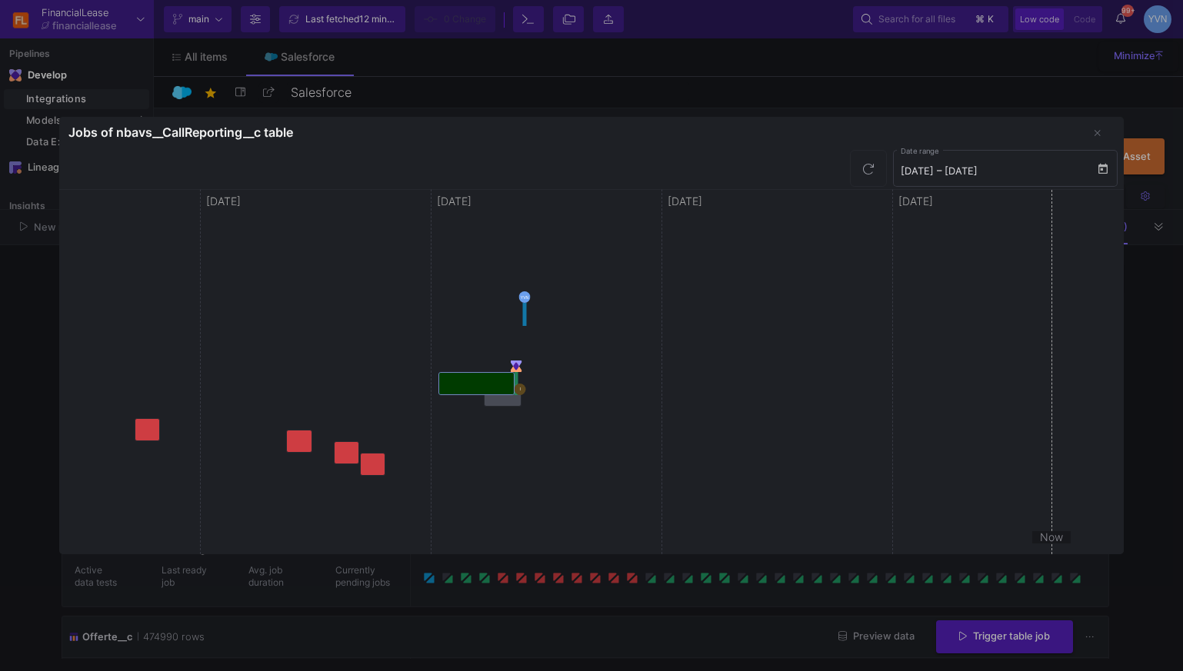
click at [451, 382] on button at bounding box center [476, 383] width 76 height 23
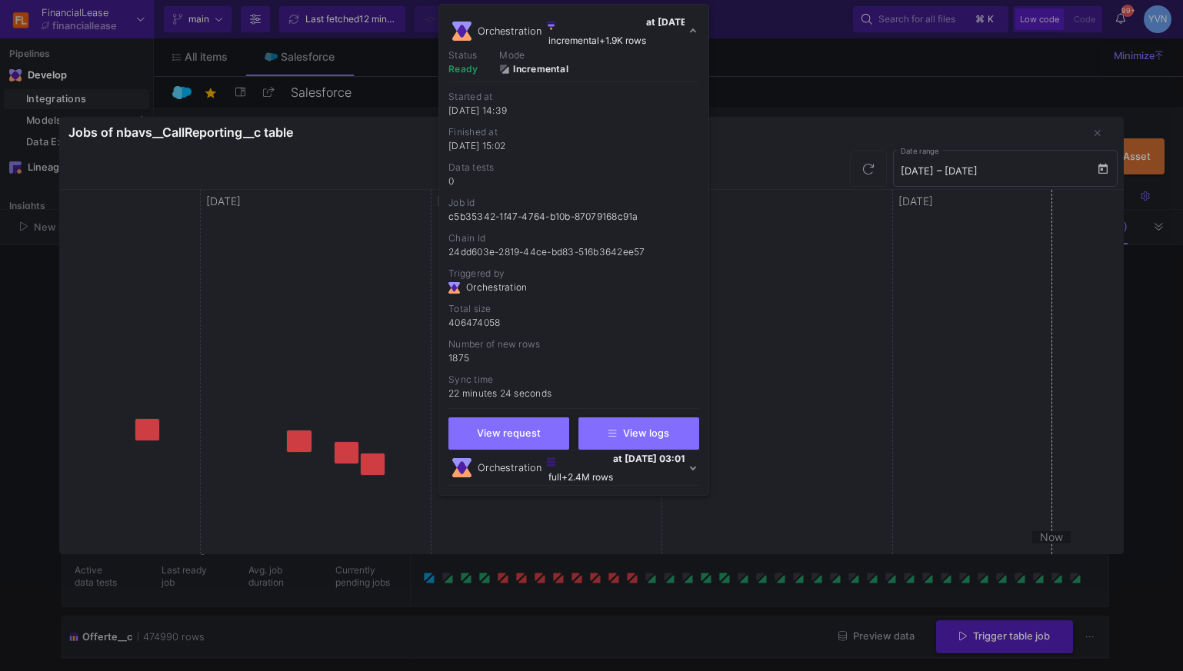
click at [833, 395] on div at bounding box center [591, 335] width 1183 height 671
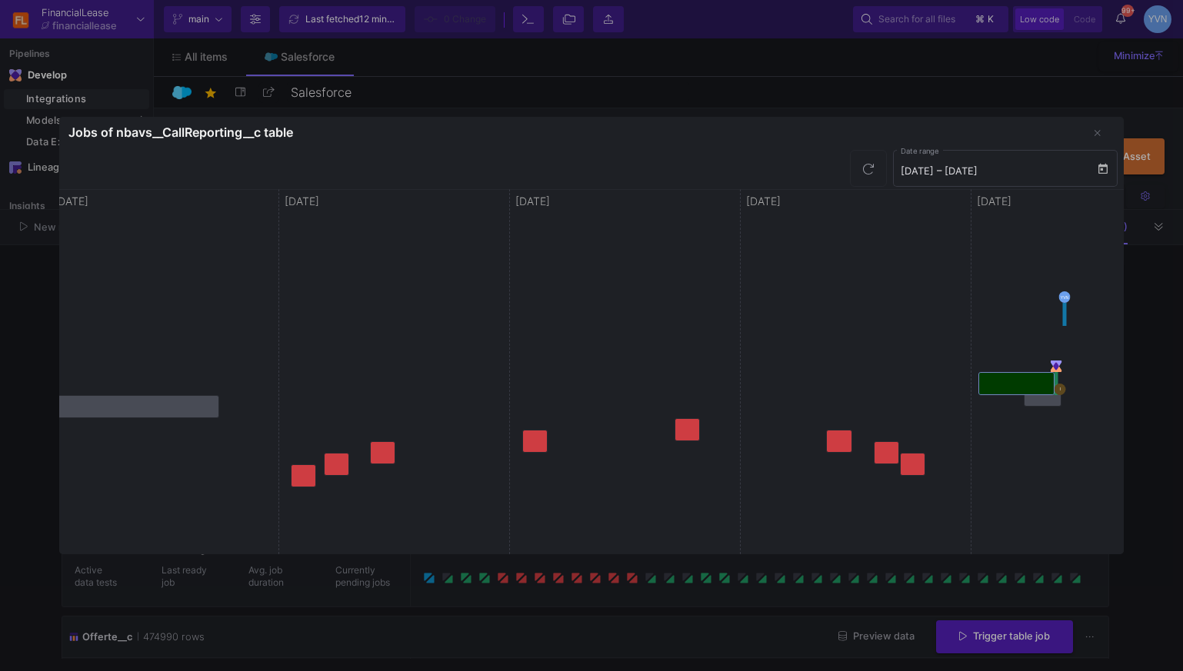
scroll to position [0, 0]
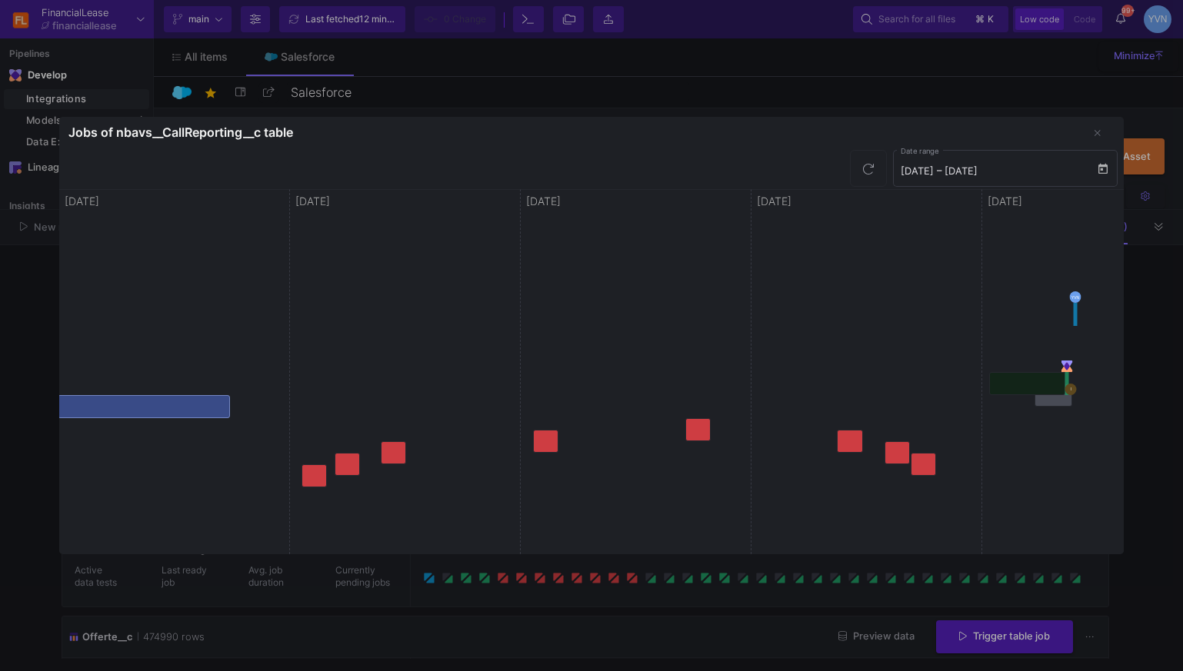
click at [179, 405] on button at bounding box center [144, 406] width 172 height 23
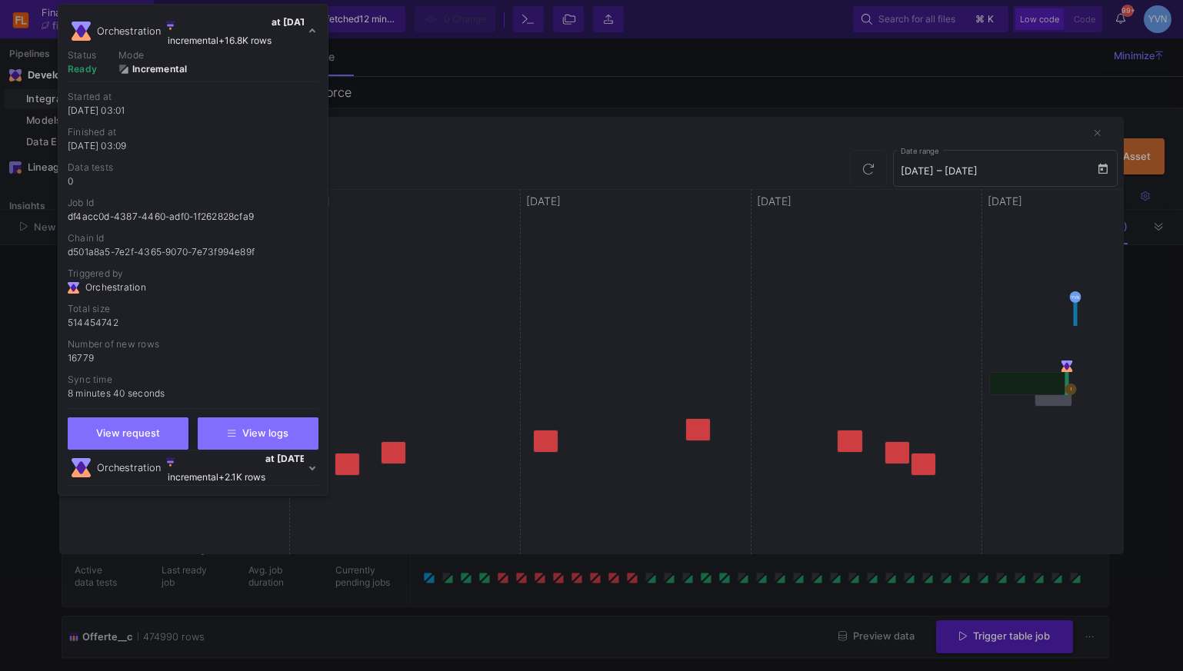
click at [720, 378] on div at bounding box center [591, 335] width 1183 height 671
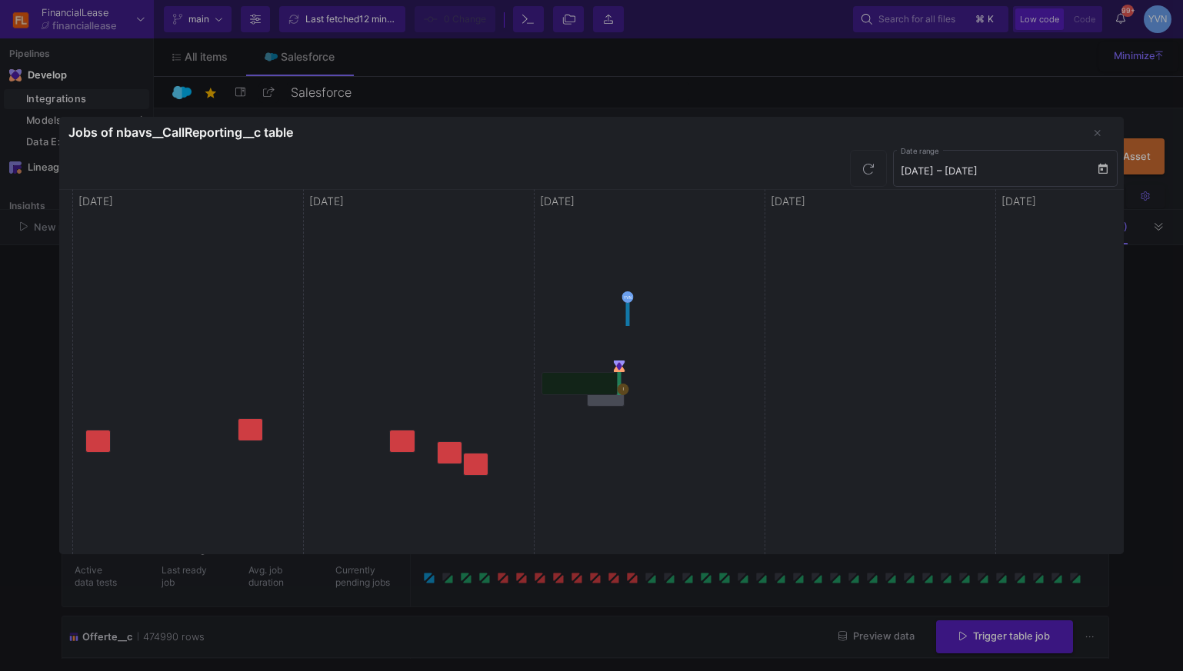
scroll to position [0, 448]
click at [851, 347] on y42-job-schedule-time-box "[DATE]" at bounding box center [879, 371] width 231 height 365
click at [627, 297] on div "YVN" at bounding box center [627, 297] width 12 height 12
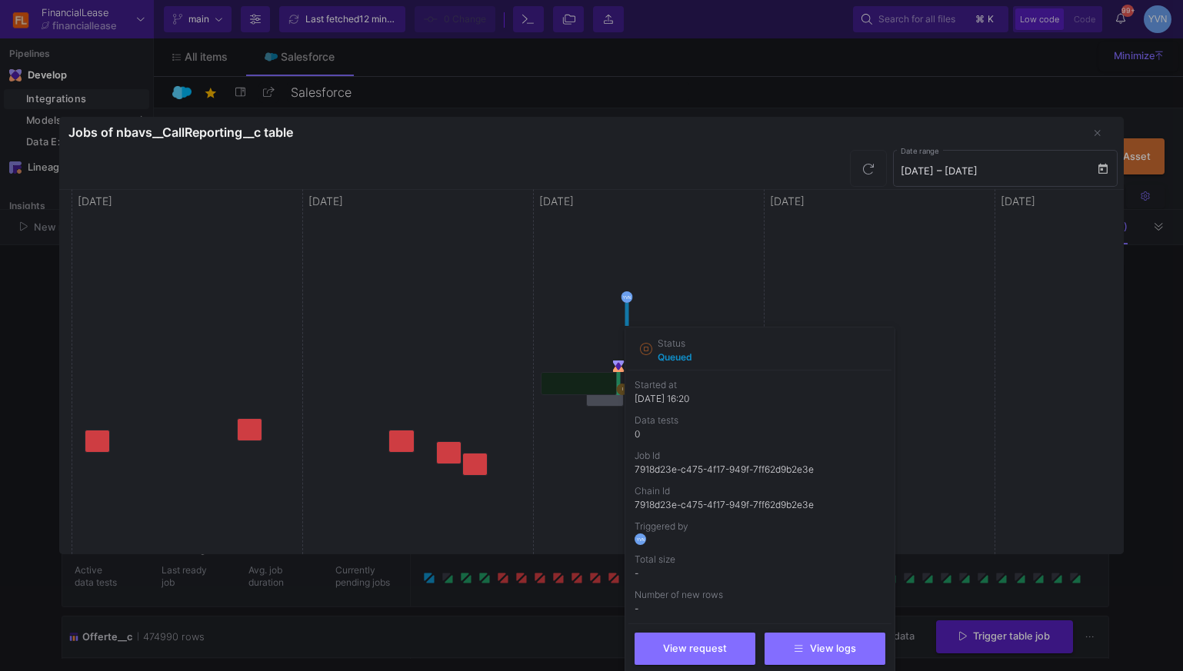
drag, startPoint x: 854, startPoint y: 294, endPoint x: 895, endPoint y: 288, distance: 41.1
click at [855, 294] on div at bounding box center [591, 335] width 1183 height 671
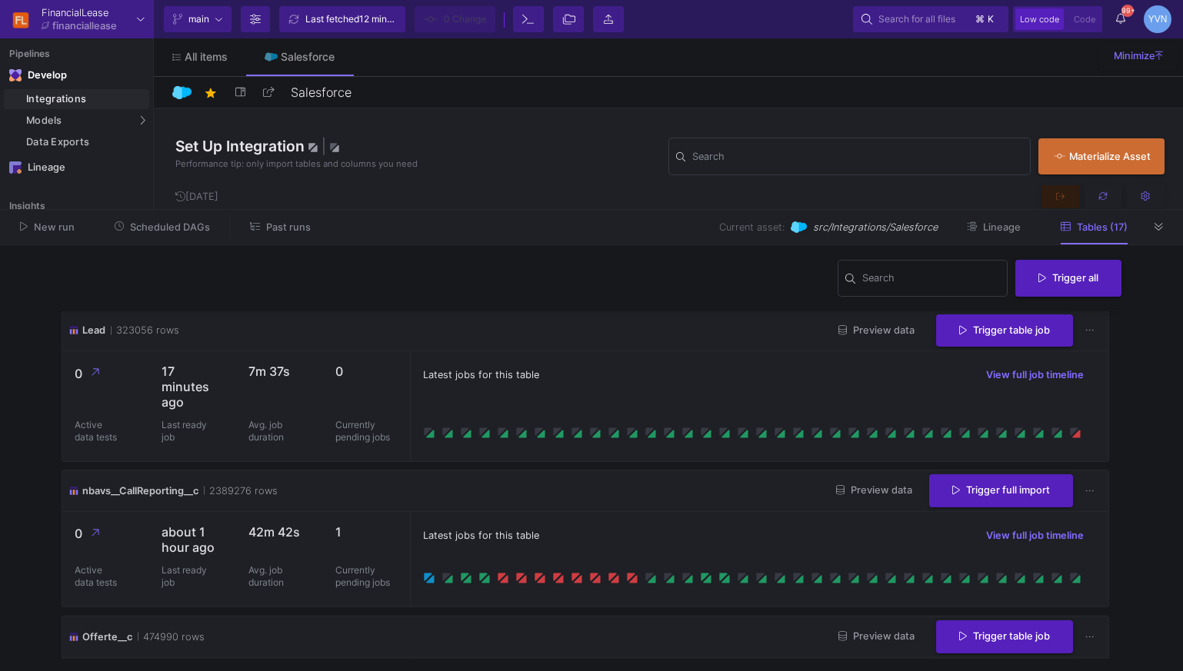
click at [1020, 546] on button "View full job timeline" at bounding box center [1035, 536] width 122 height 23
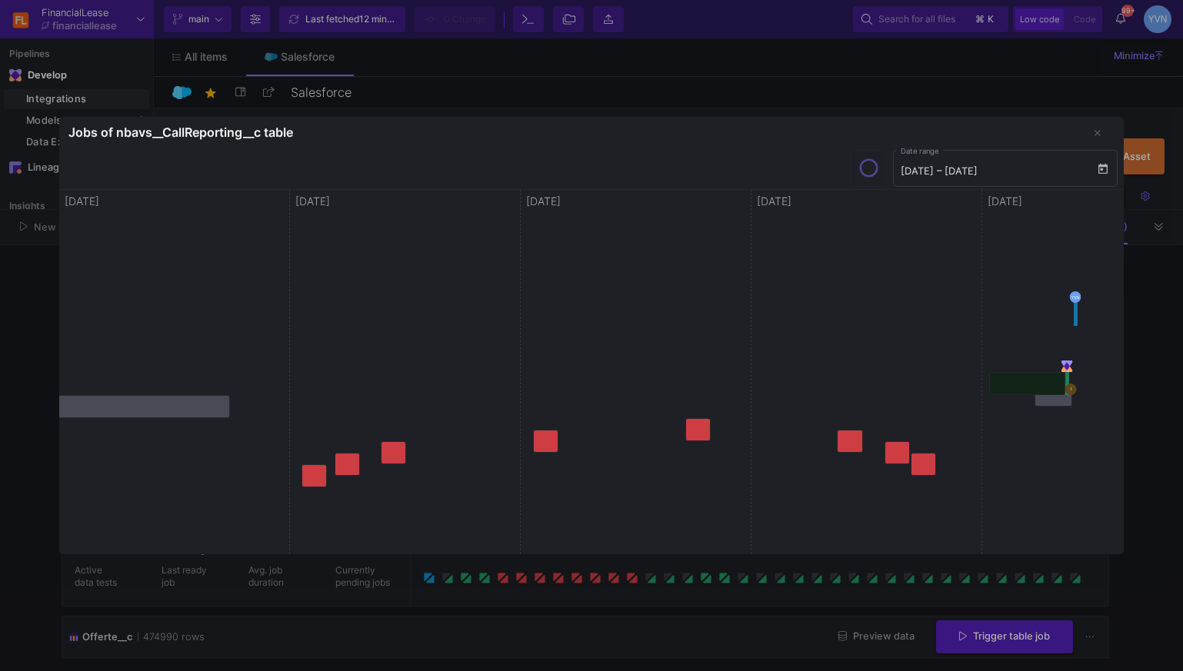
scroll to position [0, 551]
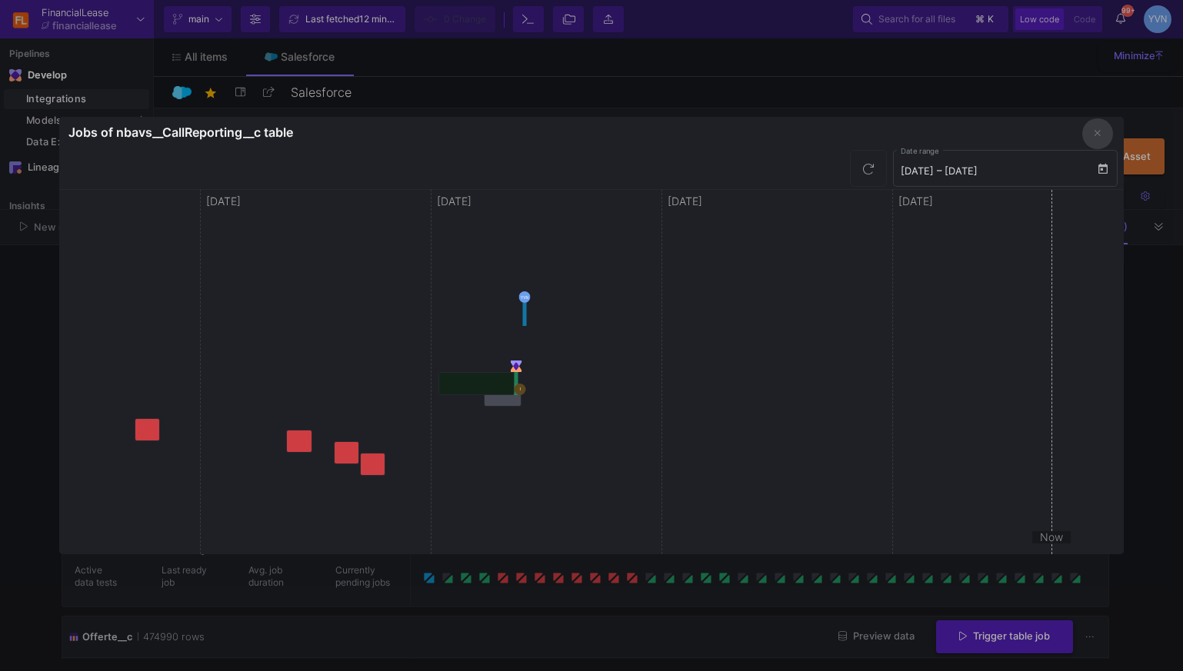
click at [1093, 132] on button at bounding box center [1097, 133] width 31 height 31
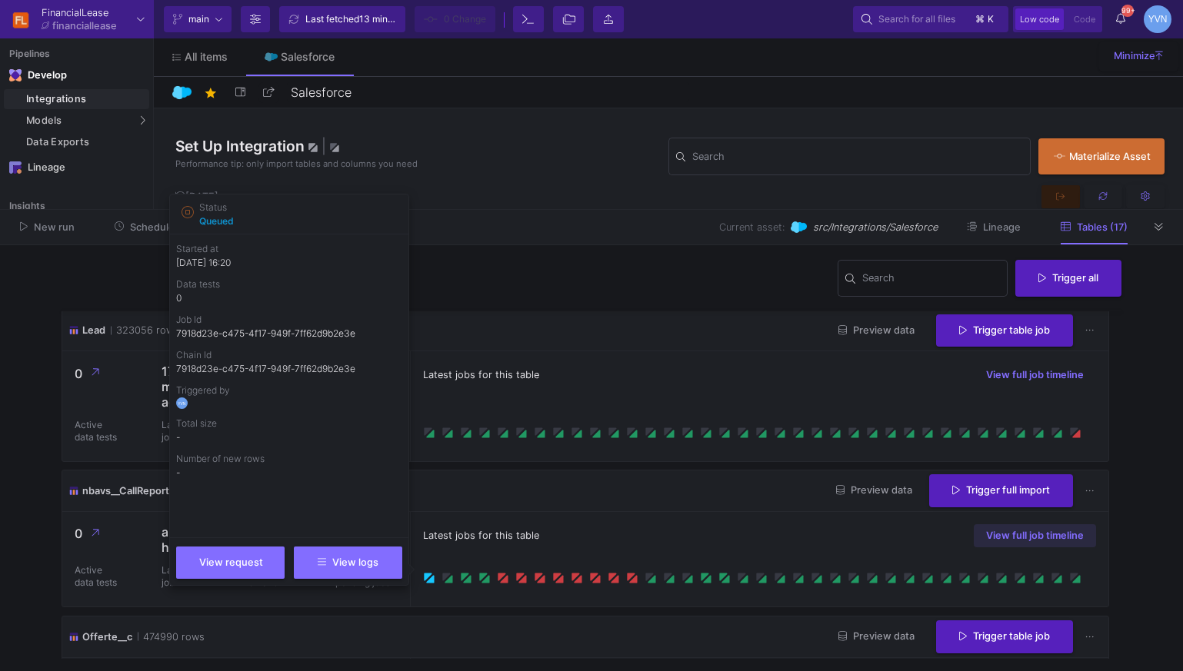
click at [425, 583] on icon at bounding box center [429, 578] width 12 height 12
click at [352, 572] on button "View logs" at bounding box center [348, 561] width 108 height 32
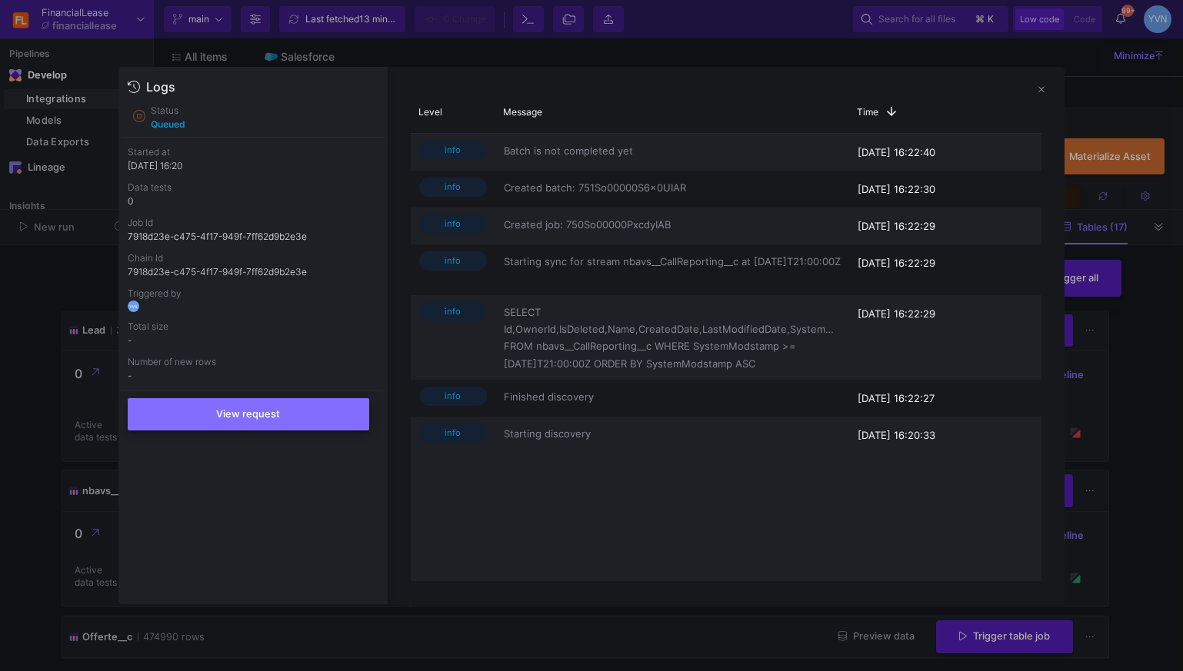
click at [249, 418] on span "View request" at bounding box center [248, 414] width 64 height 12
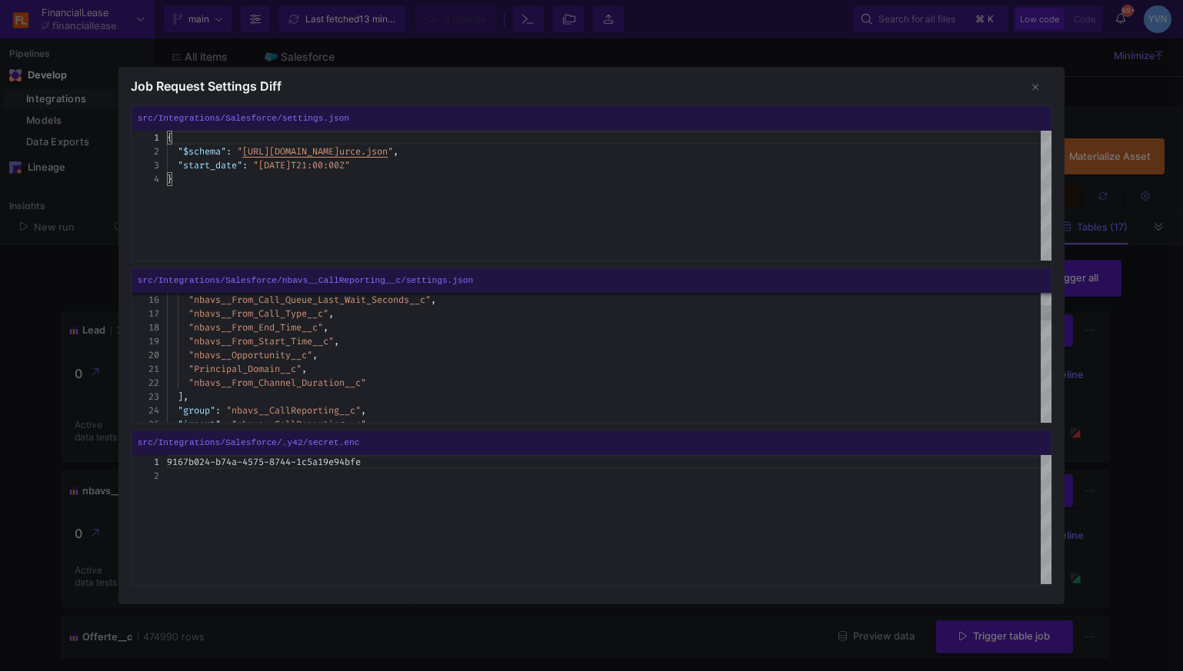
type textarea ""Principal_Domain__c", "nbavs__From_Channel_Duration__c" ], "group": "nbavs__Ca…"
click at [511, 266] on div "Job Request Settings Diff src/Integrations/Salesforce/settings.json 1 2 3 4 { "…" at bounding box center [591, 335] width 946 height 537
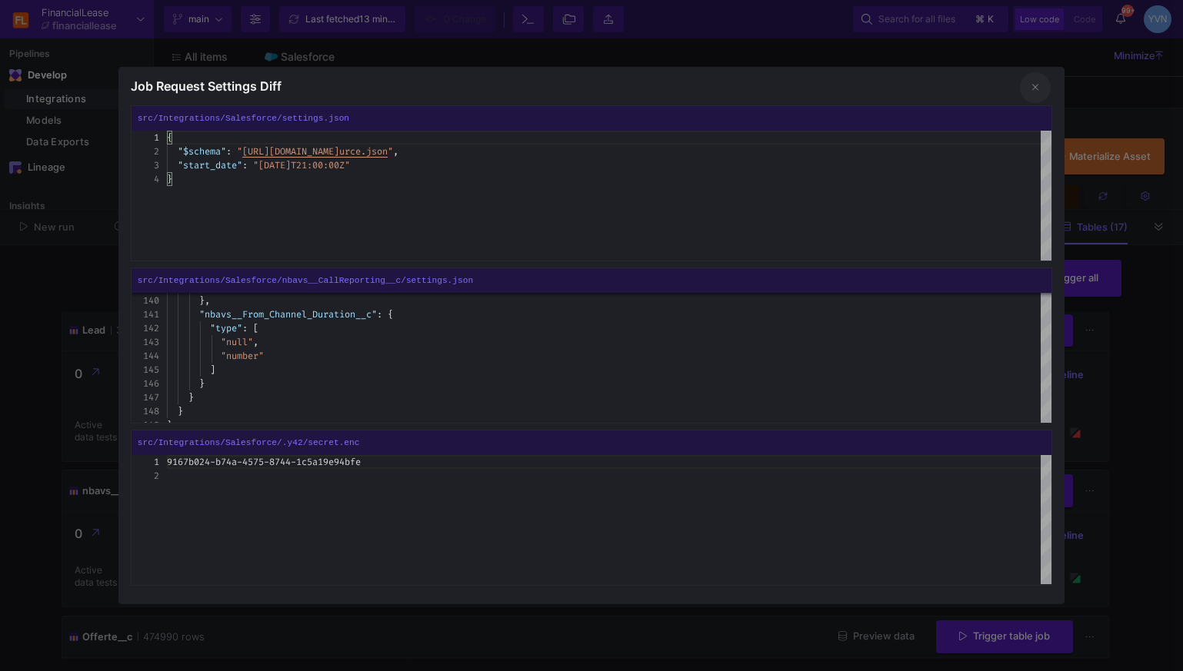
click at [1048, 82] on button at bounding box center [1035, 87] width 31 height 31
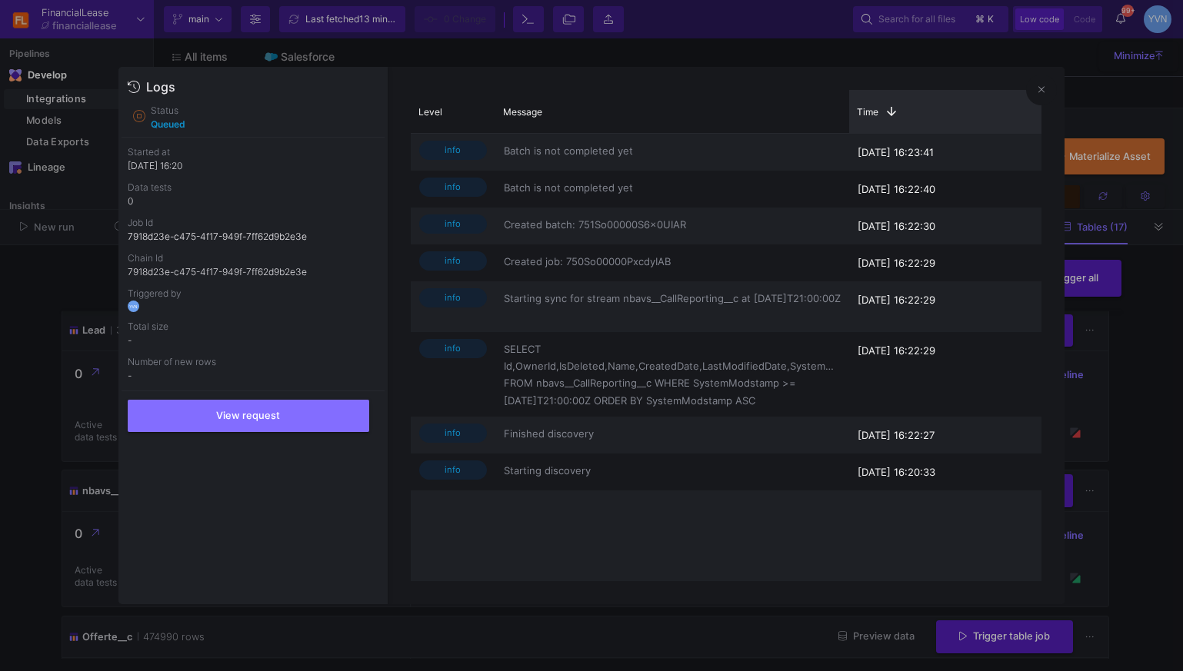
click at [1036, 107] on div "Time 1" at bounding box center [945, 111] width 192 height 43
click at [1039, 96] on fa-icon at bounding box center [1041, 91] width 6 height 12
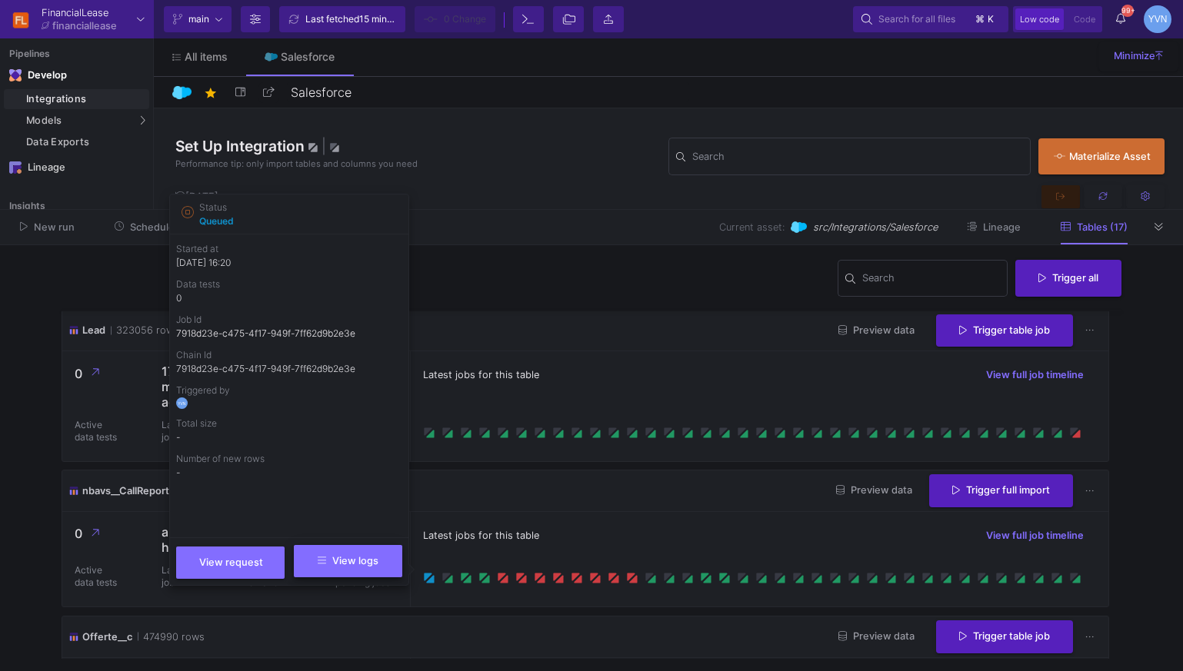
click at [329, 560] on span "View logs" at bounding box center [348, 561] width 61 height 12
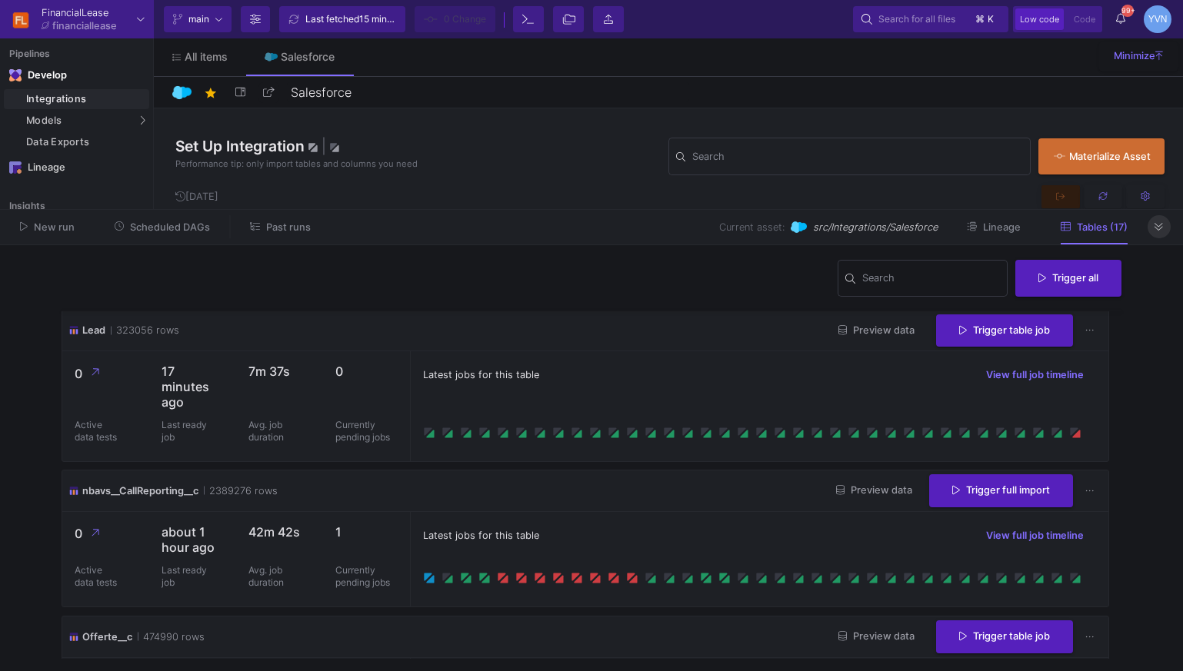
click at [1168, 229] on button at bounding box center [1159, 226] width 23 height 23
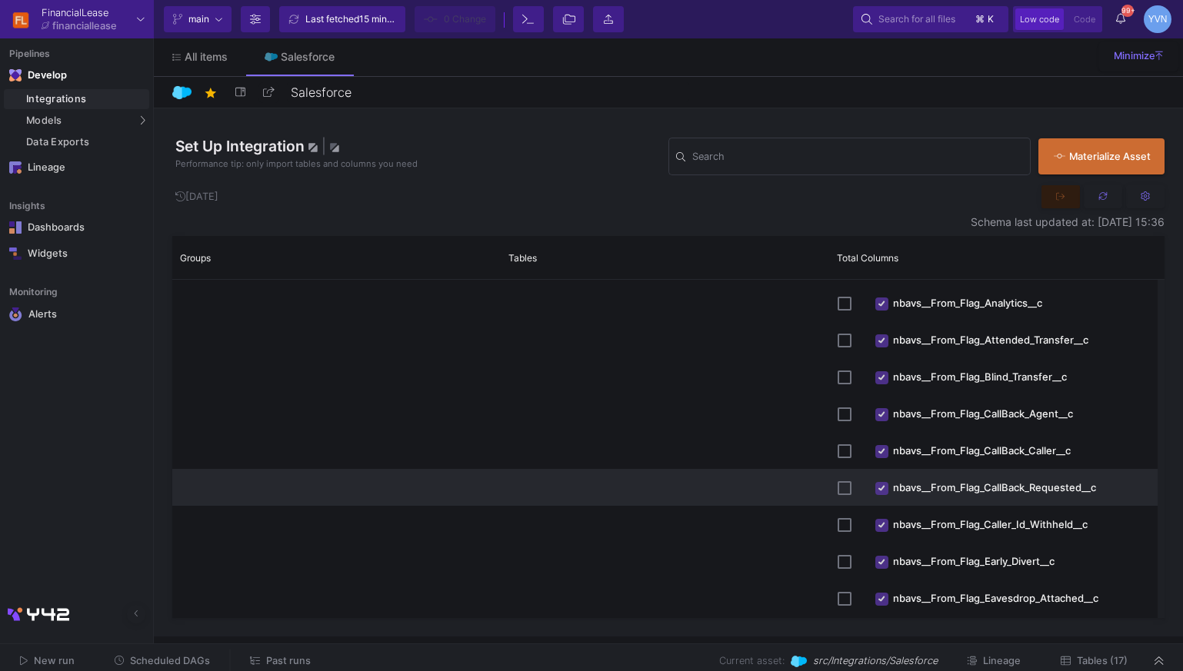
scroll to position [16690, 0]
